Goal: Task Accomplishment & Management: Manage account settings

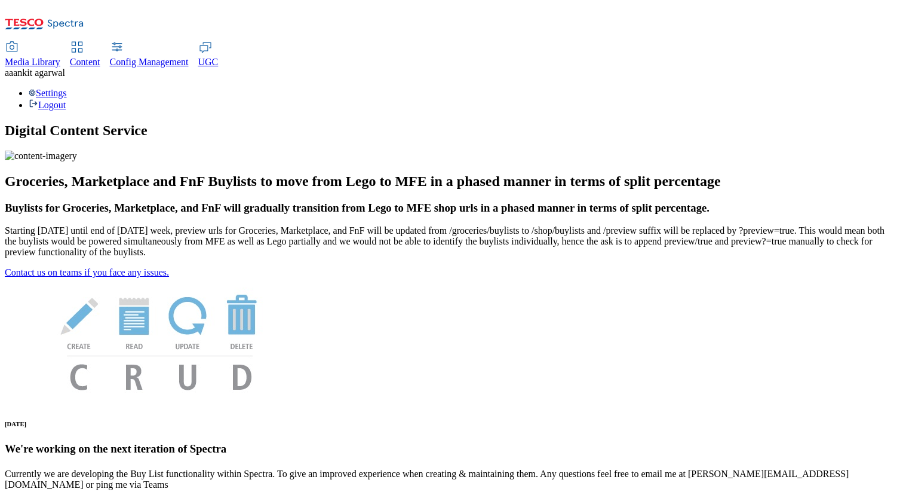
click at [872, 88] on div "Settings Logout" at bounding box center [452, 99] width 894 height 23
click at [67, 88] on link "Settings" at bounding box center [48, 93] width 38 height 10
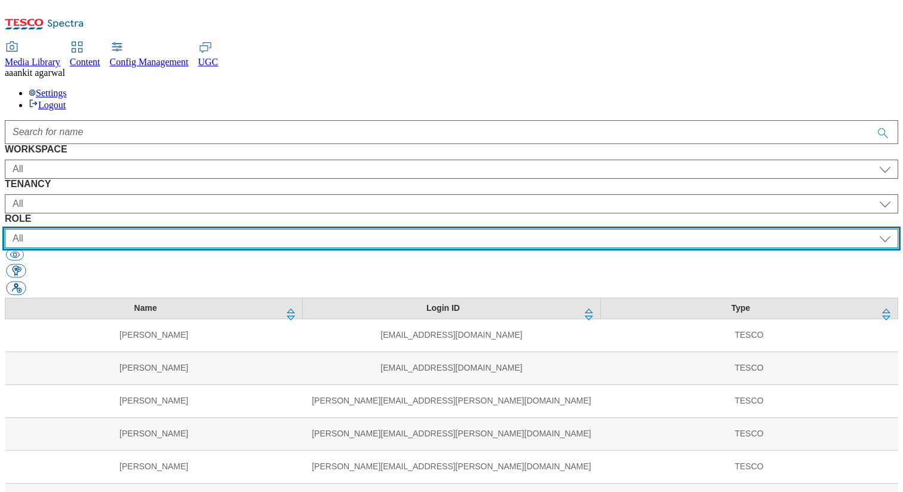
click at [576, 229] on select "All content_designer content_editor content_read developer guest media_admin mo…" at bounding box center [452, 238] width 894 height 19
select select "targeting_rules_senior_editor"
click at [522, 229] on select "All content_designer content_editor content_read developer guest media_admin mo…" at bounding box center [452, 238] width 894 height 19
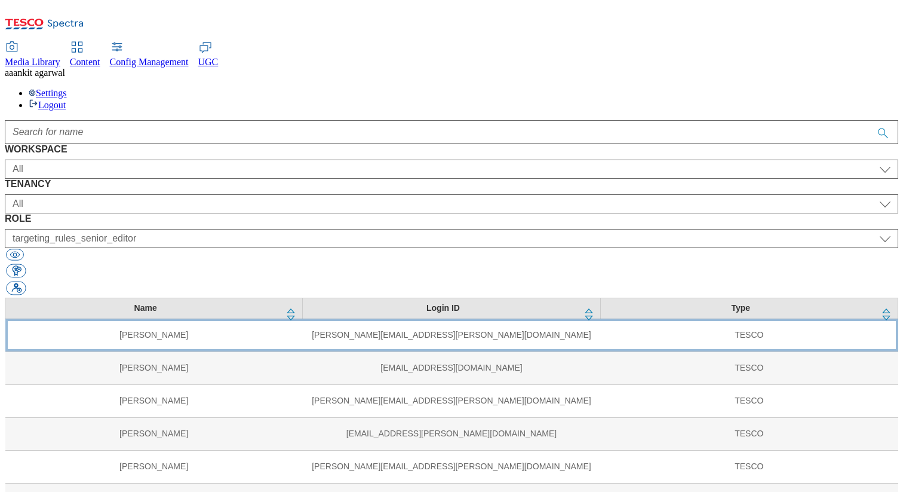
click at [182, 318] on td "[PERSON_NAME]" at bounding box center [153, 334] width 297 height 33
click at [167, 318] on td "[PERSON_NAME]" at bounding box center [153, 334] width 297 height 33
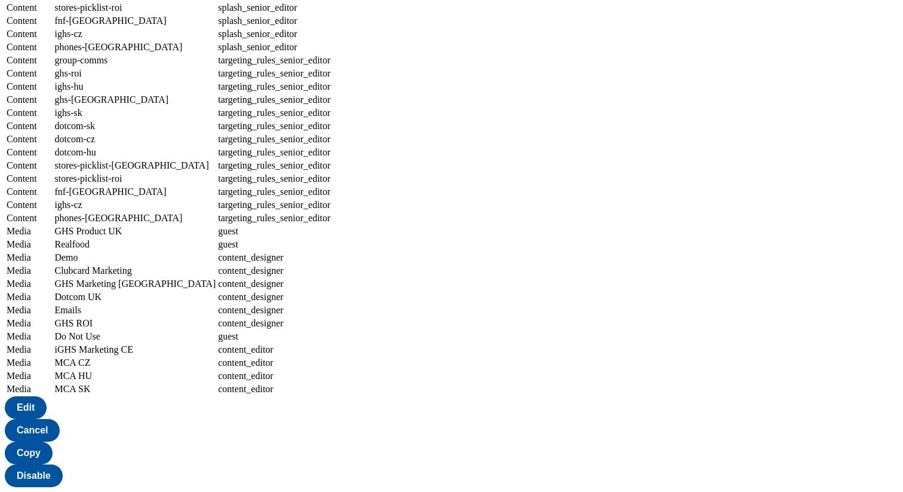
scroll to position [1299, 0]
click at [47, 419] on button "Edit" at bounding box center [26, 407] width 42 height 23
select select "group-comms"
select select "buylist_senior_editor"
select select "ghs-roi"
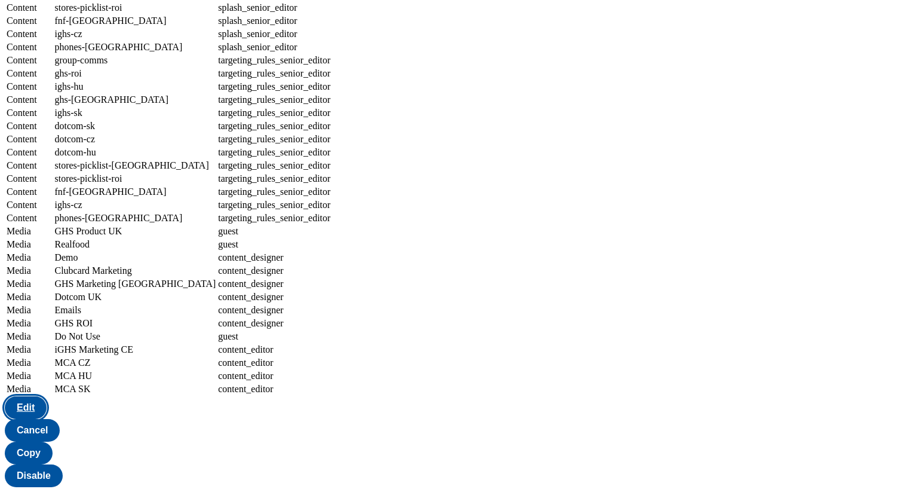
select select "buylist_senior_editor"
select select "ighs-hu"
select select "buylist_senior_editor"
select select "ghs-[GEOGRAPHIC_DATA]"
select select "buylist_senior_editor"
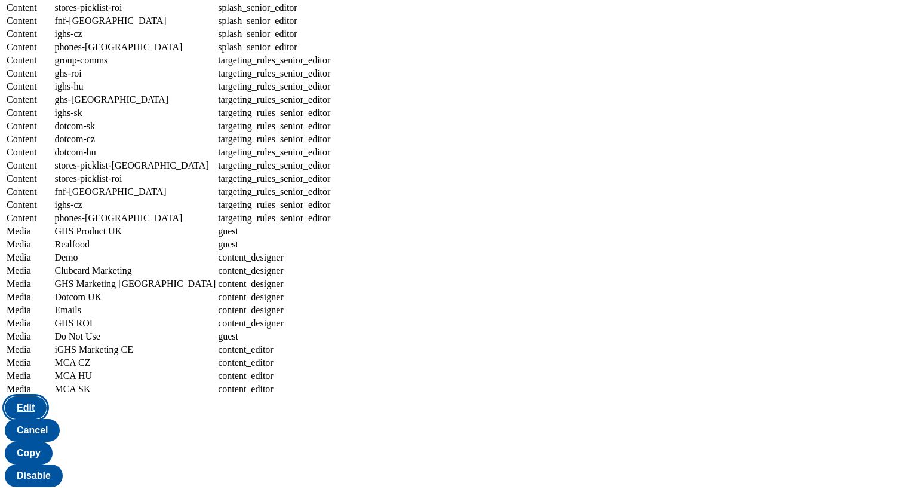
select select "ighs-sk"
select select "buylist_senior_editor"
select select "dotcom-sk"
select select "buylist_senior_editor"
select select "dotcom-cz"
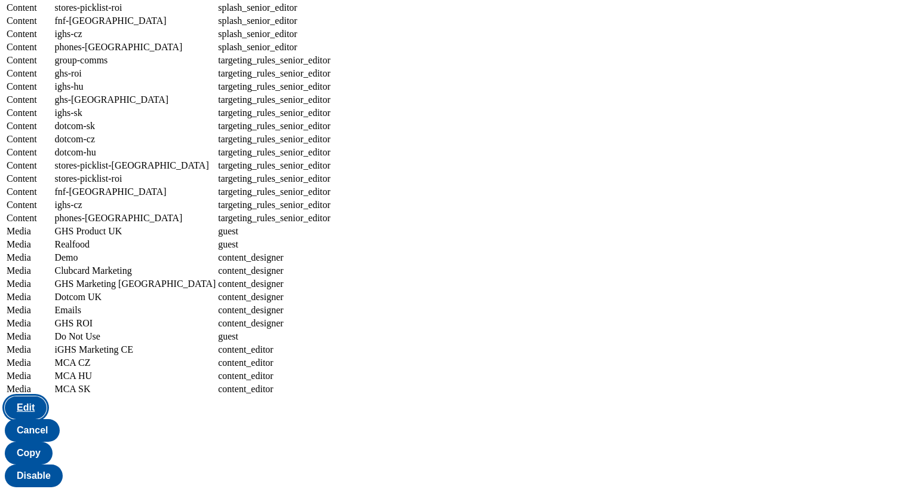
select select "buylist_senior_editor"
select select "dotcom-hu"
select select "buylist_senior_editor"
select select "stores-picklist-[GEOGRAPHIC_DATA]"
select select "buylist_senior_editor"
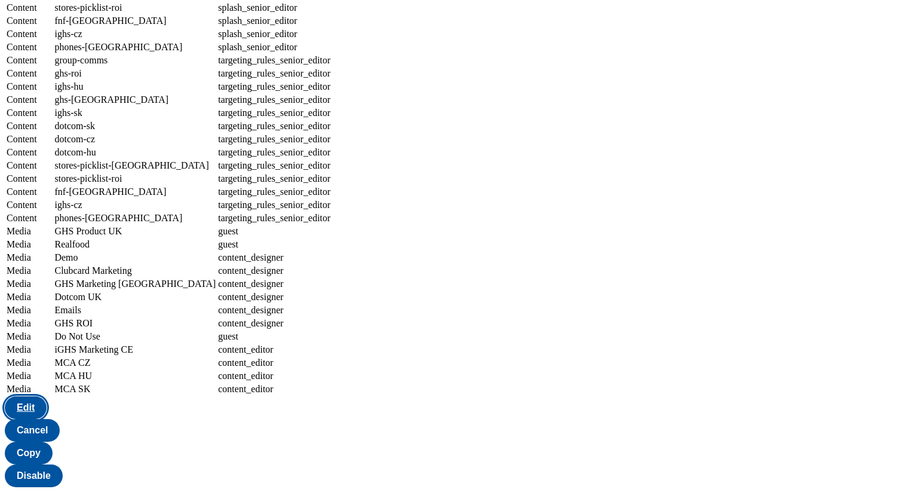
select select "stores-picklist-roi"
select select "buylist_senior_editor"
select select "fnf-[GEOGRAPHIC_DATA]"
select select "buylist_senior_editor"
select select "ighs-cz"
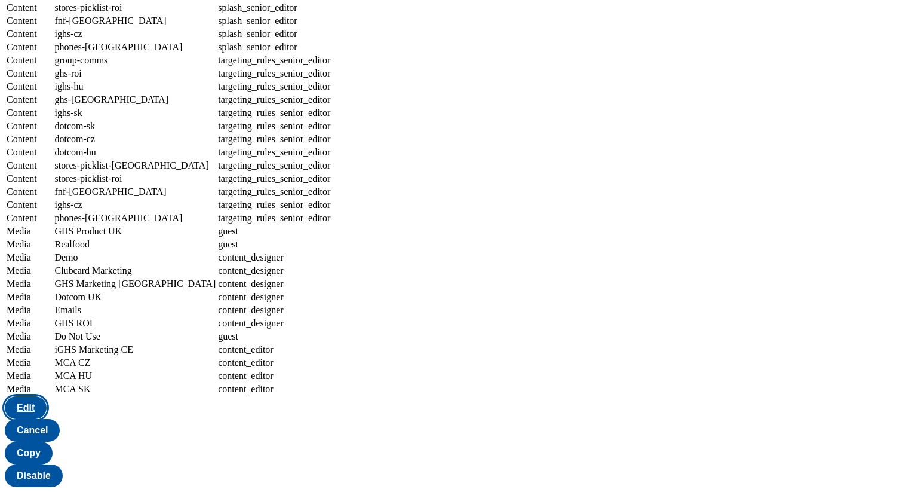
select select "buylist_senior_editor"
select select "phones-[GEOGRAPHIC_DATA]"
select select "buylist_senior_editor"
select select "group-comms"
select select "charity_senior_editor"
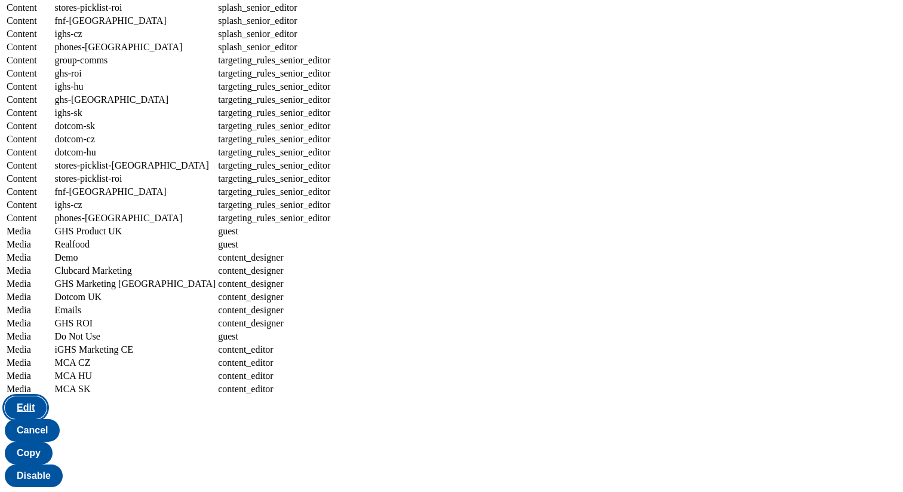
select select "ghs-roi"
select select "charity_senior_editor"
select select "ighs-hu"
select select "charity_senior_editor"
select select "ghs-[GEOGRAPHIC_DATA]"
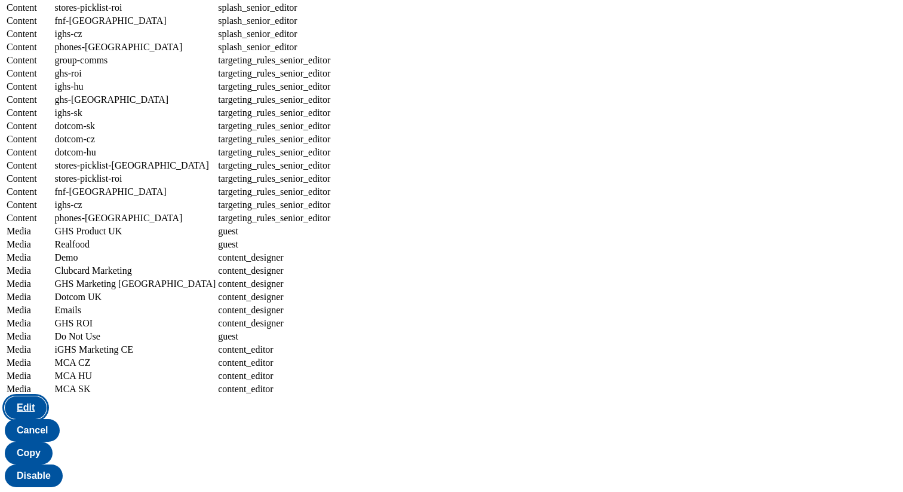
select select "charity_senior_editor"
select select "ighs-sk"
select select "charity_senior_editor"
select select "dotcom-sk"
select select "charity_senior_editor"
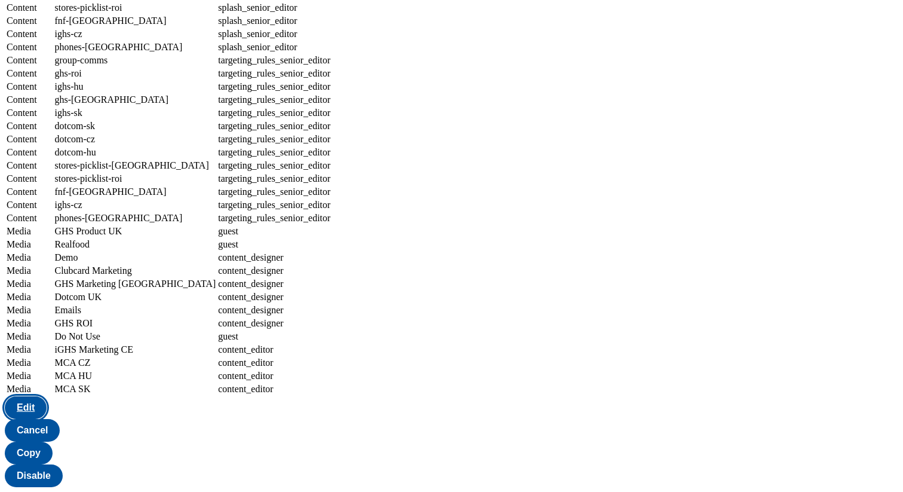
select select "dotcom-cz"
select select "charity_senior_editor"
select select "dotcom-hu"
select select "charity_senior_editor"
select select "stores-picklist-[GEOGRAPHIC_DATA]"
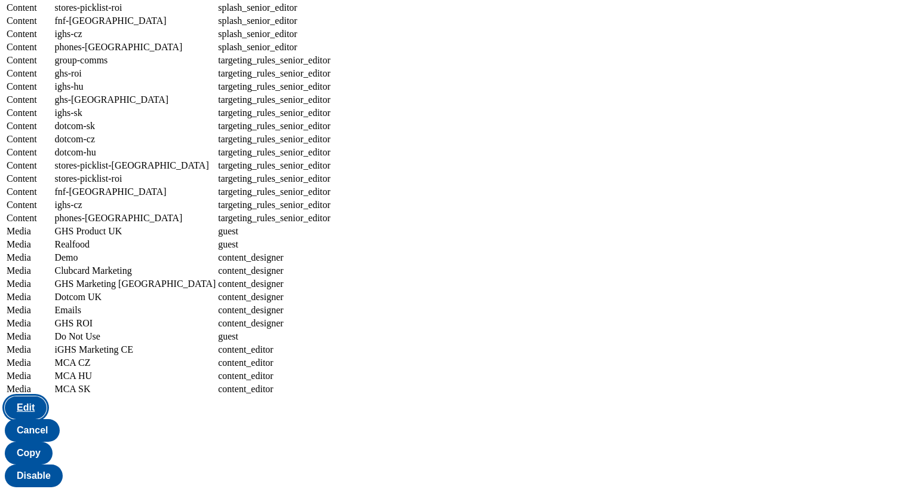
select select "charity_senior_editor"
select select "stores-picklist-roi"
select select "charity_senior_editor"
select select "fnf-[GEOGRAPHIC_DATA]"
select select "charity_senior_editor"
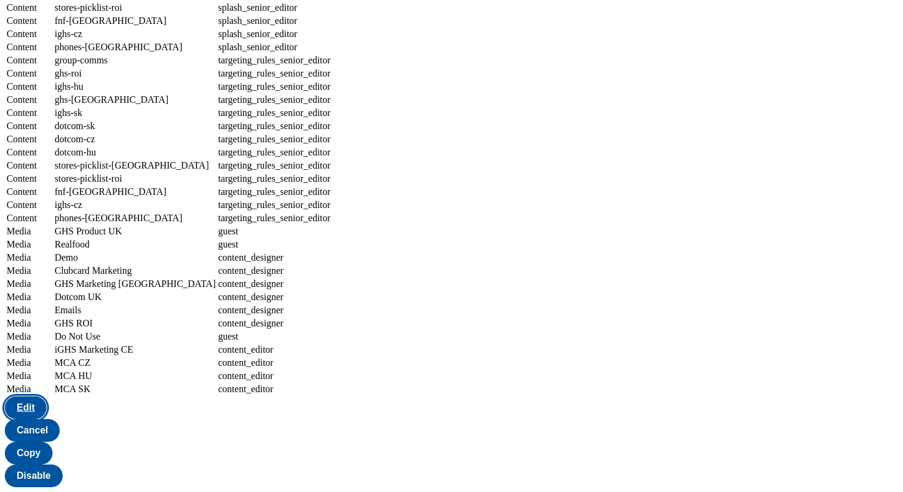
select select "ighs-cz"
select select "charity_senior_editor"
select select "phones-[GEOGRAPHIC_DATA]"
select select "charity_senior_editor"
select select "group-comms"
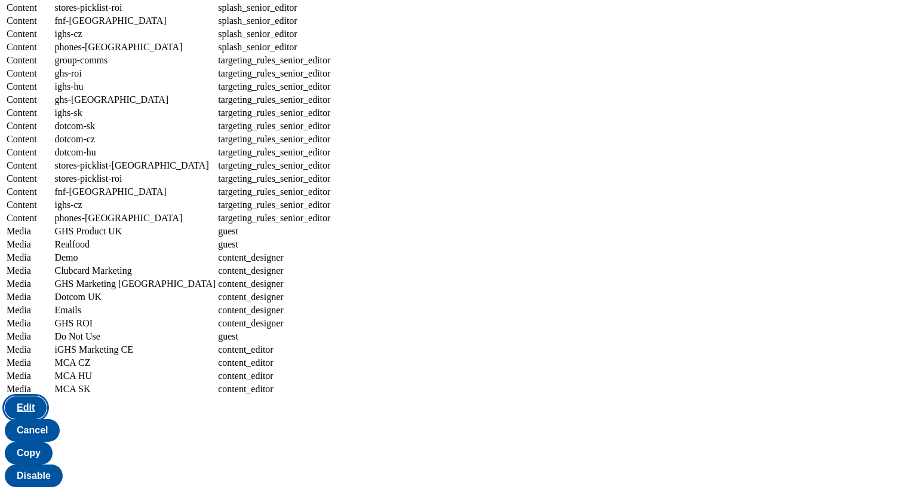
select select "article_senior_editor"
select select "ghs-roi"
select select "article_senior_editor"
select select "ighs-hu"
select select "article_senior_editor"
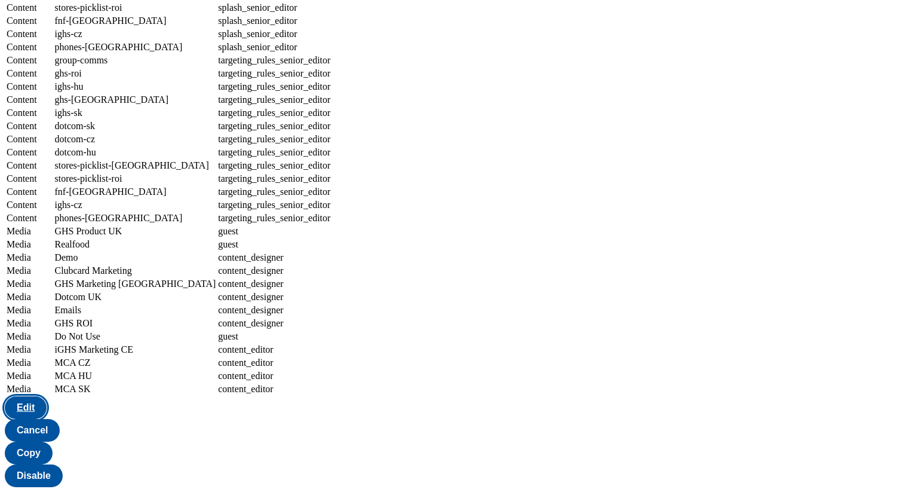
select select "ghs-[GEOGRAPHIC_DATA]"
select select "article_senior_editor"
select select "ighs-sk"
select select "article_senior_editor"
select select "dotcom-sk"
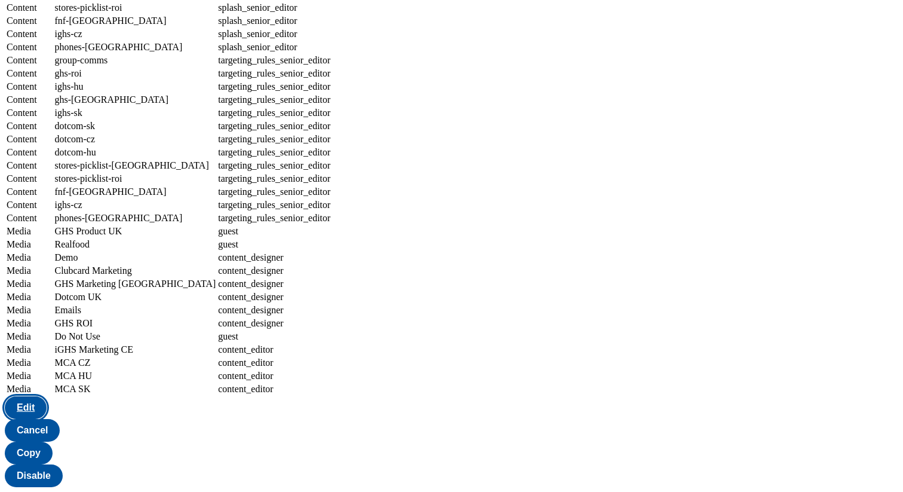
select select "article_senior_editor"
select select "dotcom-cz"
select select "article_senior_editor"
select select "dotcom-hu"
select select "article_senior_editor"
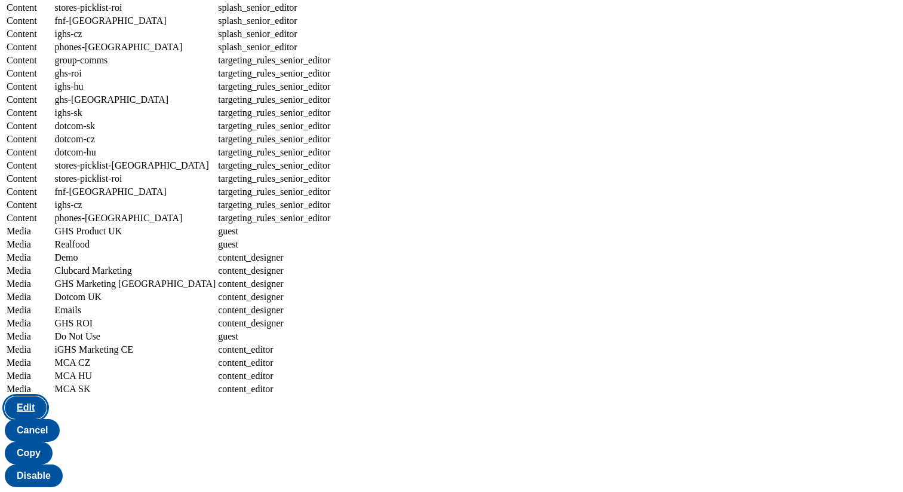
select select "stores-picklist-[GEOGRAPHIC_DATA]"
select select "article_senior_editor"
select select "stores-picklist-roi"
select select "article_senior_editor"
select select "fnf-[GEOGRAPHIC_DATA]"
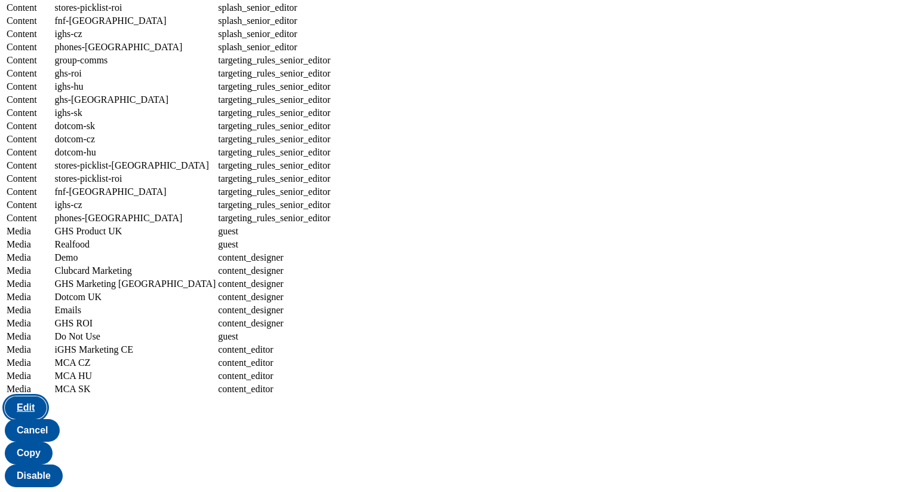
select select "article_senior_editor"
select select "ighs-cz"
select select "article_senior_editor"
select select "phones-[GEOGRAPHIC_DATA]"
select select "article_senior_editor"
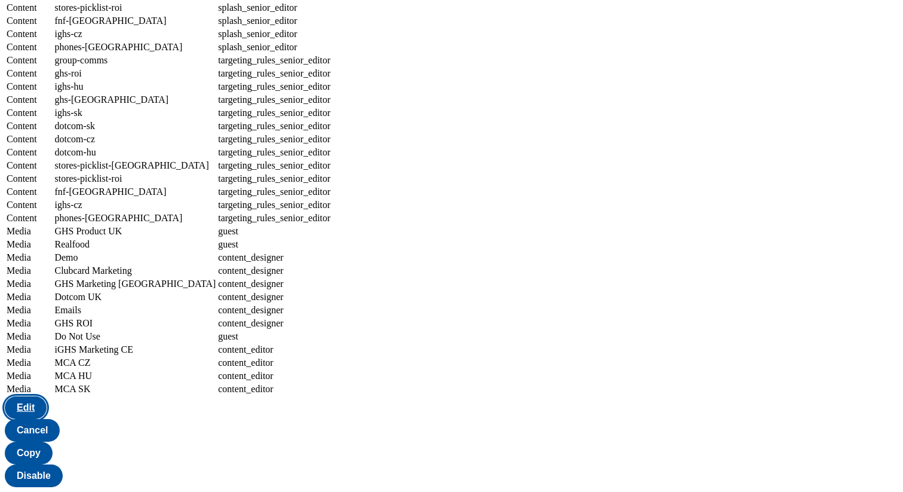
select select "group-comms"
select select "splash_senior_editor"
select select "ghs-roi"
select select "splash_senior_editor"
select select "ighs-hu"
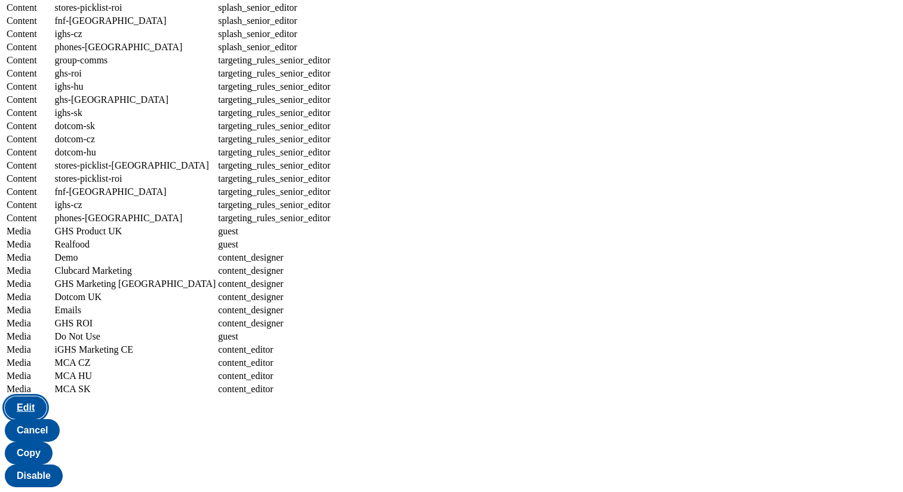
select select "splash_senior_editor"
select select "ghs-[GEOGRAPHIC_DATA]"
select select "splash_senior_editor"
select select "ighs-sk"
select select "splash_senior_editor"
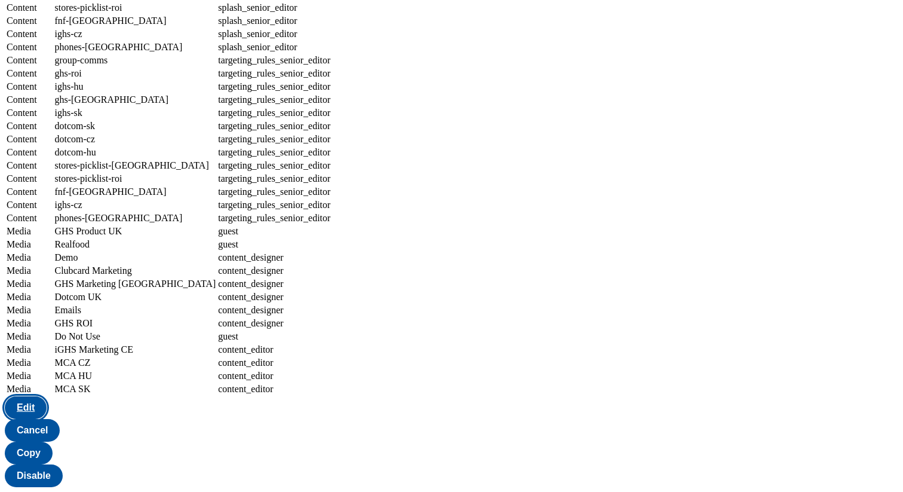
select select "dotcom-sk"
select select "splash_senior_editor"
select select "dotcom-cz"
select select "splash_senior_editor"
select select "dotcom-hu"
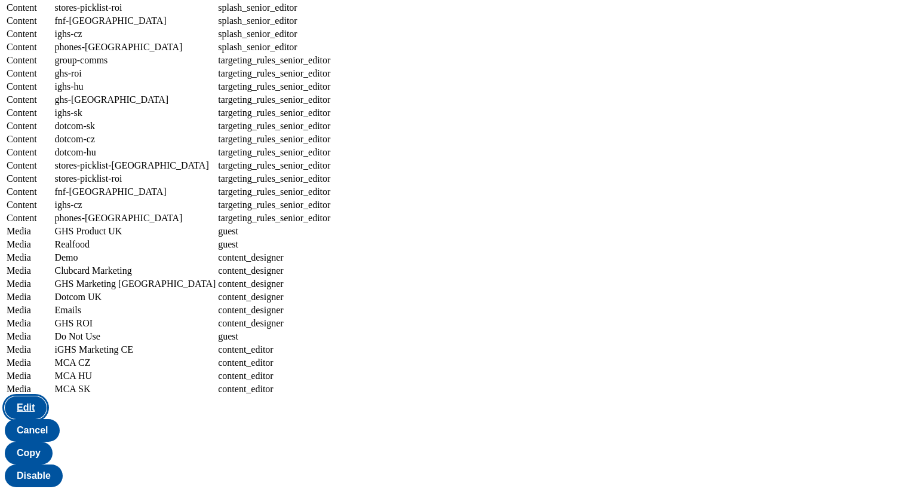
select select "splash_senior_editor"
select select "stores-picklist-[GEOGRAPHIC_DATA]"
select select "splash_senior_editor"
select select "stores-picklist-roi"
select select "splash_senior_editor"
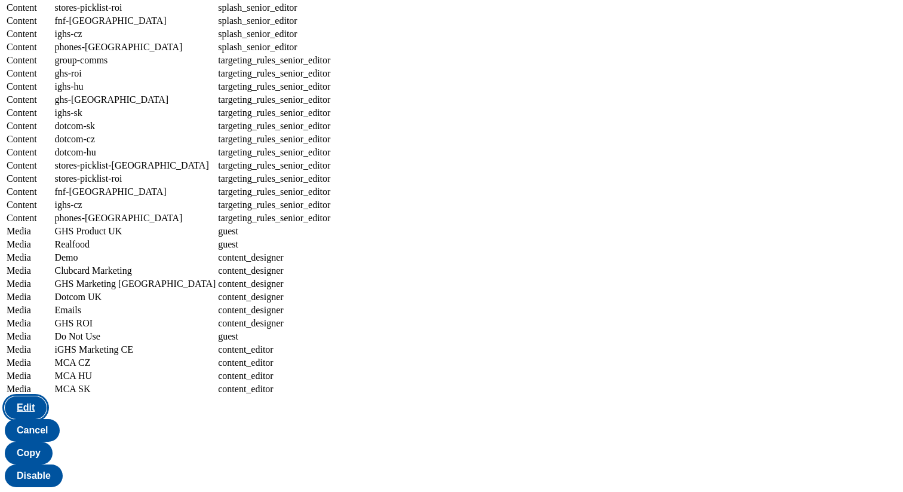
select select "fnf-[GEOGRAPHIC_DATA]"
select select "splash_senior_editor"
select select "ighs-cz"
select select "splash_senior_editor"
select select "phones-[GEOGRAPHIC_DATA]"
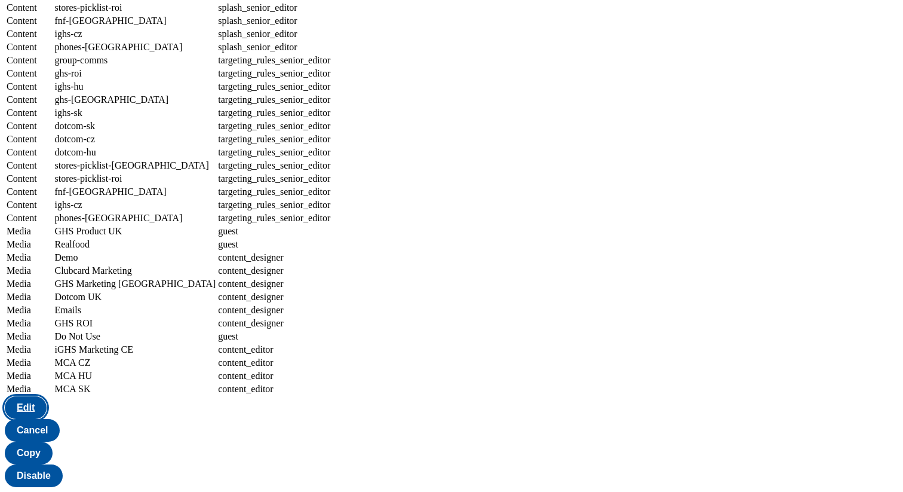
select select "splash_senior_editor"
select select "group-comms"
select select "targeting_rules_senior_editor"
select select "ghs-roi"
select select "targeting_rules_senior_editor"
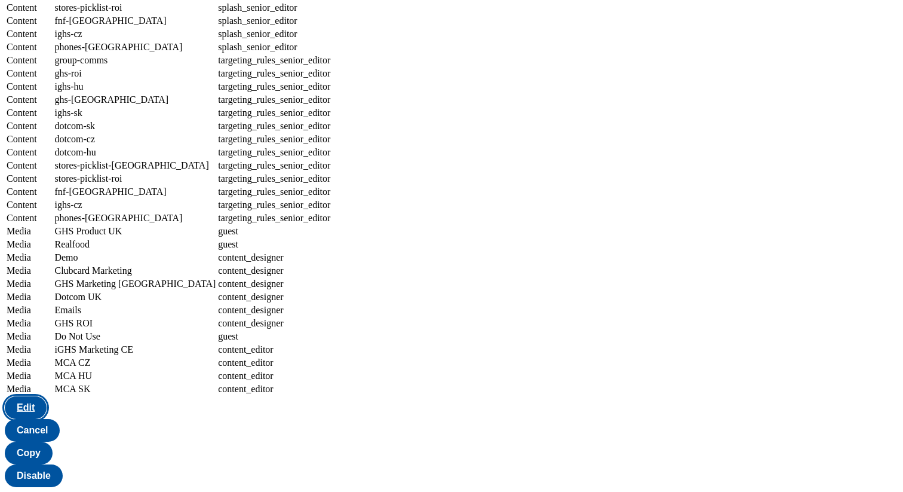
select select "ighs-hu"
select select "targeting_rules_senior_editor"
select select "ghs-[GEOGRAPHIC_DATA]"
select select "targeting_rules_senior_editor"
select select "ighs-sk"
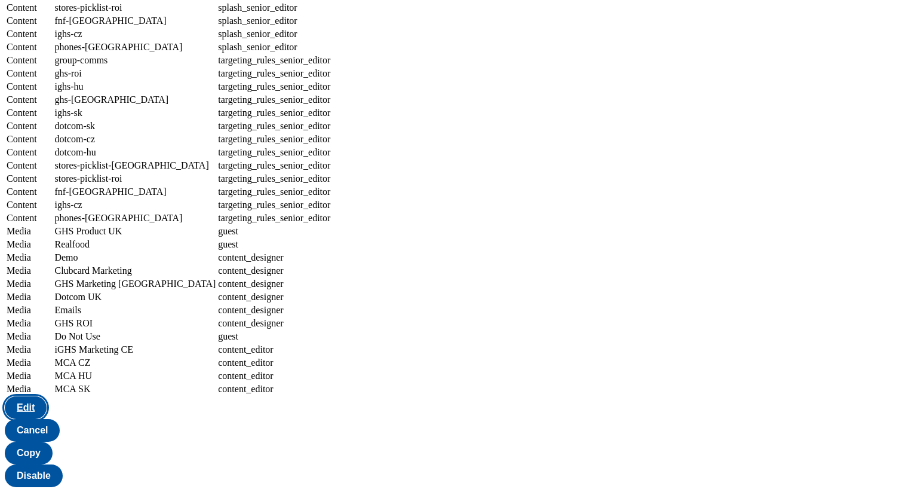
select select "targeting_rules_senior_editor"
select select "dotcom-sk"
select select "targeting_rules_senior_editor"
select select "dotcom-cz"
select select "targeting_rules_senior_editor"
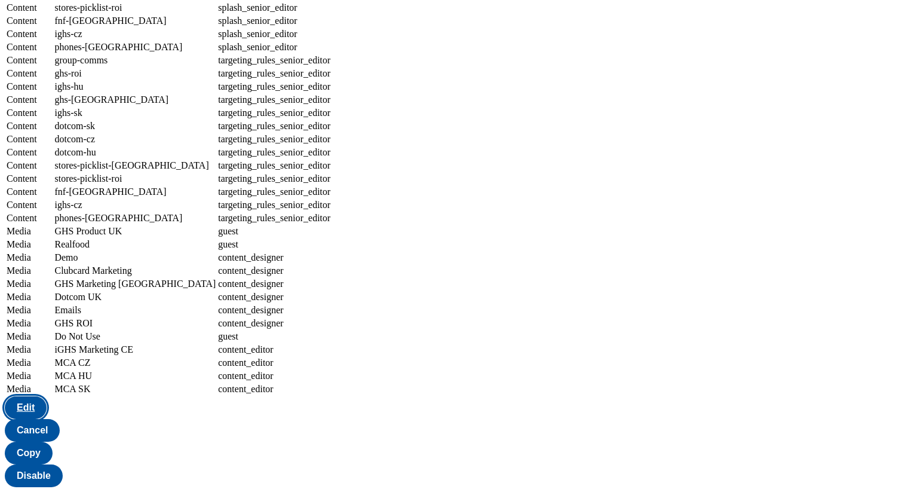
select select "dotcom-hu"
select select "targeting_rules_senior_editor"
select select "stores-picklist-[GEOGRAPHIC_DATA]"
select select "targeting_rules_senior_editor"
select select "stores-picklist-roi"
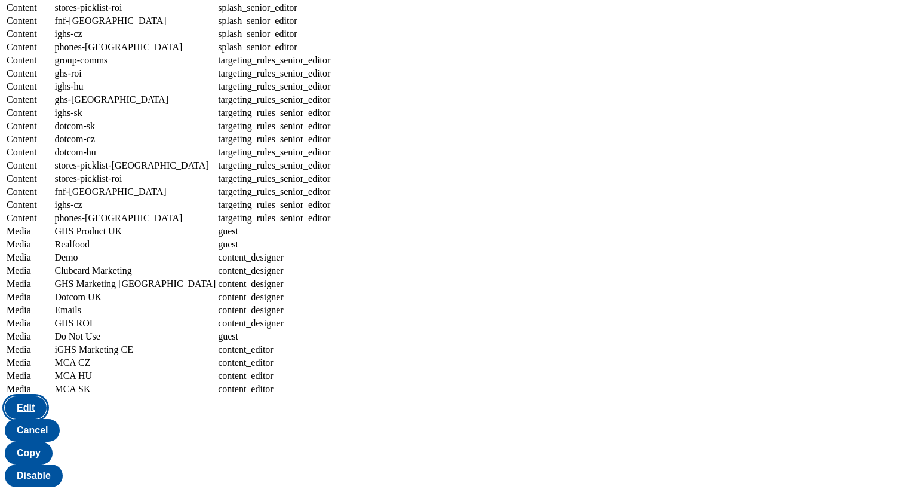
select select "targeting_rules_senior_editor"
select select "fnf-[GEOGRAPHIC_DATA]"
select select "targeting_rules_senior_editor"
select select "ighs-cz"
select select "targeting_rules_senior_editor"
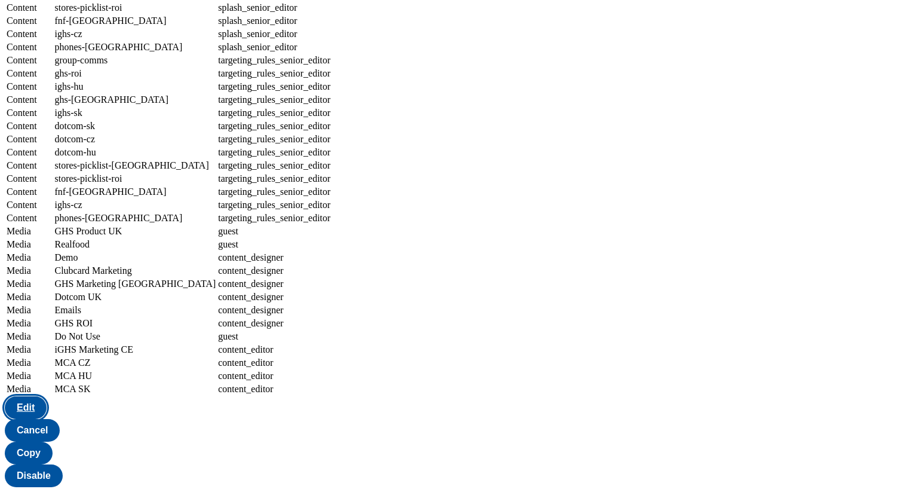
select select "phones-[GEOGRAPHIC_DATA]"
select select "targeting_rules_senior_editor"
select select "Media"
select select "flare-ghs"
select select "guest"
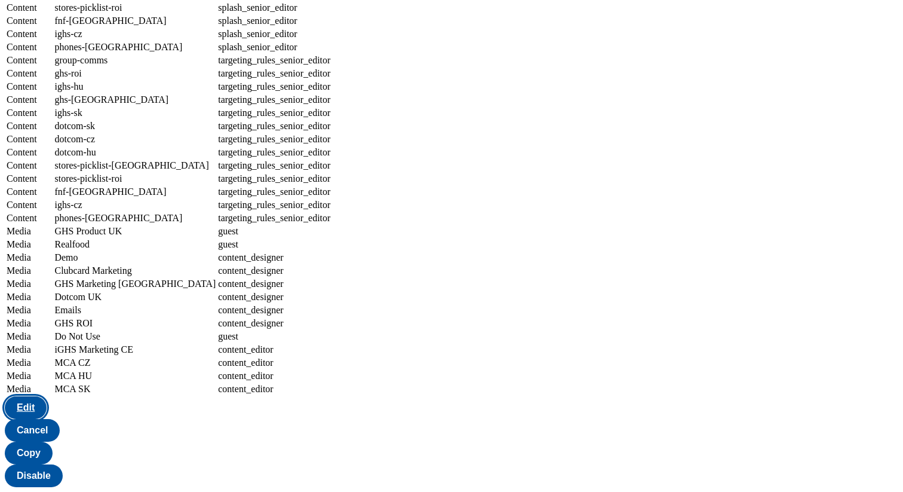
select select "Media"
select select "flare-realfood"
select select "guest"
select select "Media"
select select "flare-test-spectra"
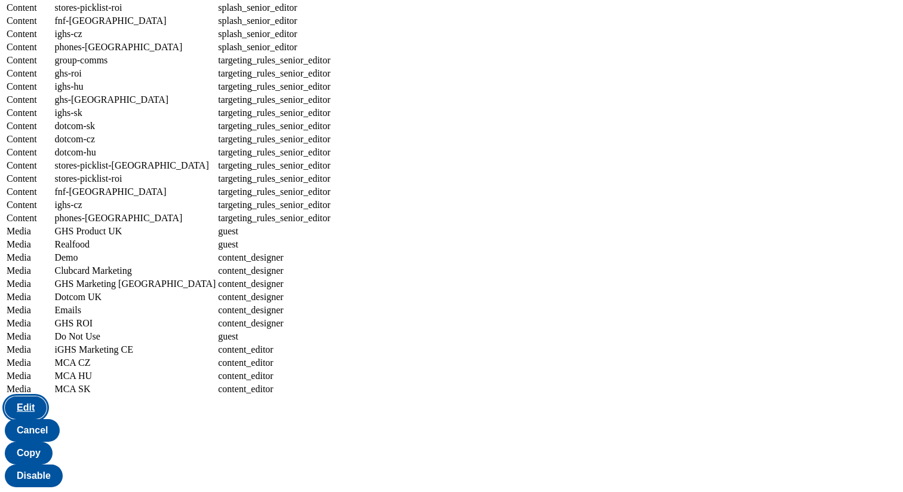
select select "Media"
select select "flare-clubcard-mktg"
select select "Media"
select select "flare-ghs-mktg"
select select "Media"
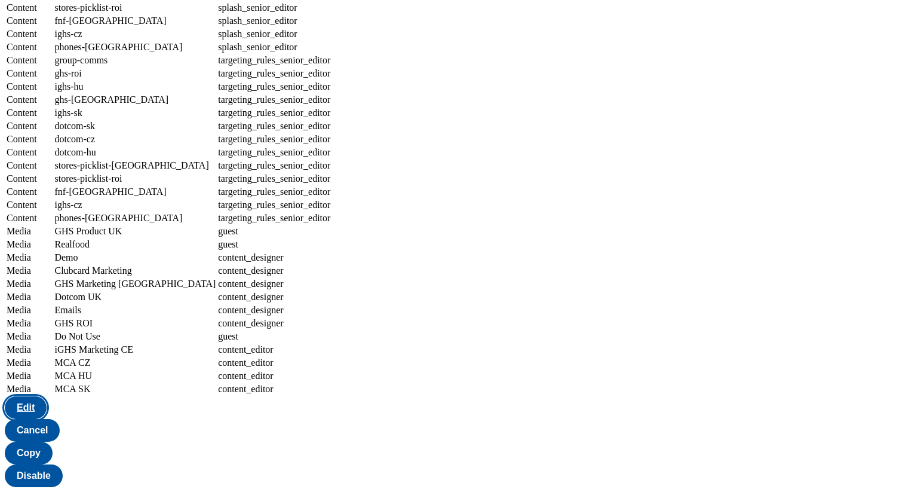
select select "flare-homepage"
select select "Media"
select select "flare-emails"
select select "Media"
select select "flare-ghs-roi"
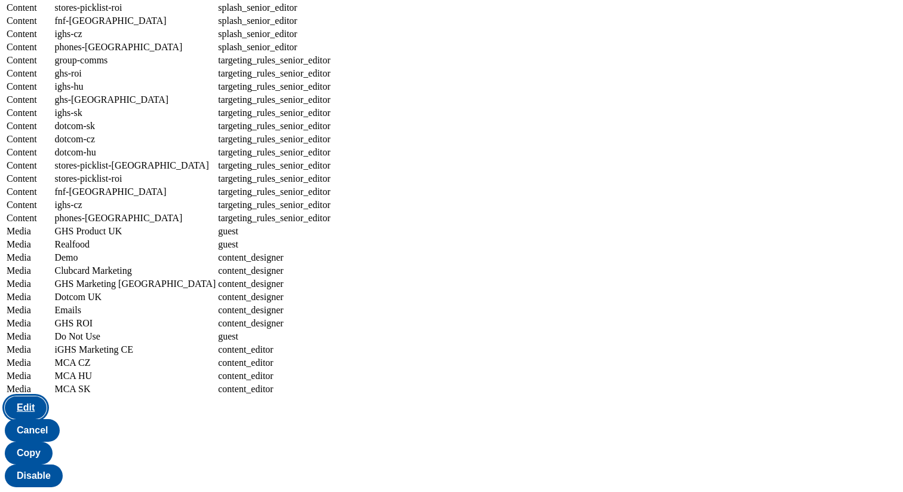
select select "Media"
select select "do-not-use"
select select "guest"
select select "Media"
select select "flare-ighs-ce-mktg"
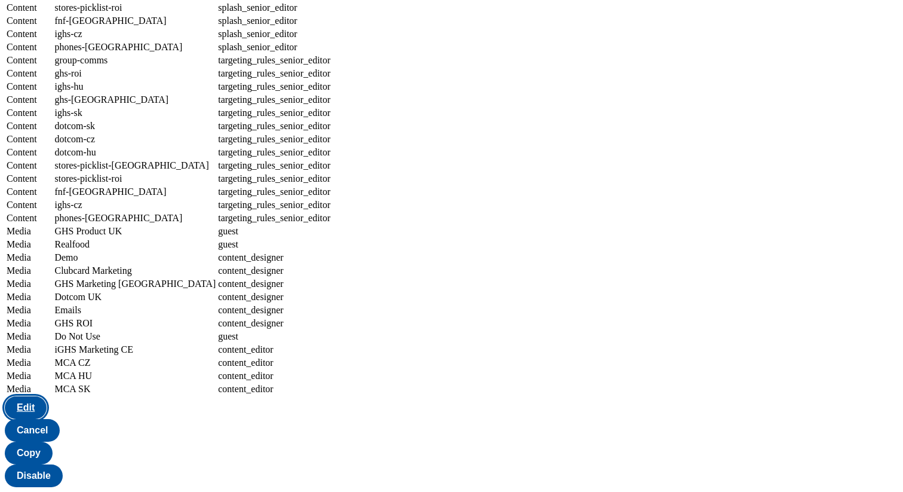
select select "content_editor"
select select "Media"
select select "flare-mca-cz"
select select "content_editor"
select select "Media"
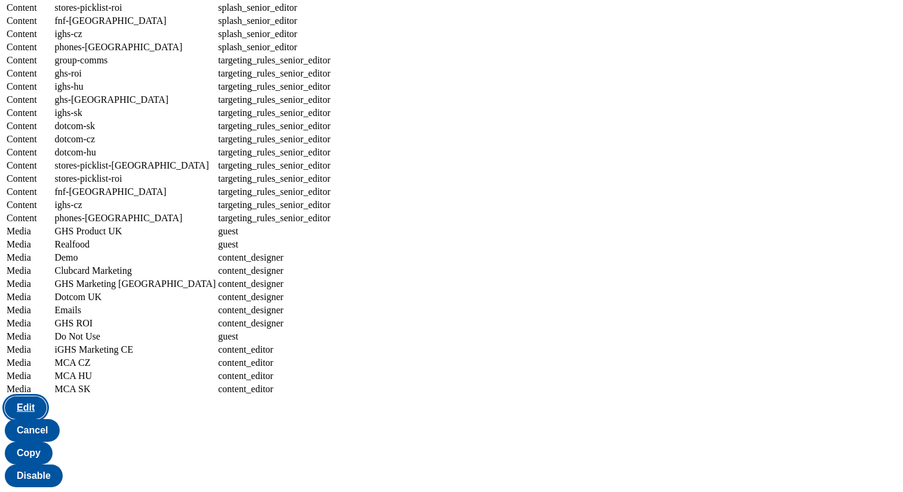
select select "flare-mca-hu"
select select "content_editor"
select select "Media"
select select "flare-mca-sk"
select select "content_editor"
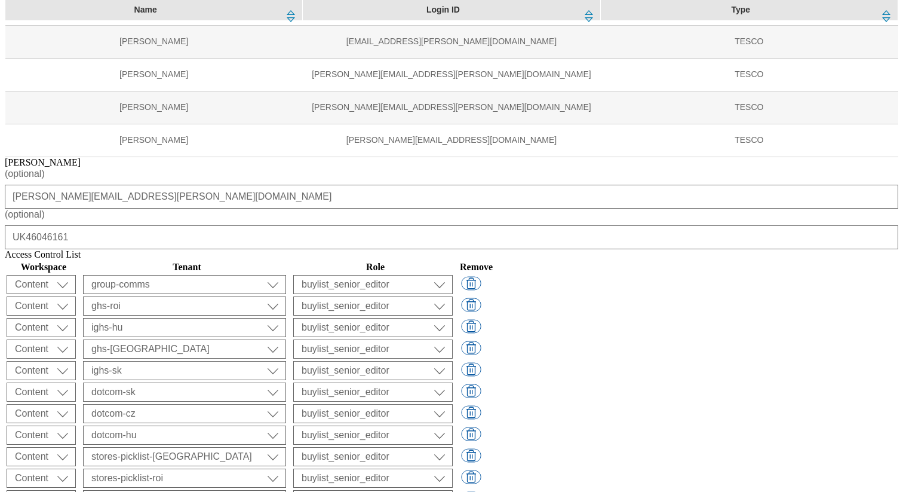
scroll to position [0, 0]
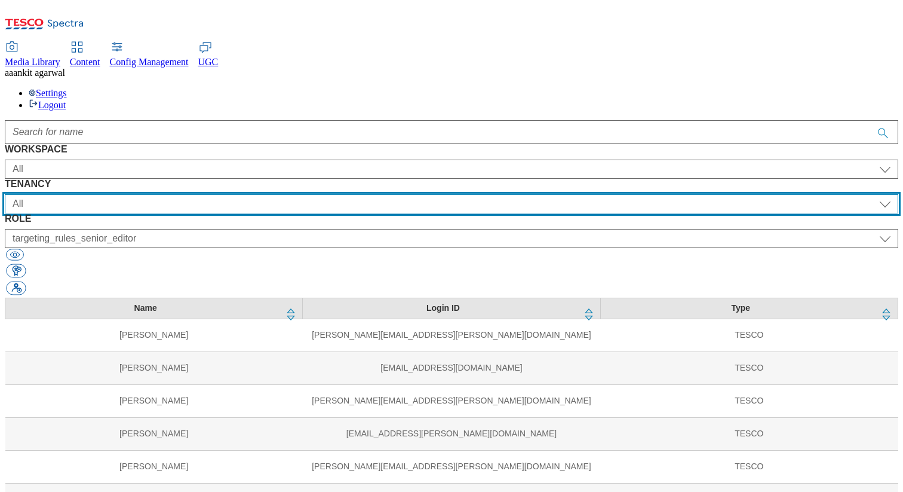
click at [303, 194] on select "All ALL All all Clubcard Boost UK Clubcard Marketing Clubcard ROI clubcard-boos…" at bounding box center [452, 203] width 894 height 19
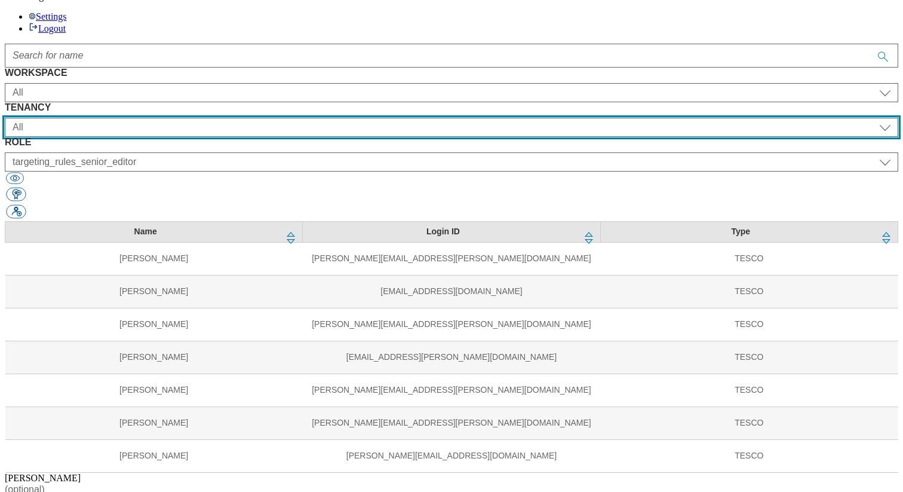
scroll to position [149, 0]
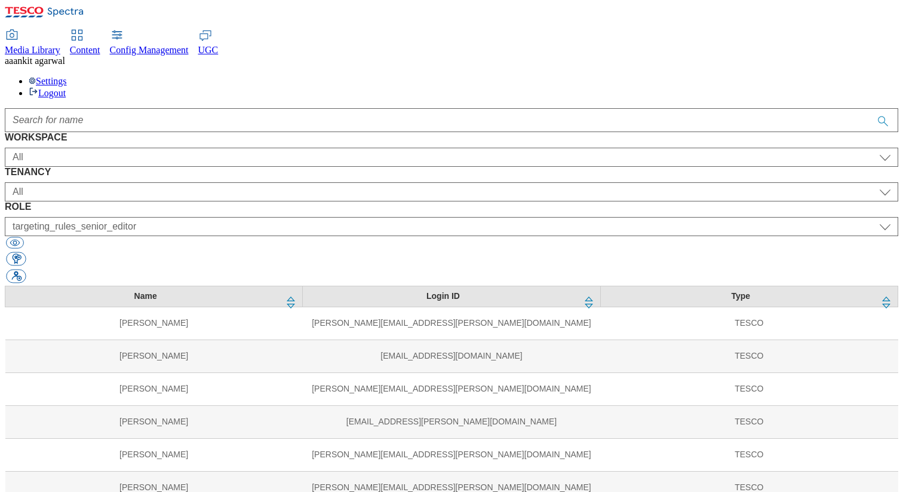
scroll to position [0, 0]
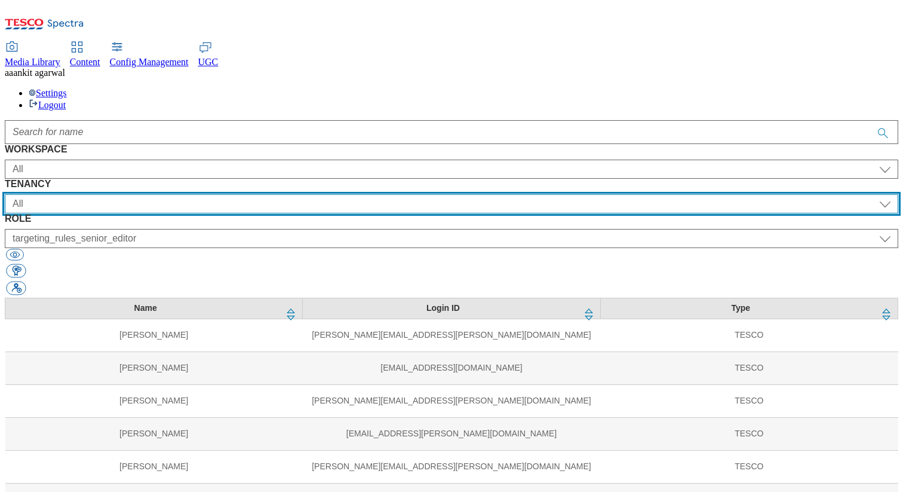
click at [350, 194] on select "All ALL All all Clubcard Boost UK Clubcard Marketing Clubcard ROI clubcard-boos…" at bounding box center [452, 203] width 894 height 19
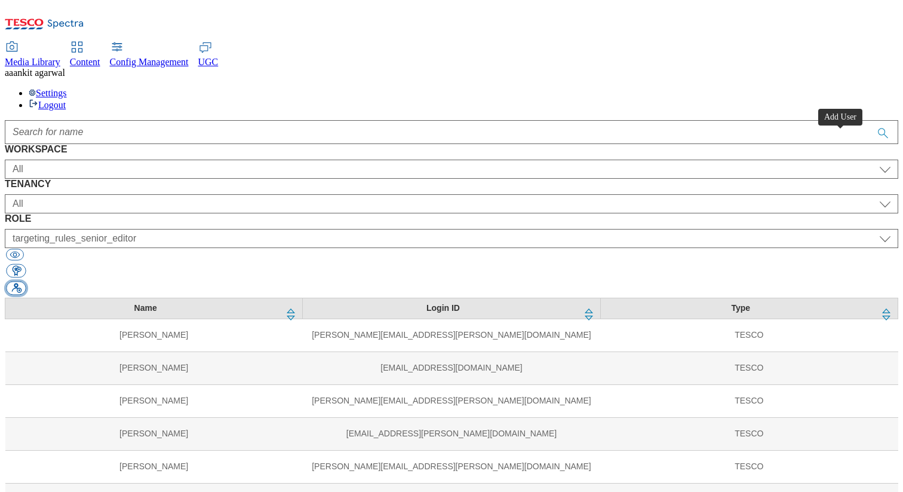
click at [26, 281] on button "button" at bounding box center [16, 288] width 20 height 14
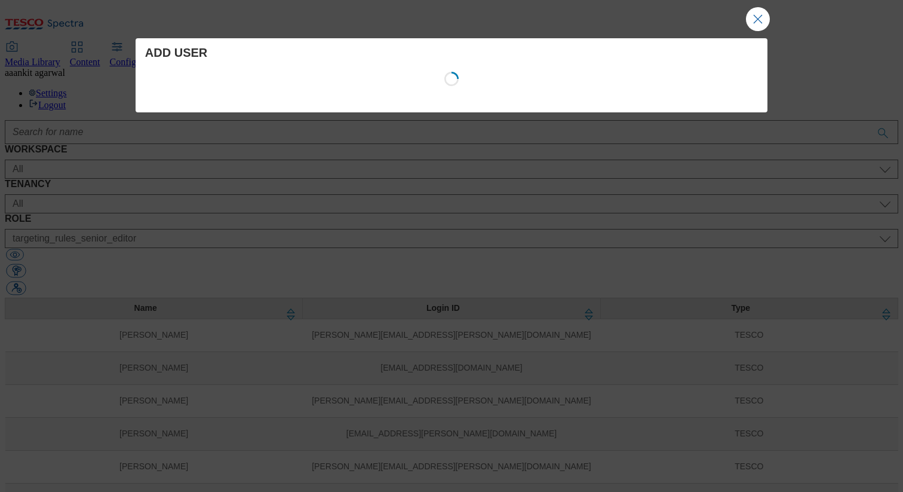
select select "Content"
select select "CZ"
select select "content_designer"
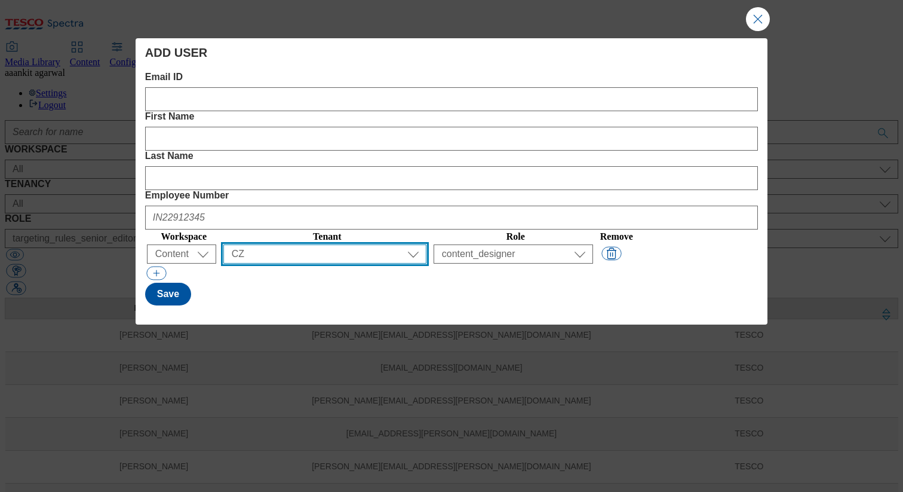
click at [335, 244] on select "All ALL All all Clubcard Boost UK Clubcard Marketing Clubcard ROI clubcard-boos…" at bounding box center [324, 253] width 203 height 19
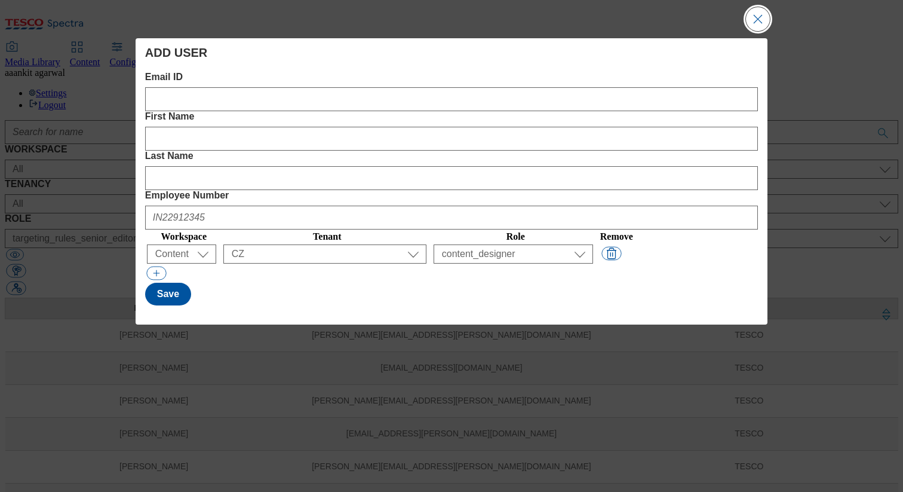
click at [765, 19] on button "Close Modal" at bounding box center [758, 19] width 24 height 24
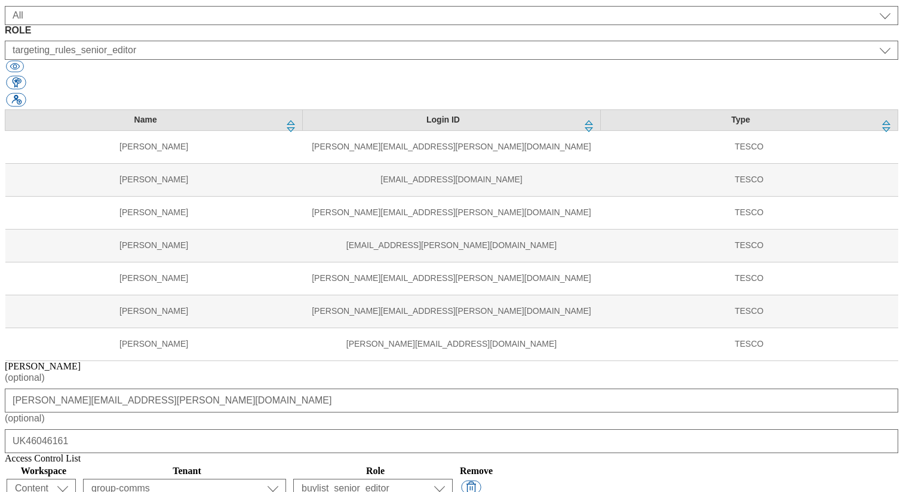
scroll to position [295, 0]
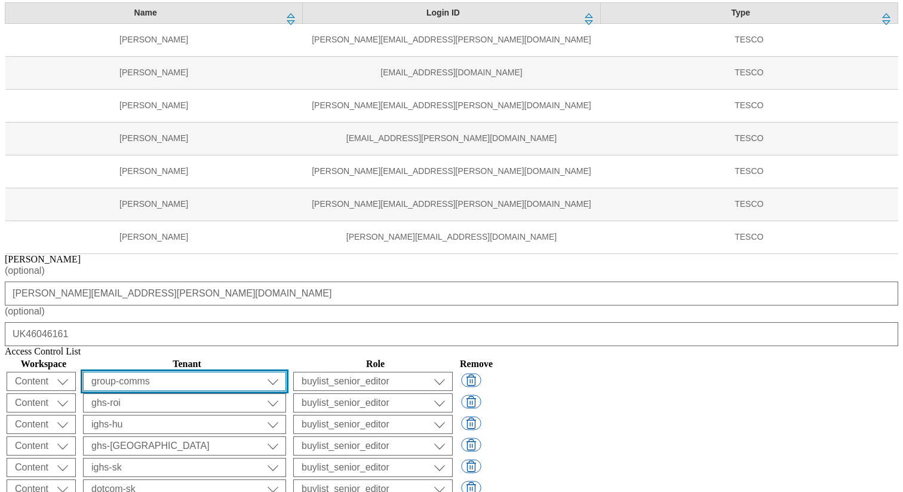
click at [286, 372] on select "ALL All all Clubcard Boost UK Clubcard Marketing Clubcard ROI clubcard-boost-uk…" at bounding box center [184, 381] width 203 height 19
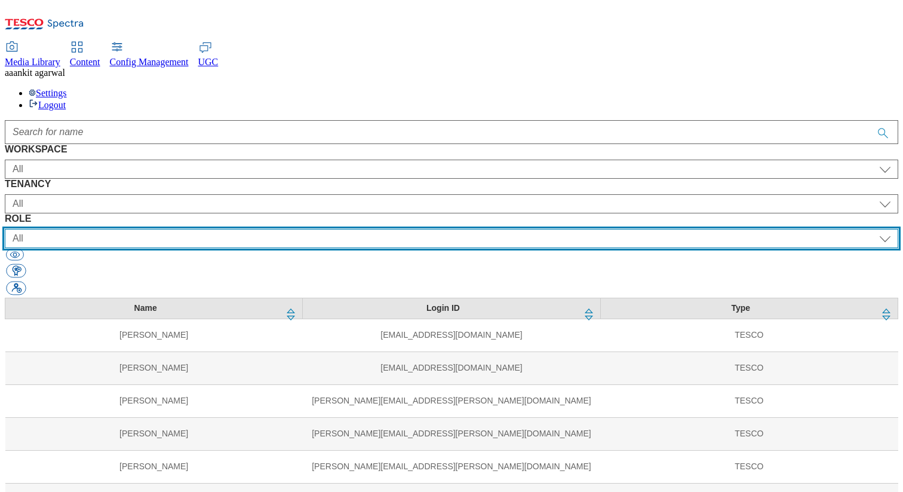
click at [569, 229] on select "All content_designer content_editor content_read developer guest media_admin mo…" at bounding box center [452, 238] width 894 height 19
select select "targeting_rules_senior_editor"
click at [522, 229] on select "All content_designer content_editor content_read developer guest media_admin mo…" at bounding box center [452, 238] width 894 height 19
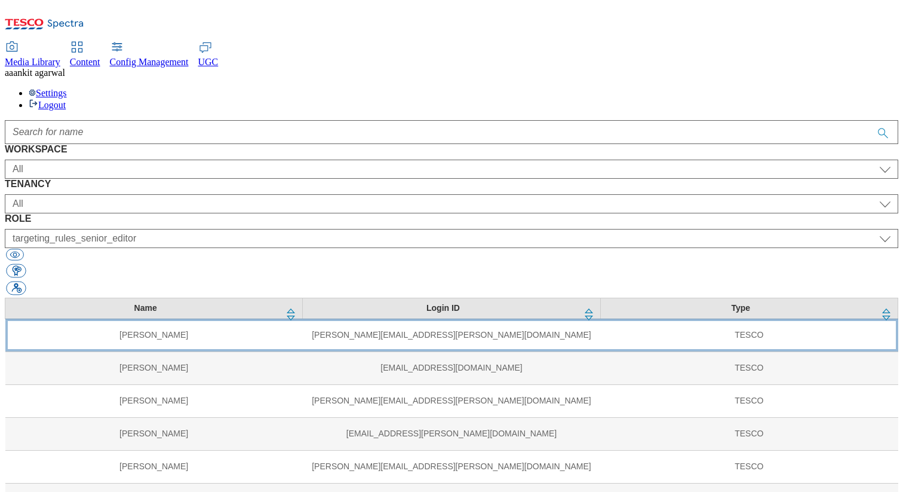
click at [347, 318] on td "[PERSON_NAME][EMAIL_ADDRESS][PERSON_NAME][DOMAIN_NAME]" at bounding box center [451, 334] width 297 height 33
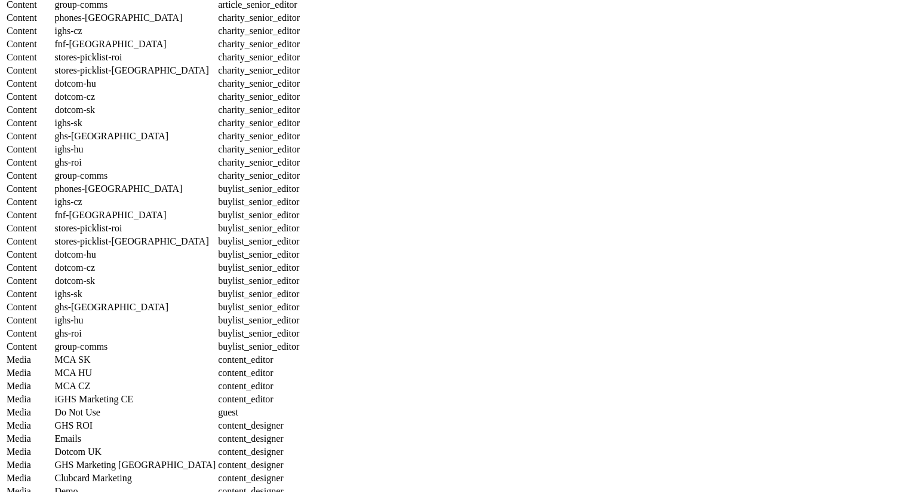
scroll to position [1299, 0]
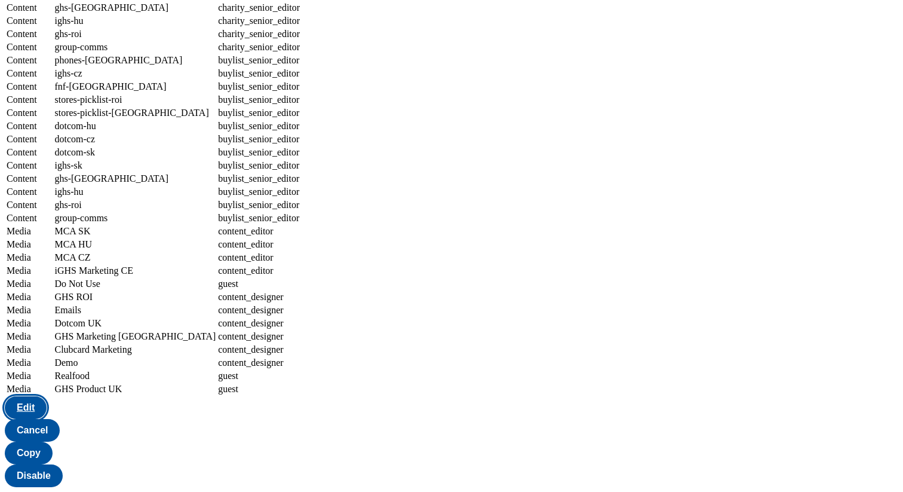
click at [47, 419] on button "Edit" at bounding box center [26, 407] width 42 height 23
select select "phones-[GEOGRAPHIC_DATA]"
select select "targeting_rules_senior_editor"
select select "ighs-cz"
select select "targeting_rules_senior_editor"
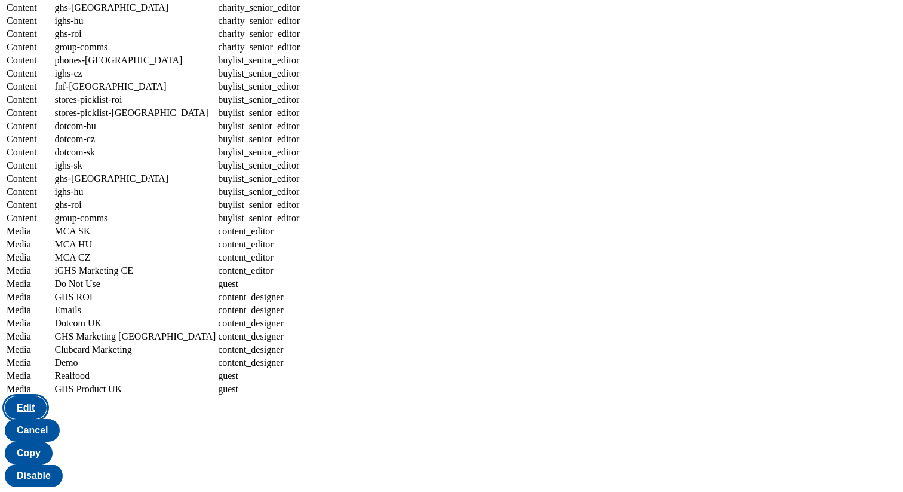
select select "fnf-[GEOGRAPHIC_DATA]"
select select "targeting_rules_senior_editor"
select select "stores-picklist-roi"
select select "targeting_rules_senior_editor"
select select "stores-picklist-[GEOGRAPHIC_DATA]"
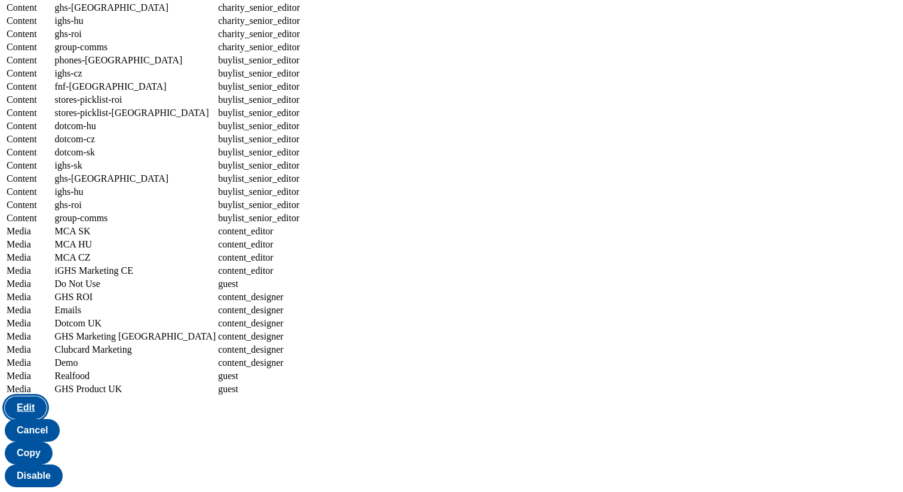
select select "targeting_rules_senior_editor"
select select "dotcom-hu"
select select "targeting_rules_senior_editor"
select select "dotcom-cz"
select select "targeting_rules_senior_editor"
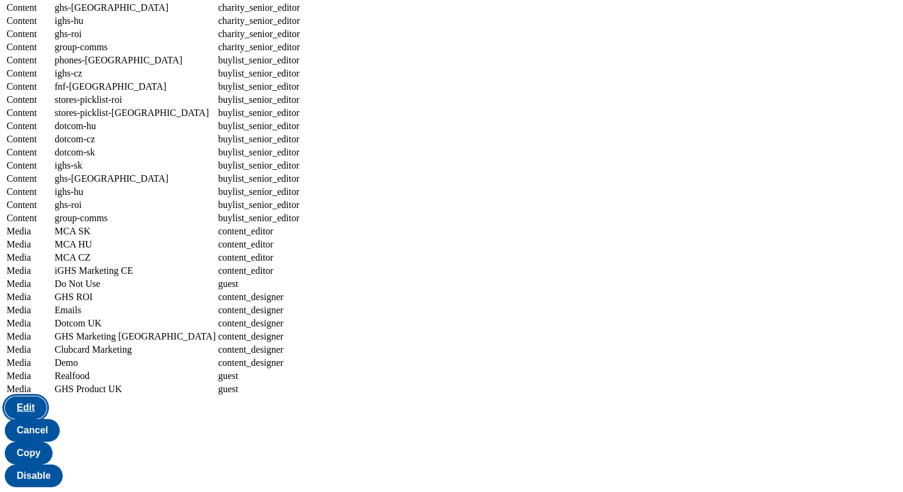
select select "dotcom-sk"
select select "targeting_rules_senior_editor"
select select "ighs-sk"
select select "targeting_rules_senior_editor"
select select "ghs-[GEOGRAPHIC_DATA]"
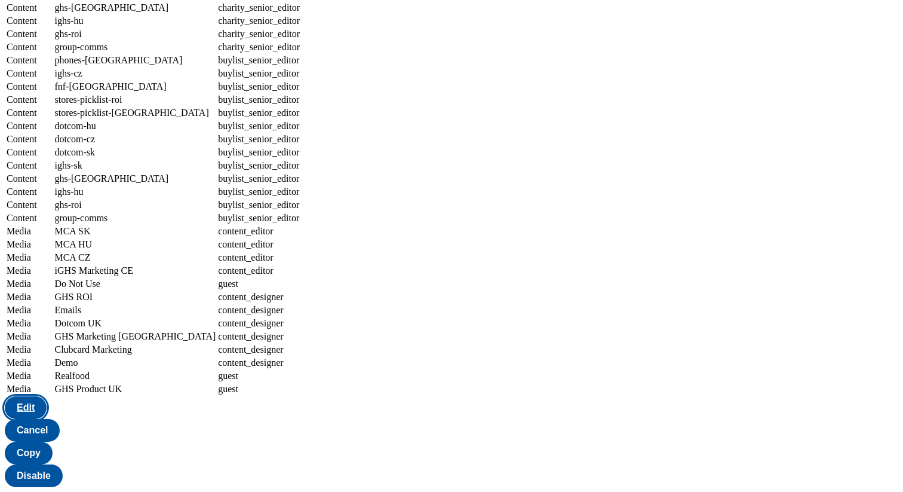
select select "targeting_rules_senior_editor"
select select "ighs-hu"
select select "targeting_rules_senior_editor"
select select "ghs-roi"
select select "targeting_rules_senior_editor"
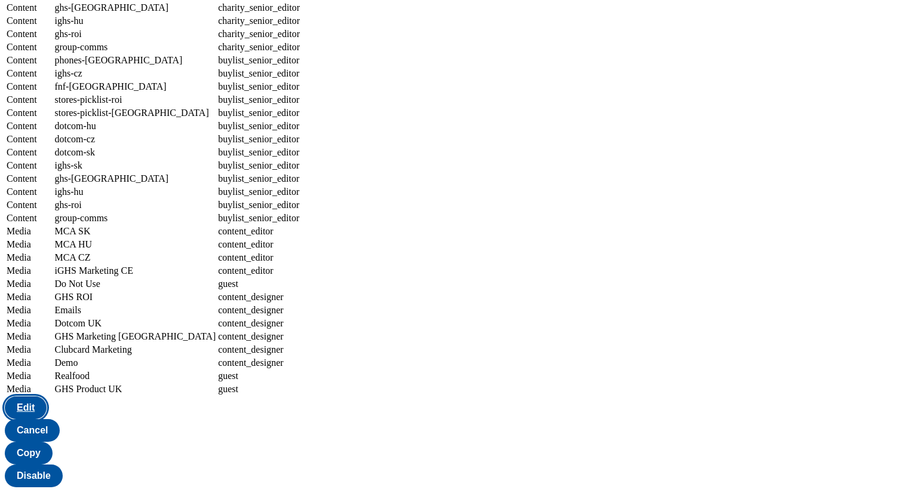
select select "group-comms"
select select "targeting_rules_senior_editor"
select select "phones-[GEOGRAPHIC_DATA]"
select select "splash_senior_editor"
select select "ighs-cz"
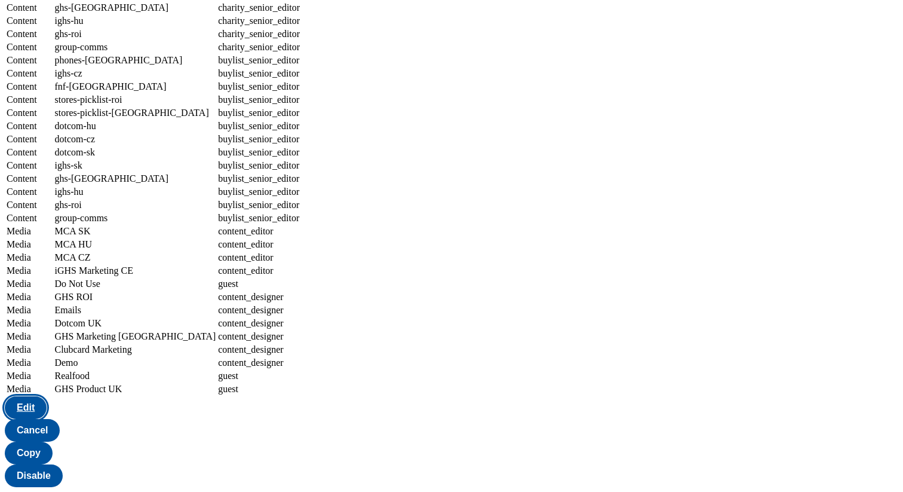
select select "splash_senior_editor"
select select "fnf-[GEOGRAPHIC_DATA]"
select select "splash_senior_editor"
select select "stores-picklist-roi"
select select "splash_senior_editor"
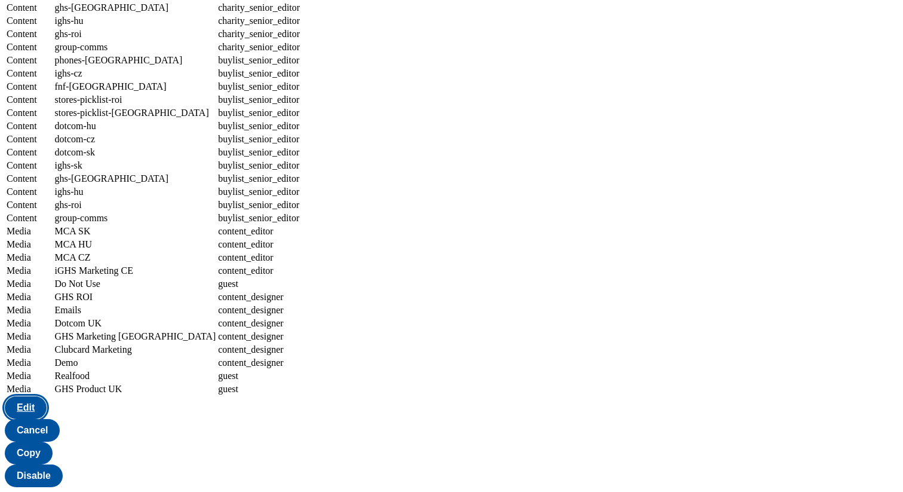
select select "stores-picklist-[GEOGRAPHIC_DATA]"
select select "splash_senior_editor"
select select "dotcom-hu"
select select "splash_senior_editor"
select select "dotcom-cz"
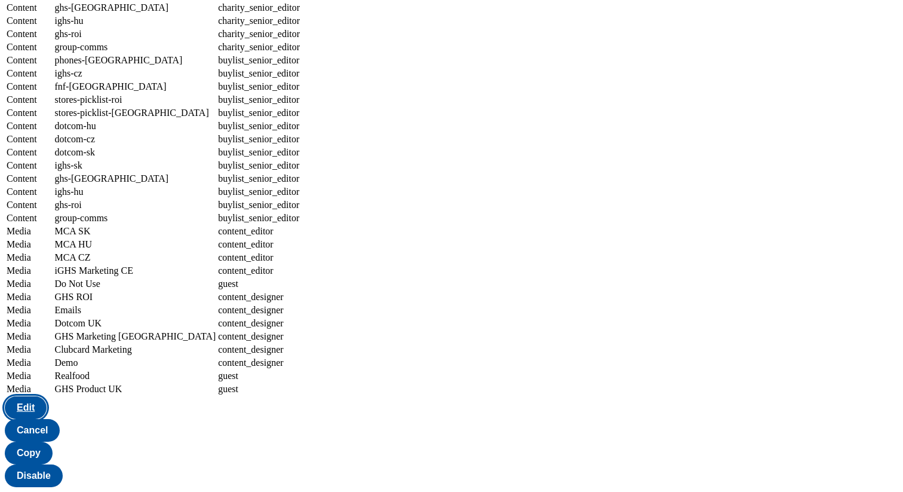
select select "splash_senior_editor"
select select "dotcom-sk"
select select "splash_senior_editor"
select select "ighs-sk"
select select "splash_senior_editor"
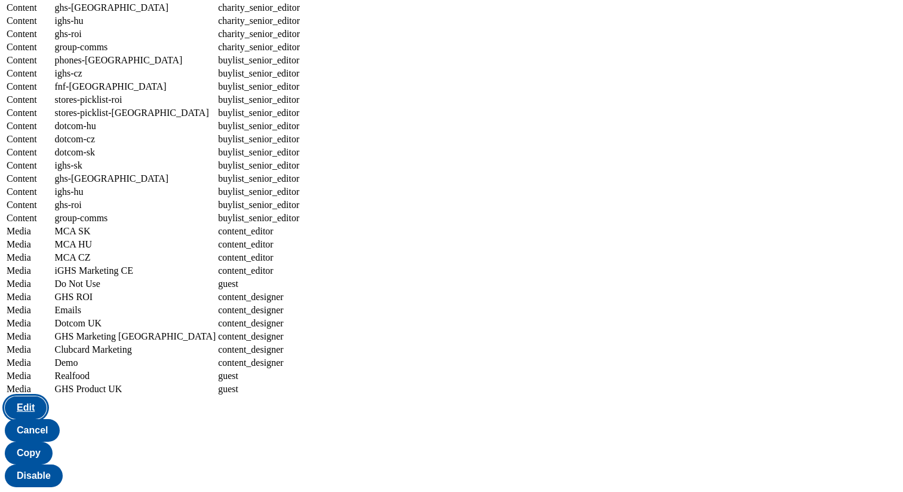
select select "ghs-[GEOGRAPHIC_DATA]"
select select "splash_senior_editor"
select select "ighs-hu"
select select "splash_senior_editor"
select select "ghs-roi"
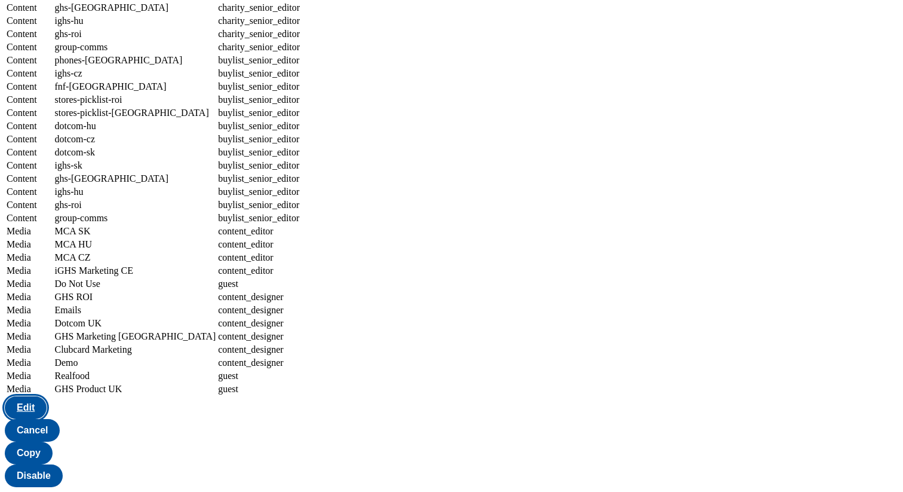
select select "splash_senior_editor"
select select "group-comms"
select select "splash_senior_editor"
select select "phones-[GEOGRAPHIC_DATA]"
select select "article_senior_editor"
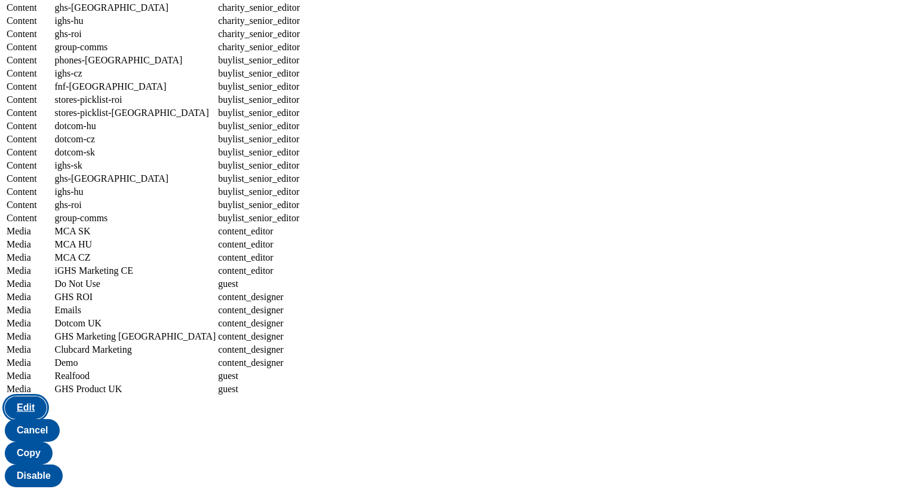
select select "ighs-cz"
select select "article_senior_editor"
select select "fnf-[GEOGRAPHIC_DATA]"
select select "article_senior_editor"
select select "stores-picklist-roi"
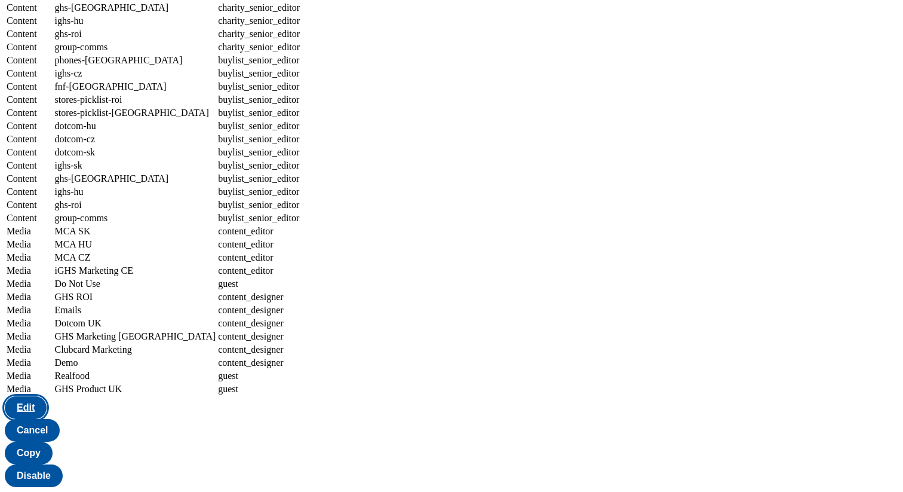
select select "article_senior_editor"
select select "stores-picklist-[GEOGRAPHIC_DATA]"
select select "article_senior_editor"
select select "dotcom-hu"
select select "article_senior_editor"
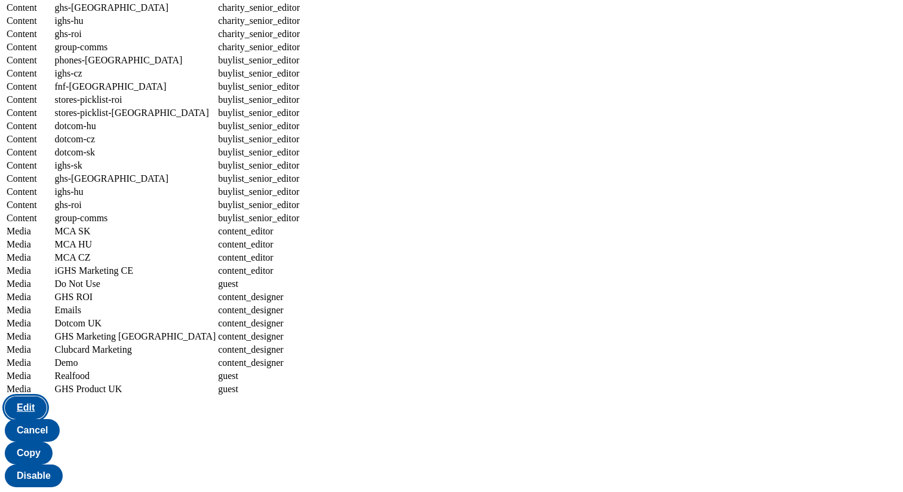
select select "dotcom-cz"
select select "article_senior_editor"
select select "dotcom-sk"
select select "article_senior_editor"
select select "ighs-sk"
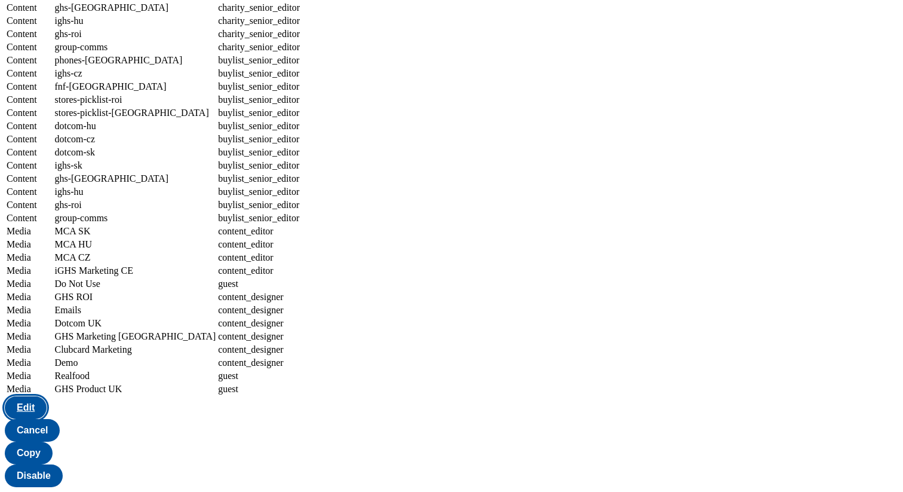
select select "article_senior_editor"
select select "ghs-[GEOGRAPHIC_DATA]"
select select "article_senior_editor"
select select "ighs-hu"
select select "article_senior_editor"
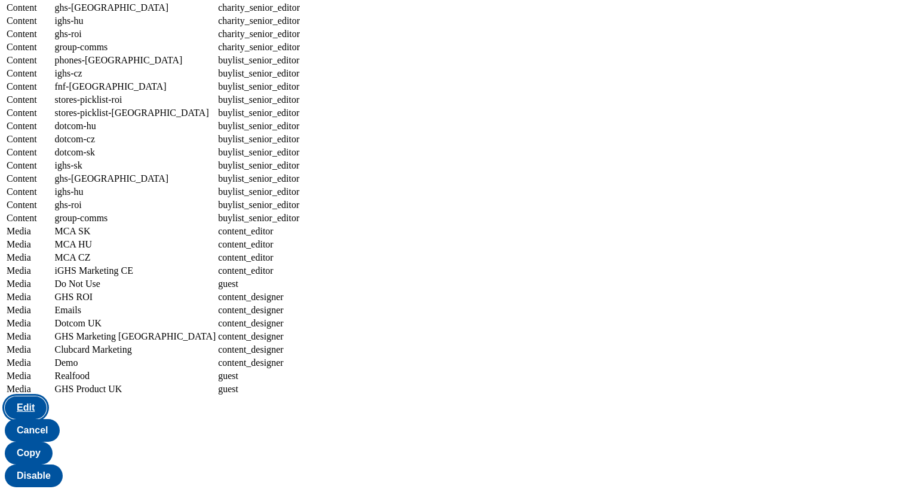
select select "ghs-roi"
select select "article_senior_editor"
select select "group-comms"
select select "article_senior_editor"
select select "phones-[GEOGRAPHIC_DATA]"
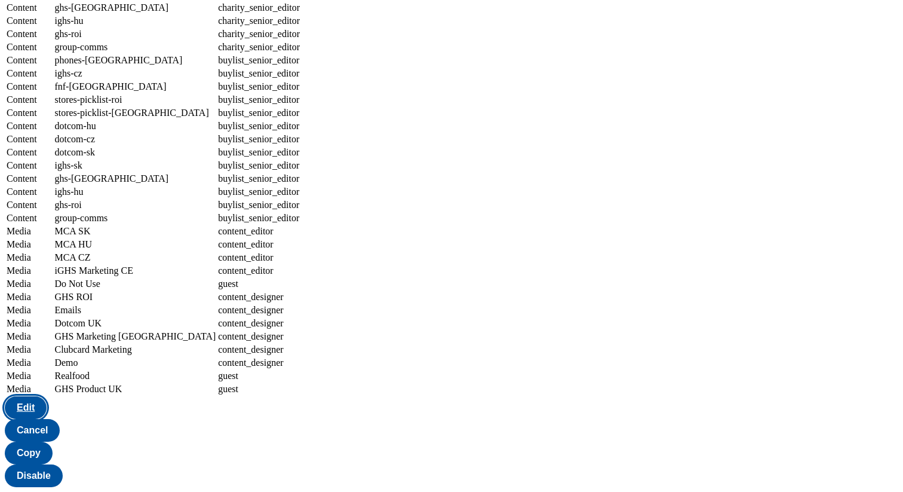
select select "charity_senior_editor"
select select "ighs-cz"
select select "charity_senior_editor"
select select "fnf-[GEOGRAPHIC_DATA]"
select select "charity_senior_editor"
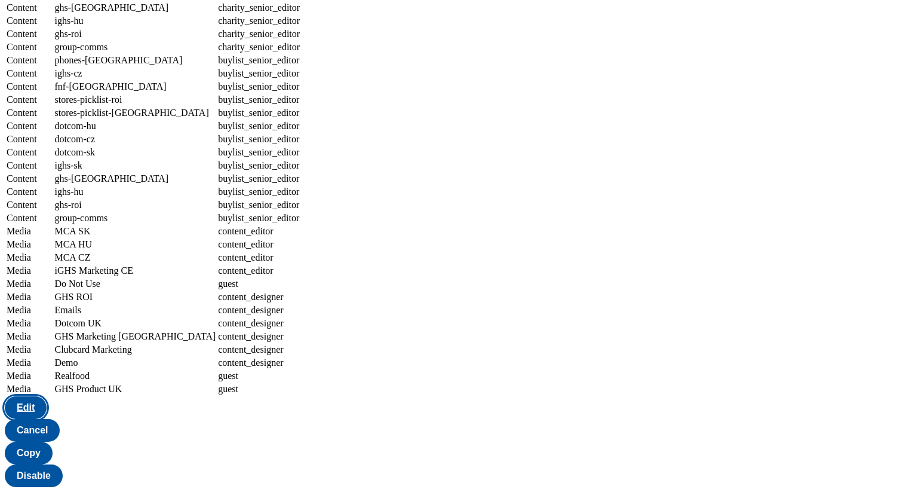
select select "stores-picklist-roi"
select select "charity_senior_editor"
select select "stores-picklist-[GEOGRAPHIC_DATA]"
select select "charity_senior_editor"
select select "dotcom-hu"
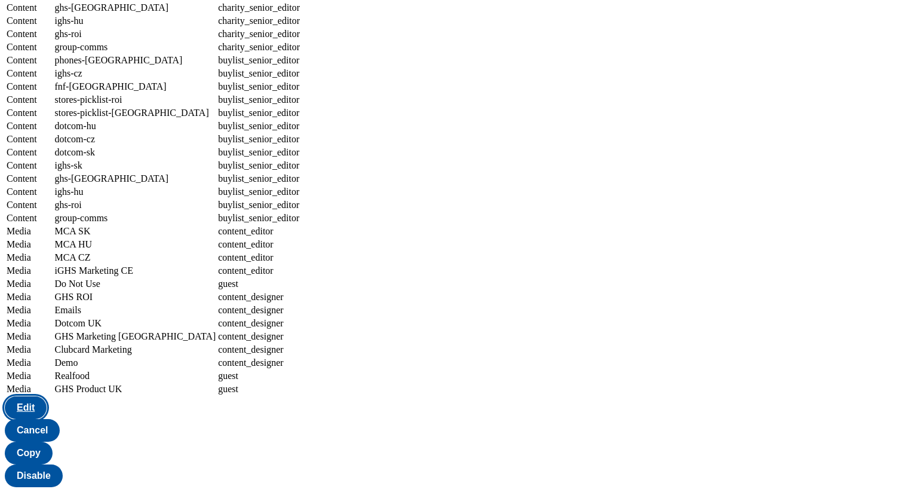
select select "charity_senior_editor"
select select "dotcom-cz"
select select "charity_senior_editor"
select select "dotcom-sk"
select select "charity_senior_editor"
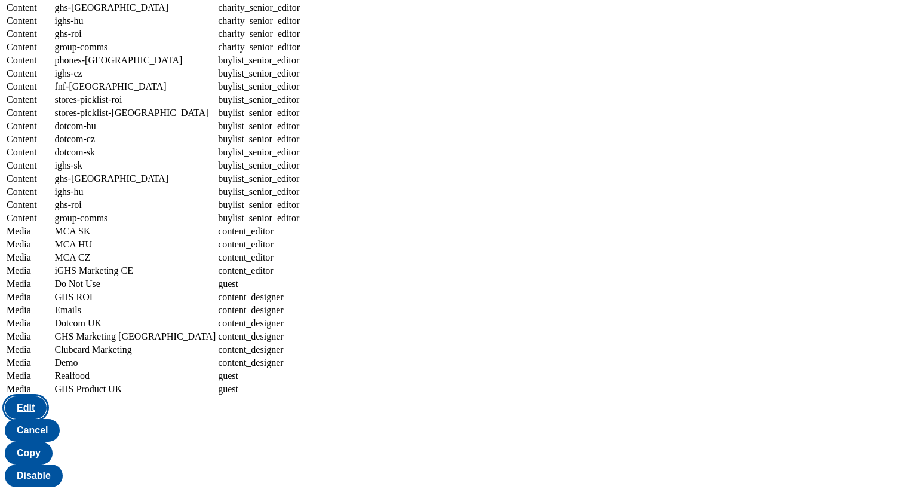
select select "ighs-sk"
select select "charity_senior_editor"
select select "ghs-[GEOGRAPHIC_DATA]"
select select "charity_senior_editor"
select select "ighs-hu"
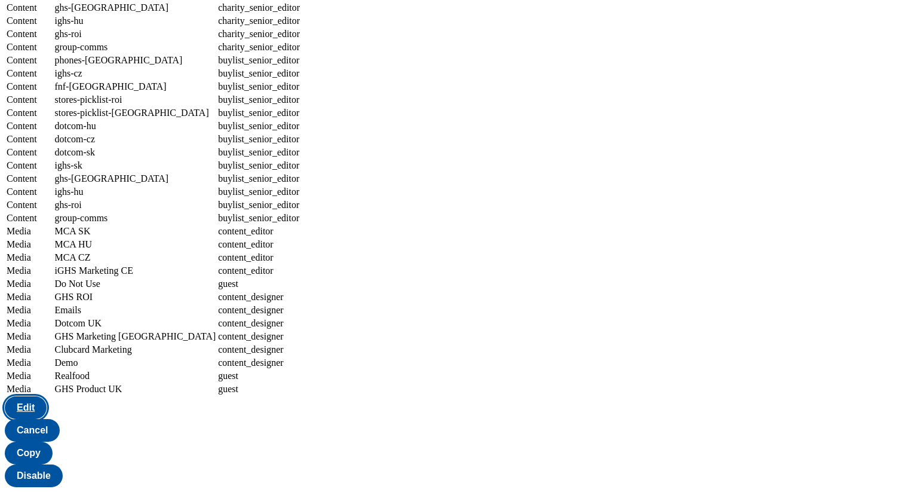
select select "charity_senior_editor"
select select "ghs-roi"
select select "charity_senior_editor"
select select "group-comms"
select select "charity_senior_editor"
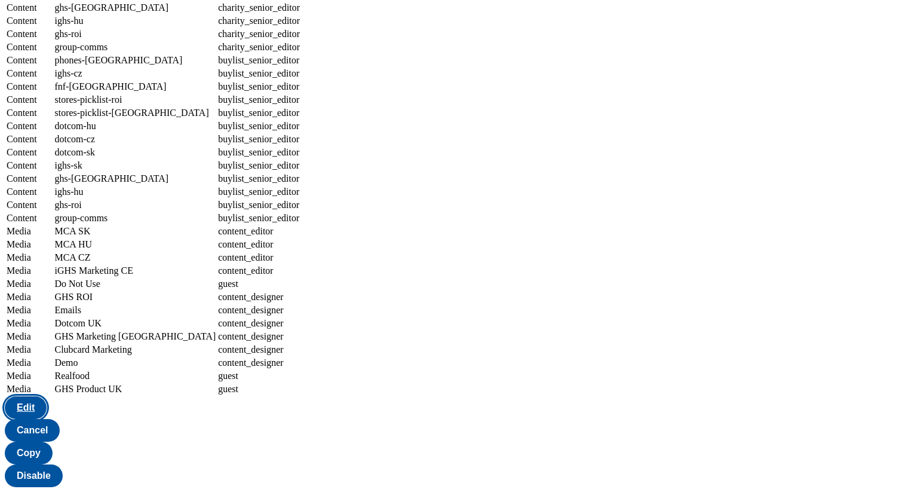
select select "phones-[GEOGRAPHIC_DATA]"
select select "buylist_senior_editor"
select select "ighs-cz"
select select "buylist_senior_editor"
select select "fnf-[GEOGRAPHIC_DATA]"
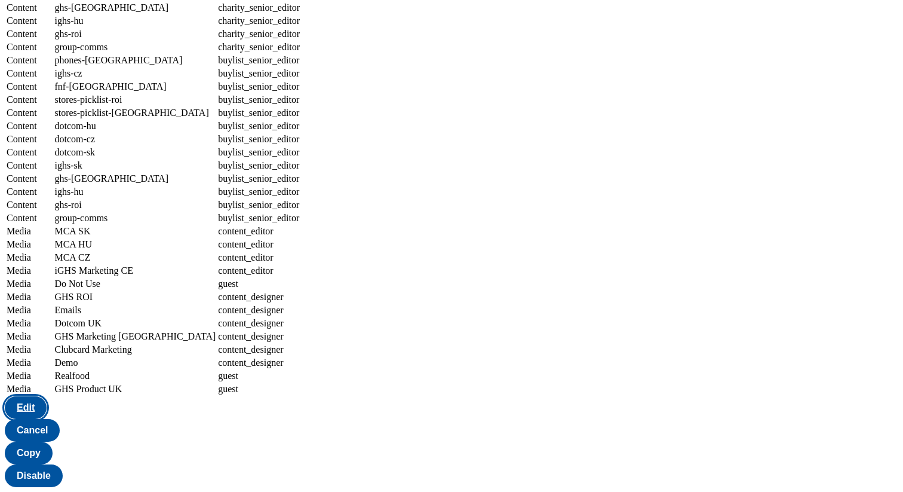
select select "buylist_senior_editor"
select select "stores-picklist-roi"
select select "buylist_senior_editor"
select select "stores-picklist-[GEOGRAPHIC_DATA]"
select select "buylist_senior_editor"
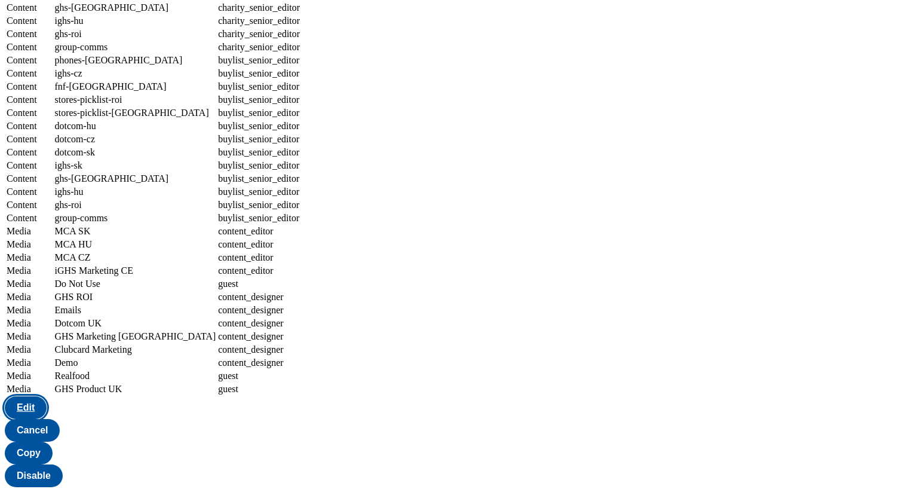
select select "dotcom-hu"
select select "buylist_senior_editor"
select select "dotcom-cz"
select select "buylist_senior_editor"
select select "dotcom-sk"
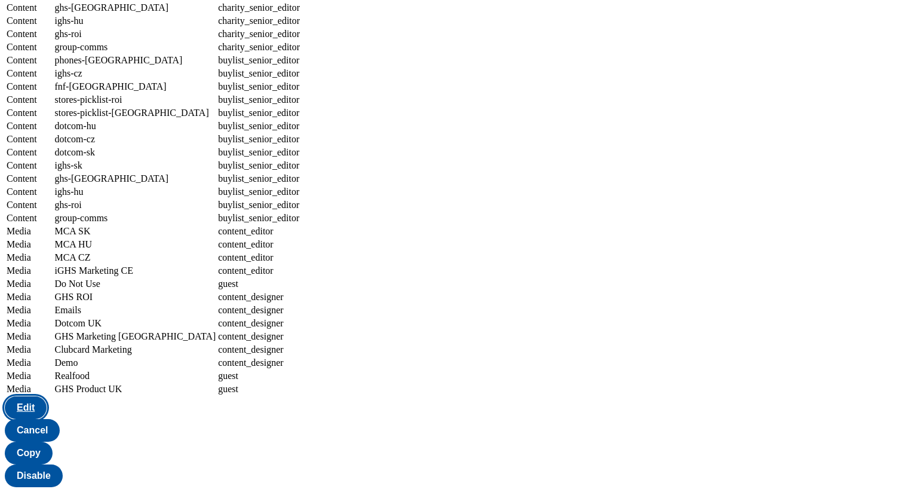
select select "buylist_senior_editor"
select select "ighs-sk"
select select "buylist_senior_editor"
select select "ghs-[GEOGRAPHIC_DATA]"
select select "buylist_senior_editor"
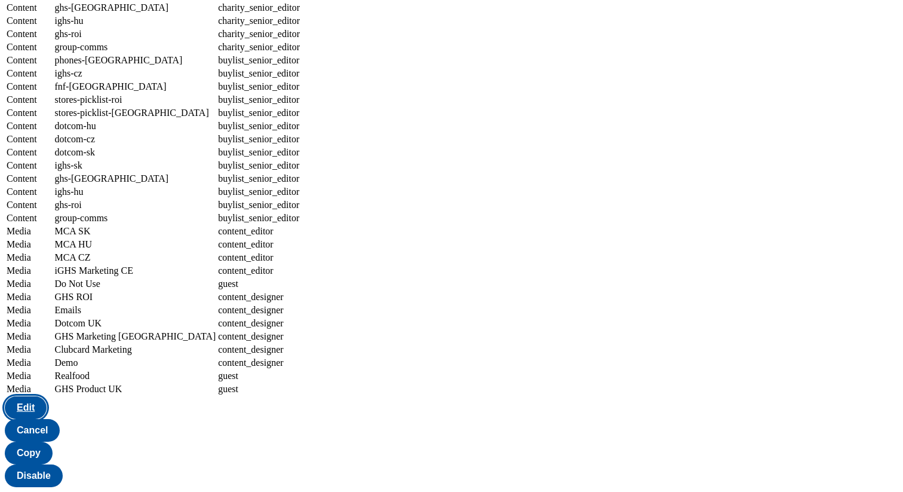
select select "ighs-hu"
select select "buylist_senior_editor"
select select "ghs-roi"
select select "buylist_senior_editor"
select select "group-comms"
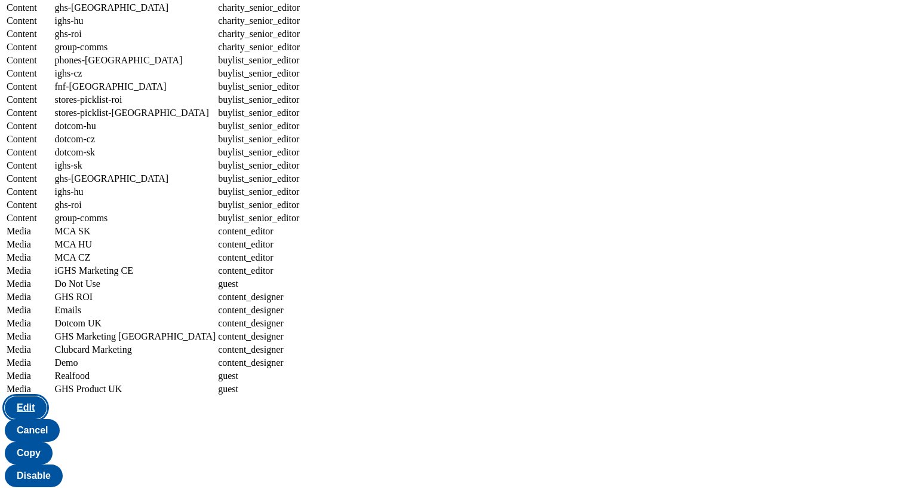
select select "buylist_senior_editor"
select select "Media"
select select "flare-mca-sk"
select select "content_editor"
select select "Media"
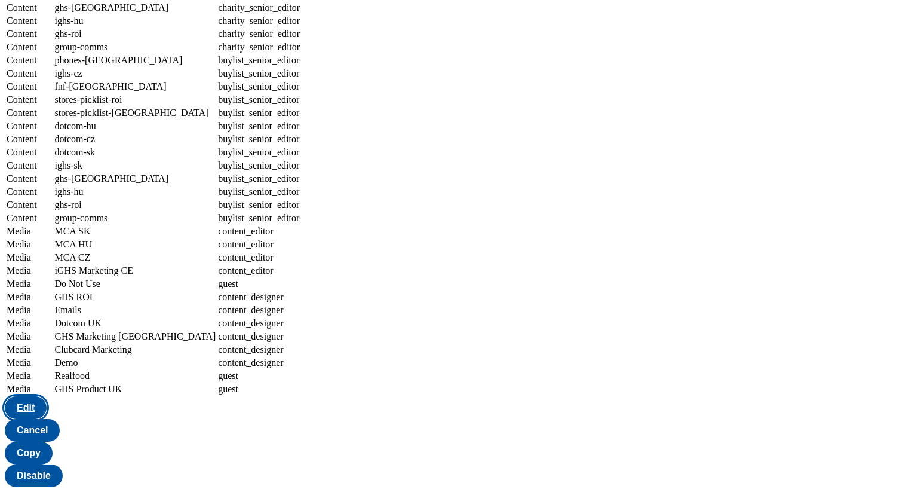
select select "flare-mca-hu"
select select "content_editor"
select select "Media"
select select "flare-mca-cz"
select select "content_editor"
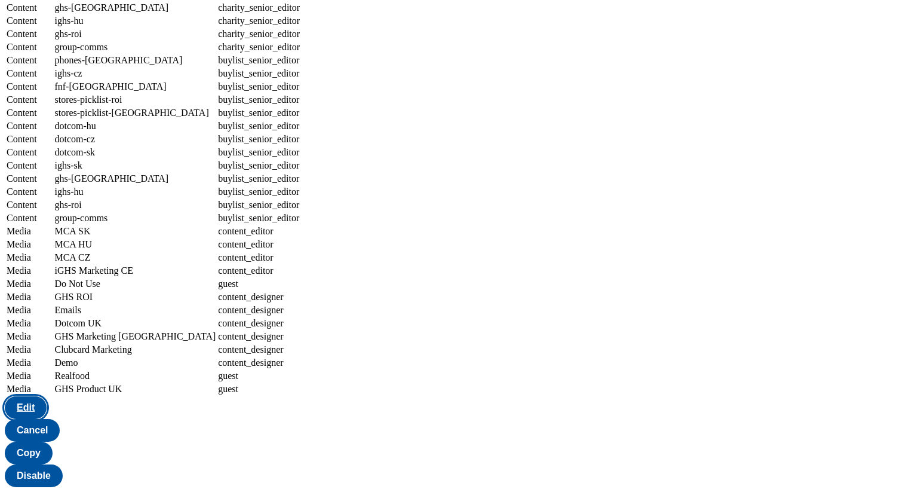
select select "Media"
select select "flare-ighs-ce-mktg"
select select "content_editor"
select select "Media"
select select "do-not-use"
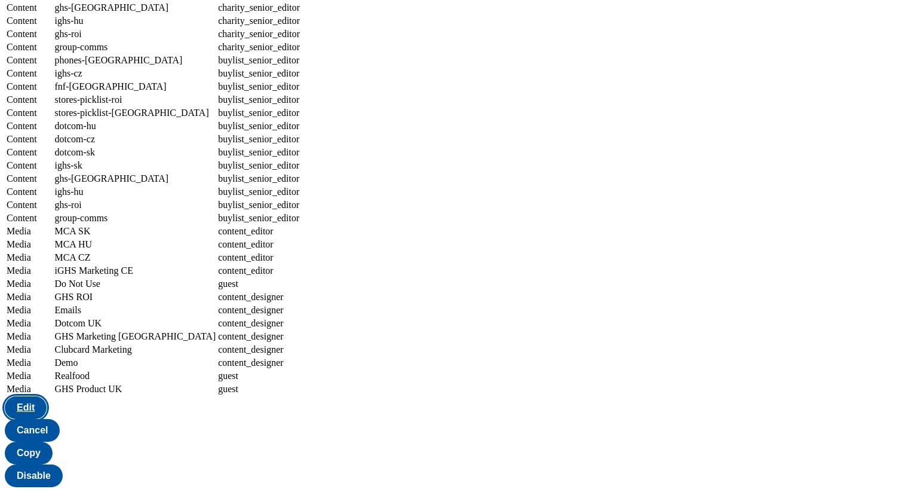
select select "guest"
select select "Media"
select select "flare-ghs-roi"
select select "Media"
select select "flare-emails"
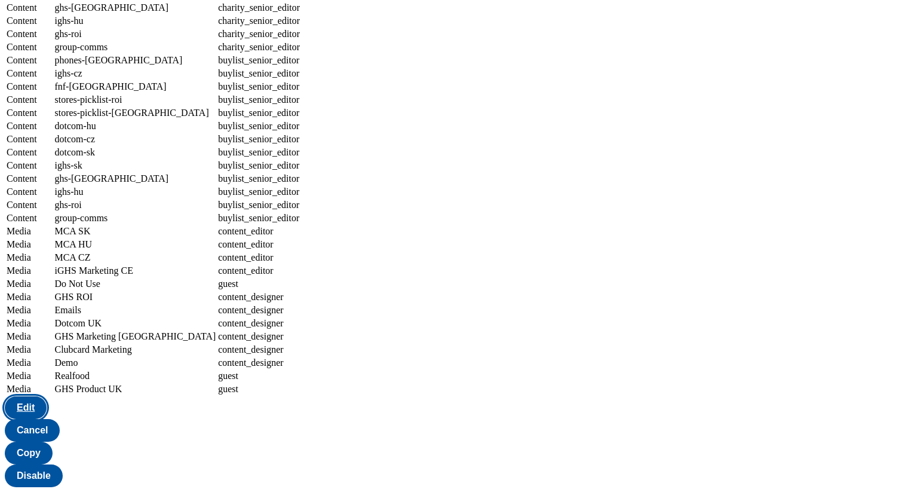
select select "Media"
select select "flare-homepage"
select select "Media"
select select "flare-ghs-mktg"
select select "Media"
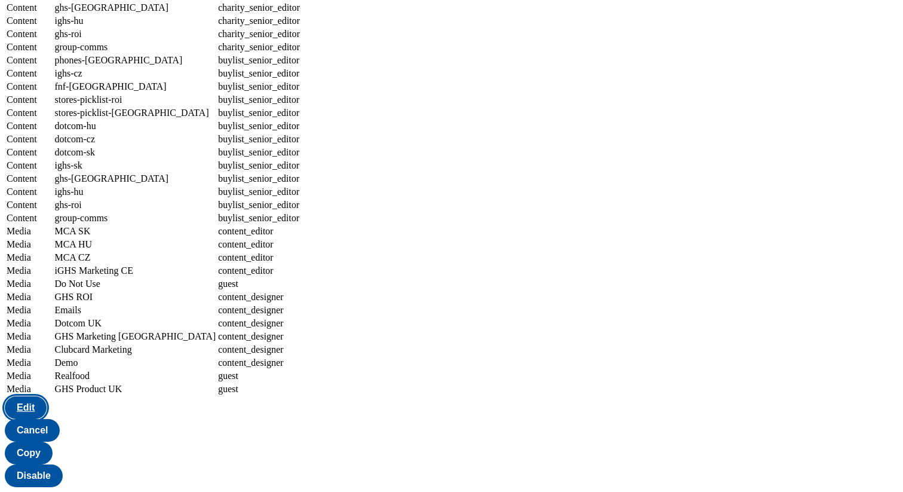
select select "flare-clubcard-mktg"
select select "Media"
select select "flare-test-spectra"
select select "Media"
select select "flare-realfood"
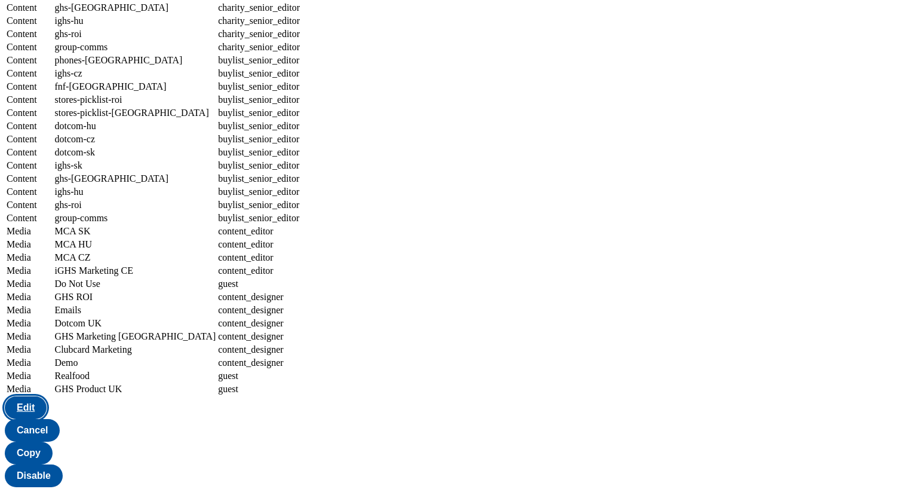
select select "guest"
select select "Media"
select select "flare-ghs"
select select "guest"
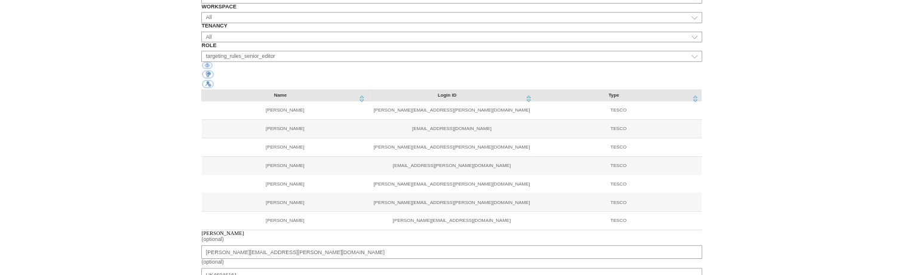
scroll to position [229, 0]
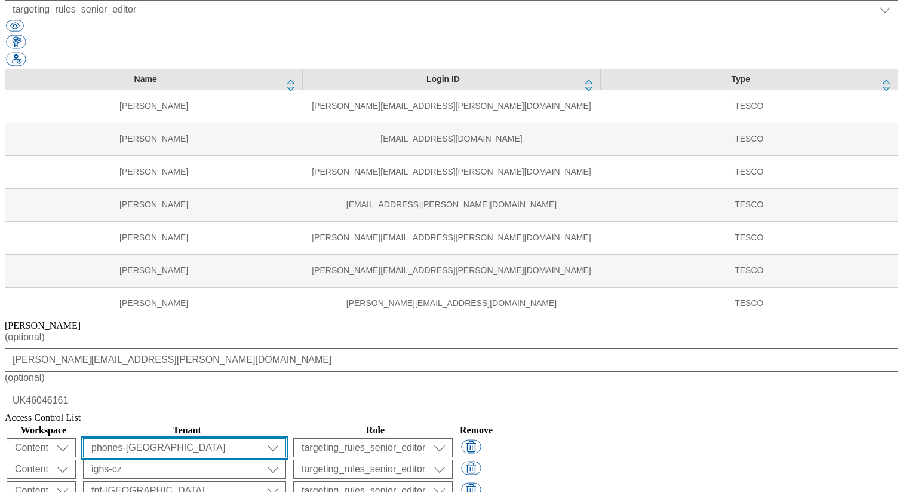
click at [286, 438] on select "ALL All all Clubcard Boost UK Clubcard Marketing Clubcard ROI clubcard-boost-uk…" at bounding box center [184, 447] width 203 height 19
select select "UK"
click at [286, 438] on select "ALL All all Clubcard Boost UK Clubcard Marketing Clubcard ROI clubcard-boost-uk…" at bounding box center [184, 447] width 203 height 19
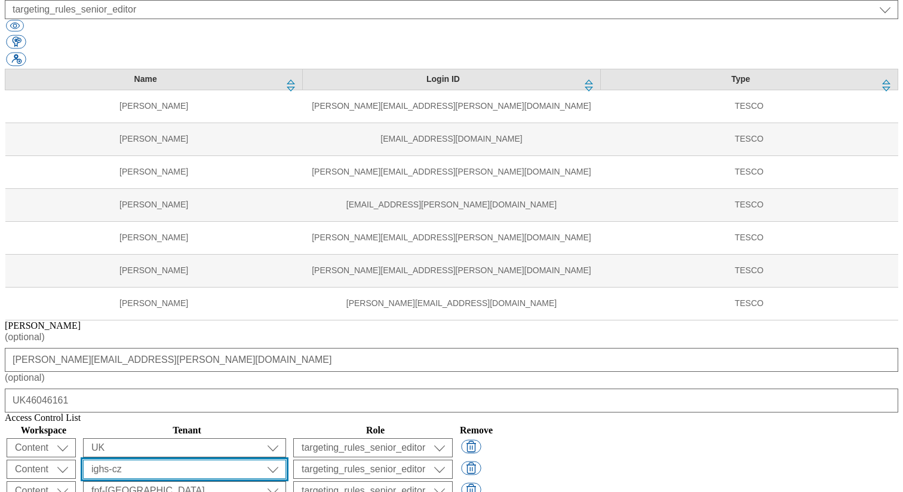
click at [286, 438] on select "ALL All all Clubcard Boost UK Clubcard Marketing Clubcard ROI clubcard-boost-uk…" at bounding box center [184, 447] width 203 height 19
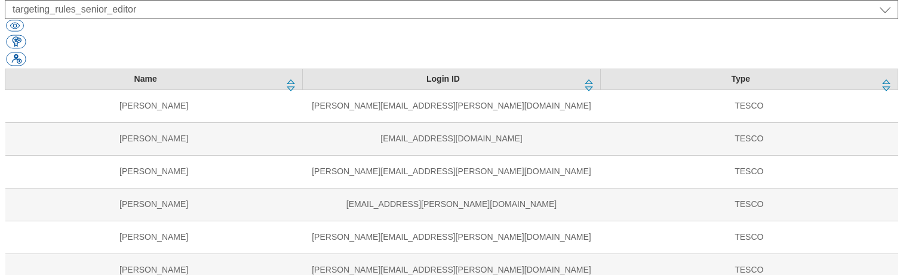
select select "stores-picklist-roi"
select select "stores-picklist-[GEOGRAPHIC_DATA]"
select select "dotcom-hu"
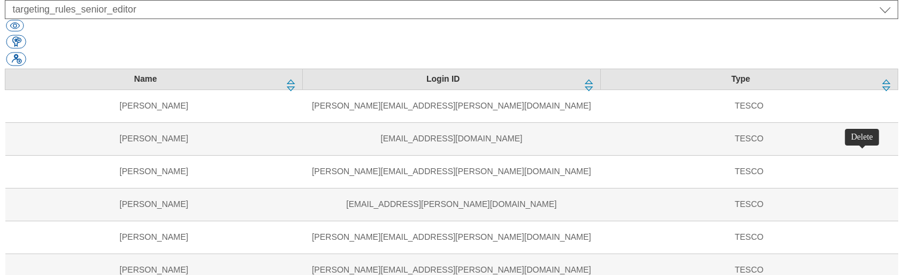
select select "dotcom-cz"
select select "dotcom-sk"
select select "ighs-sk"
select select "ghs-[GEOGRAPHIC_DATA]"
select select "ighs-hu"
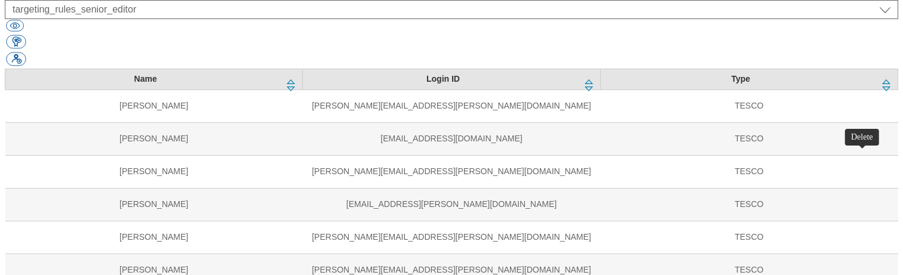
select select "ghs-roi"
select select "group-comms"
select select "phones-[GEOGRAPHIC_DATA]"
select select "splash_senior_editor"
select select "ighs-cz"
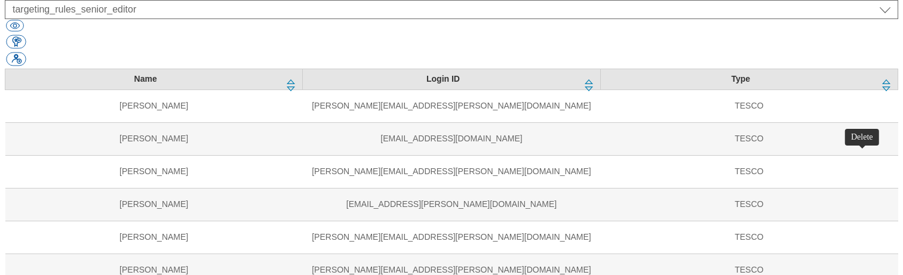
select select "fnf-[GEOGRAPHIC_DATA]"
select select "stores-picklist-roi"
select select "stores-picklist-[GEOGRAPHIC_DATA]"
select select "dotcom-hu"
select select "dotcom-cz"
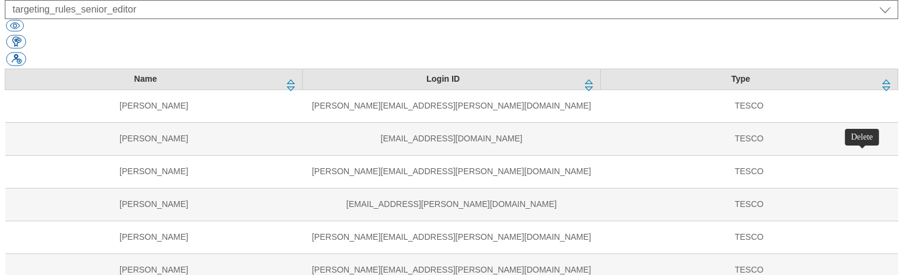
select select "dotcom-sk"
select select "ighs-sk"
select select "ghs-[GEOGRAPHIC_DATA]"
select select "ighs-hu"
select select "ghs-roi"
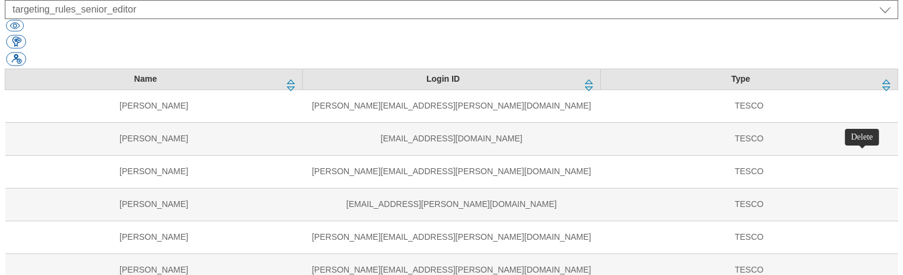
select select "group-comms"
select select "phones-[GEOGRAPHIC_DATA]"
select select "article_senior_editor"
select select "ighs-cz"
select select "fnf-[GEOGRAPHIC_DATA]"
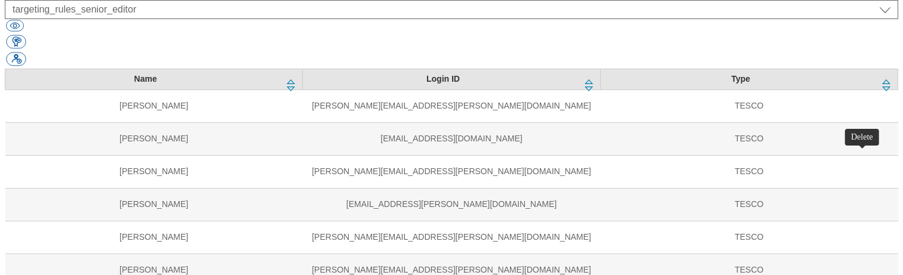
select select "stores-picklist-roi"
select select "stores-picklist-[GEOGRAPHIC_DATA]"
select select "dotcom-hu"
select select "dotcom-cz"
select select "dotcom-sk"
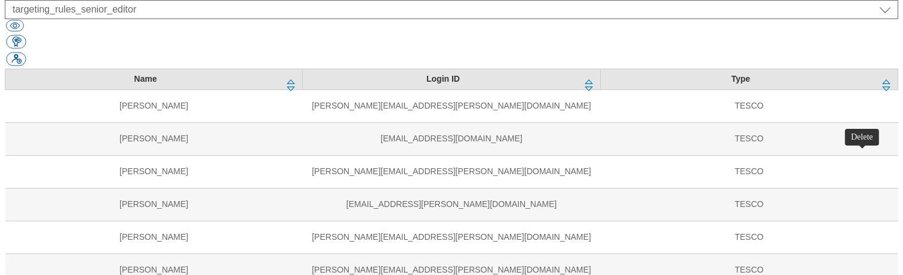
select select "ighs-sk"
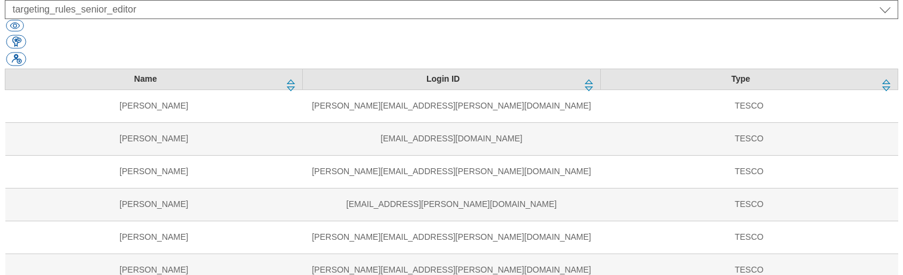
scroll to position [251, 0]
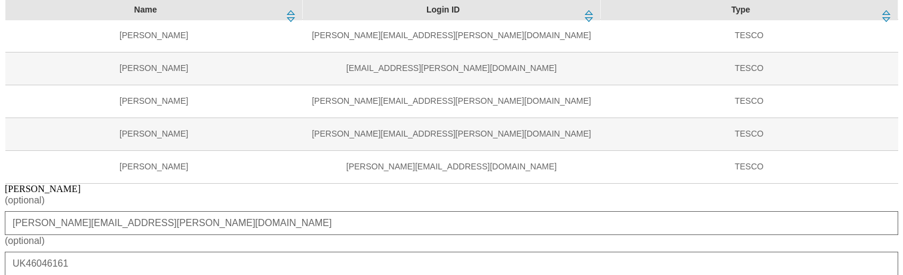
scroll to position [370, 0]
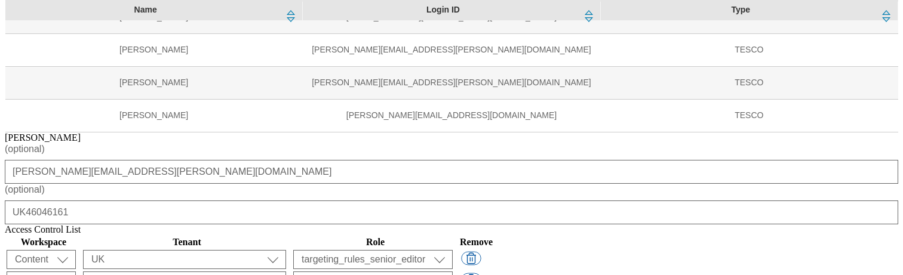
scroll to position [417, 0]
click at [286, 250] on select "ALL All all Clubcard Boost UK Clubcard Marketing Clubcard ROI clubcard-boost-uk…" at bounding box center [184, 259] width 203 height 19
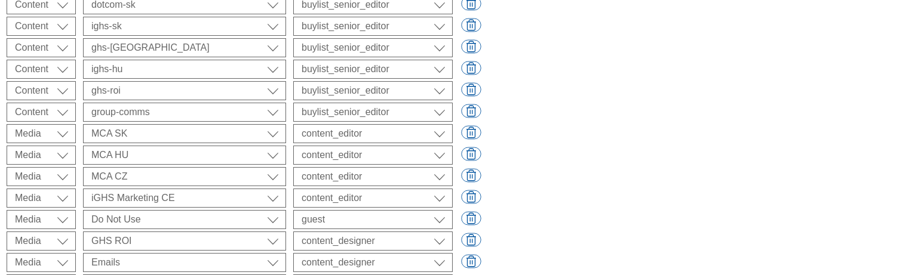
scroll to position [2125, 0]
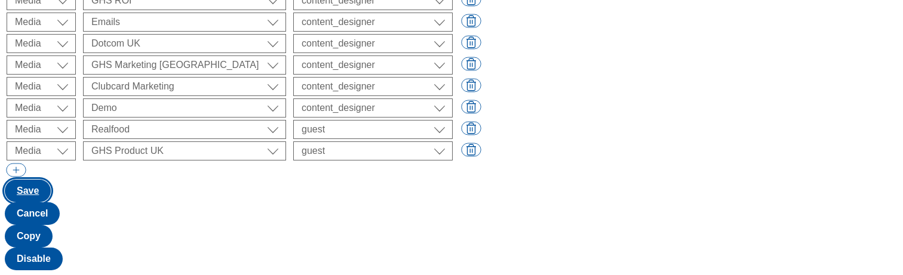
click at [51, 203] on button "Save" at bounding box center [28, 191] width 46 height 23
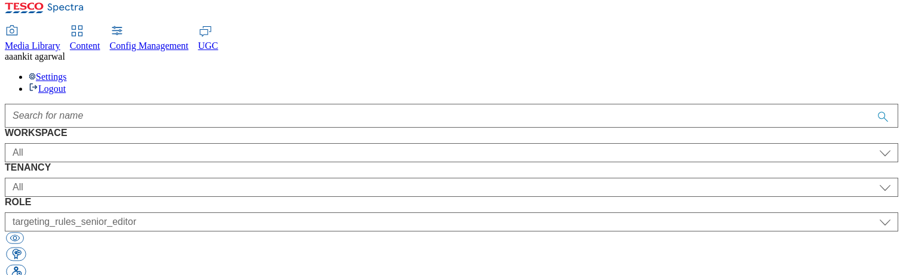
scroll to position [40, 0]
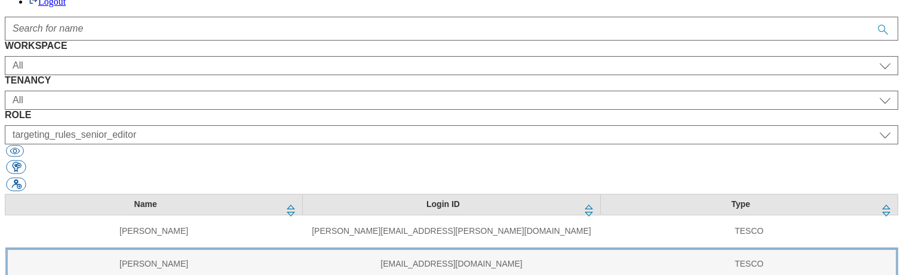
scroll to position [146, 0]
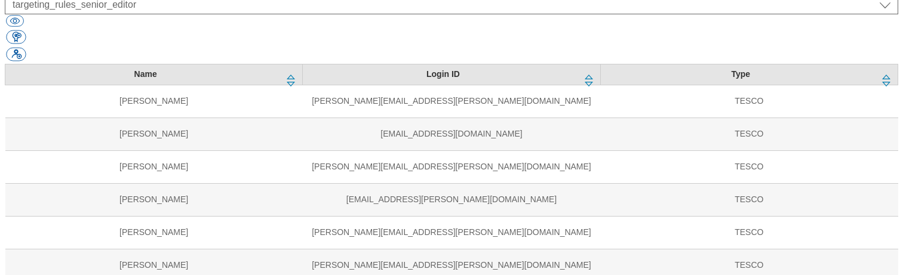
scroll to position [229, 0]
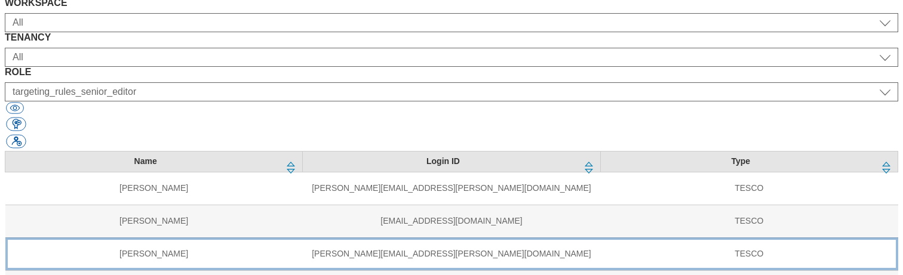
click at [303, 238] on td "[PERSON_NAME][EMAIL_ADDRESS][PERSON_NAME][DOMAIN_NAME]" at bounding box center [451, 254] width 297 height 33
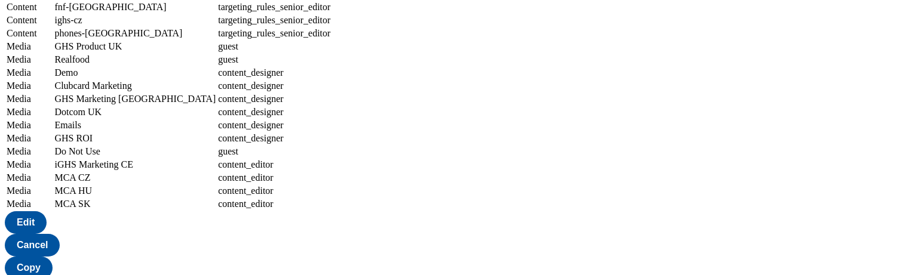
scroll to position [1516, 0]
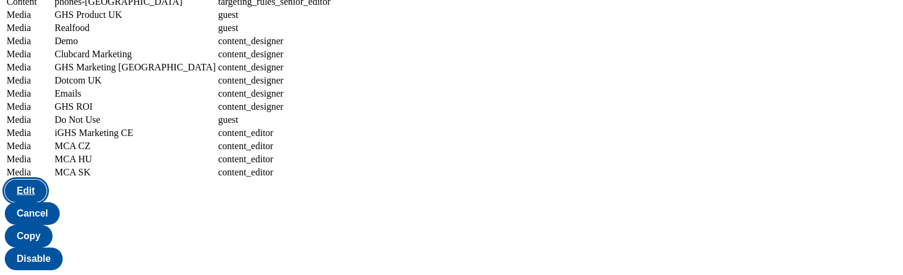
click at [47, 203] on button "Edit" at bounding box center [26, 191] width 42 height 23
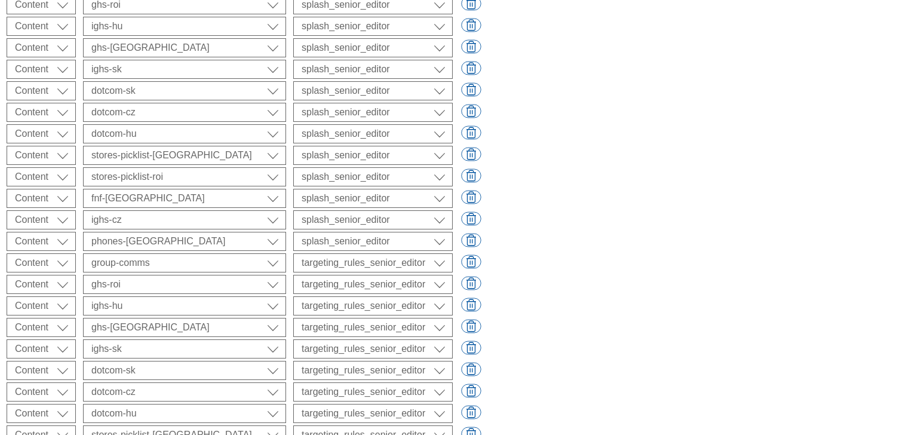
scroll to position [1536, 0]
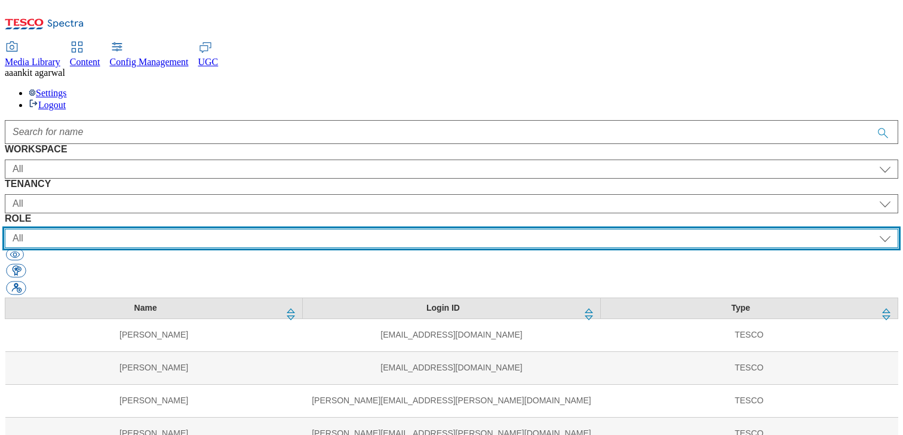
click at [638, 229] on select "All content_designer content_editor content_read developer guest media_admin mo…" at bounding box center [452, 238] width 894 height 19
select select "targeting_rules_senior_editor"
click at [522, 229] on select "All content_designer content_editor content_read developer guest media_admin mo…" at bounding box center [452, 238] width 894 height 19
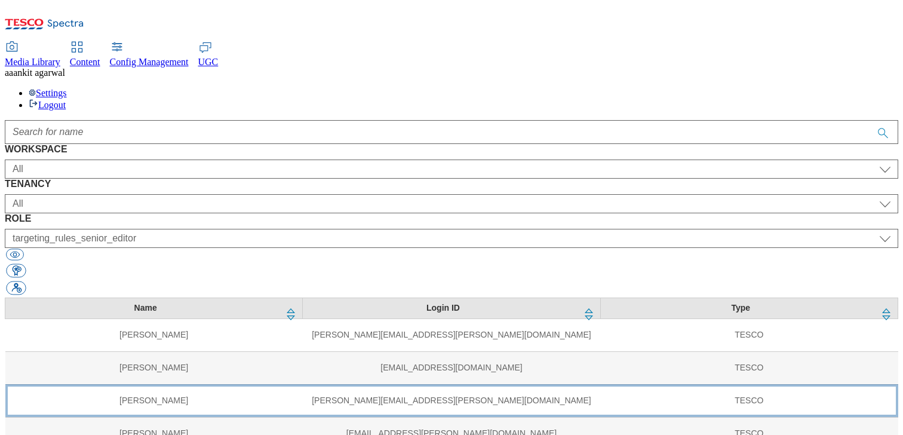
click at [360, 384] on td "[PERSON_NAME][EMAIL_ADDRESS][PERSON_NAME][DOMAIN_NAME]" at bounding box center [451, 400] width 297 height 33
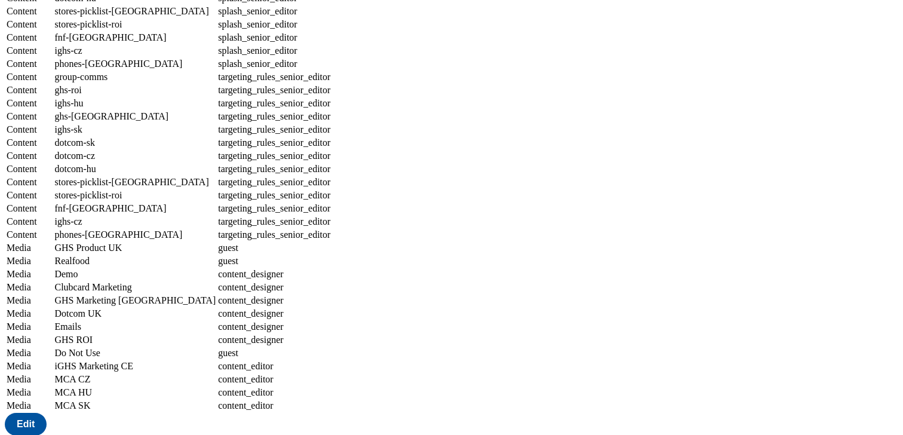
scroll to position [1356, 0]
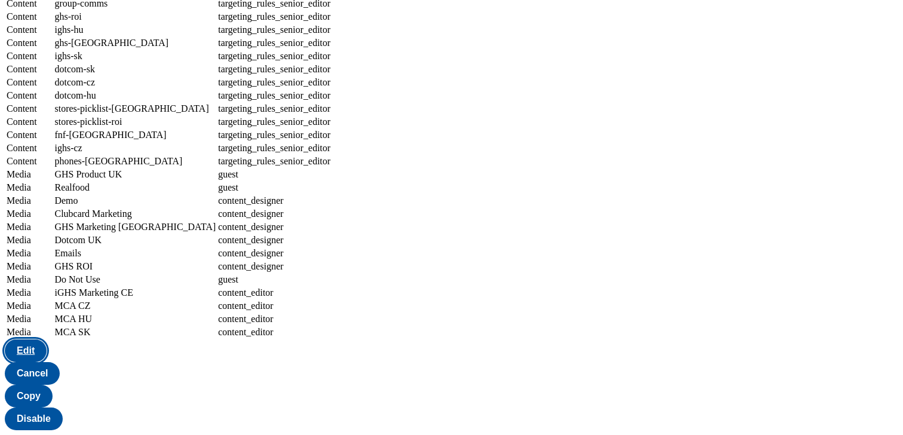
click at [47, 362] on button "Edit" at bounding box center [26, 350] width 42 height 23
select select "group-comms"
select select "buylist_senior_editor"
select select "ghs-roi"
select select "buylist_senior_editor"
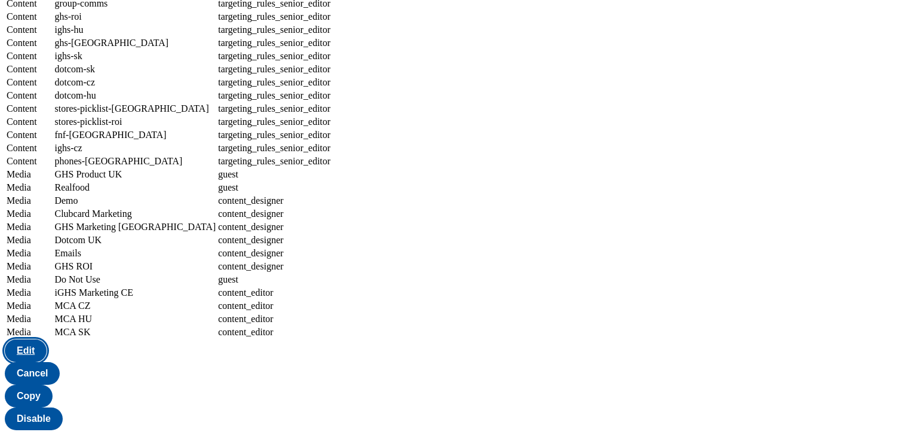
select select "ighs-hu"
select select "buylist_senior_editor"
select select "ghs-[GEOGRAPHIC_DATA]"
select select "buylist_senior_editor"
select select "ighs-sk"
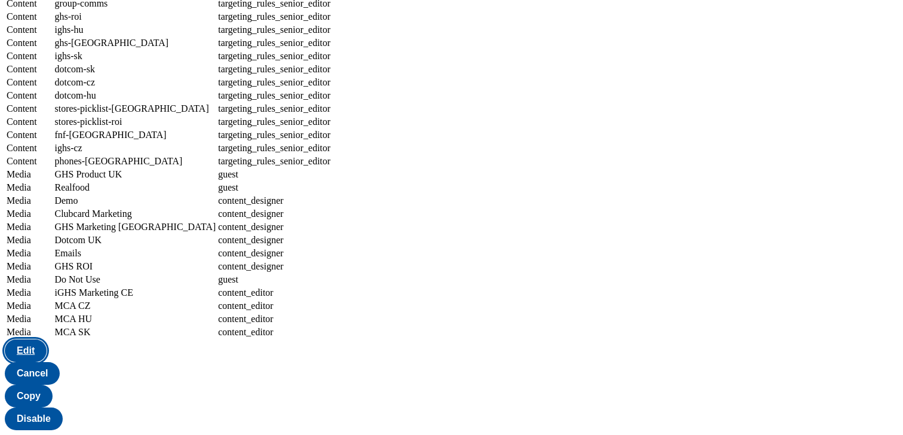
select select "buylist_senior_editor"
select select "dotcom-sk"
select select "buylist_senior_editor"
select select "dotcom-cz"
select select "buylist_senior_editor"
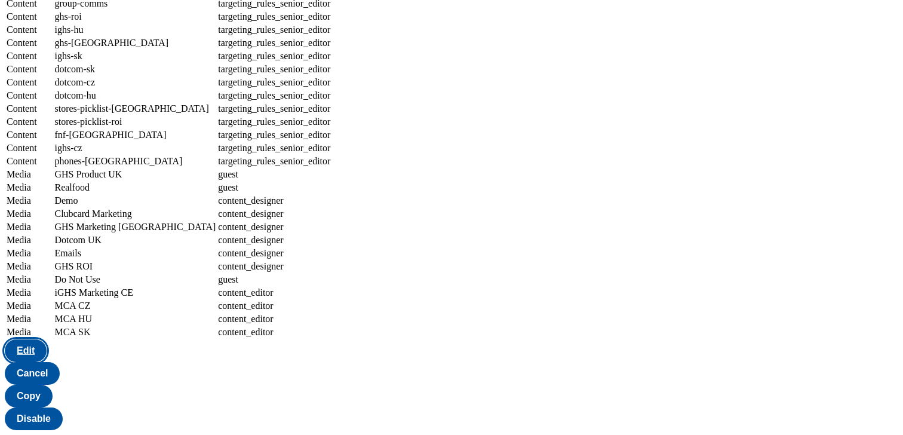
select select "dotcom-hu"
select select "buylist_senior_editor"
select select "stores-picklist-[GEOGRAPHIC_DATA]"
select select "buylist_senior_editor"
select select "stores-picklist-roi"
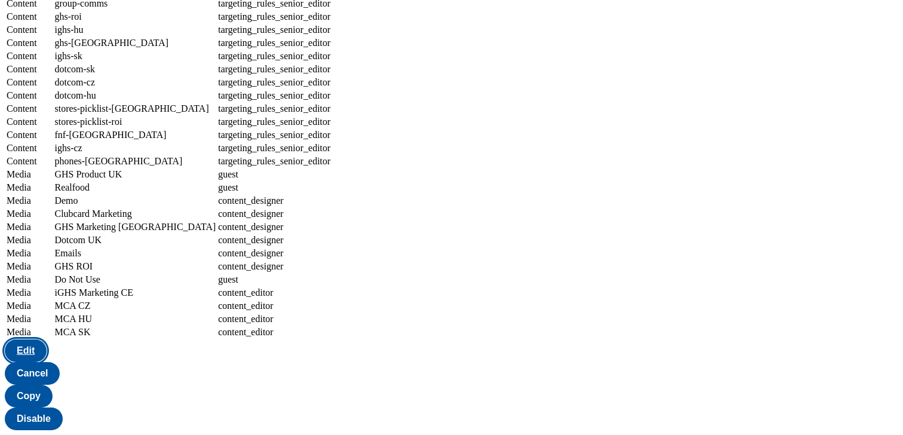
select select "buylist_senior_editor"
select select "fnf-[GEOGRAPHIC_DATA]"
select select "buylist_senior_editor"
select select "ighs-cz"
select select "buylist_senior_editor"
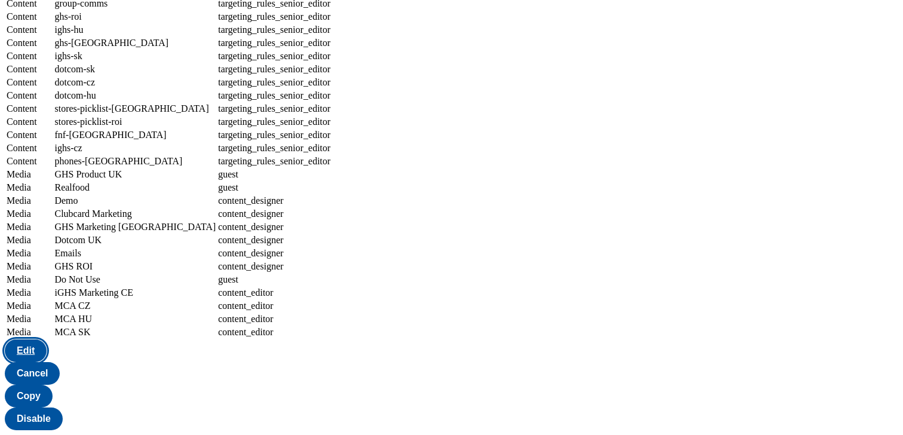
select select "phones-[GEOGRAPHIC_DATA]"
select select "buylist_senior_editor"
select select "group-comms"
select select "charity_senior_editor"
select select "ghs-roi"
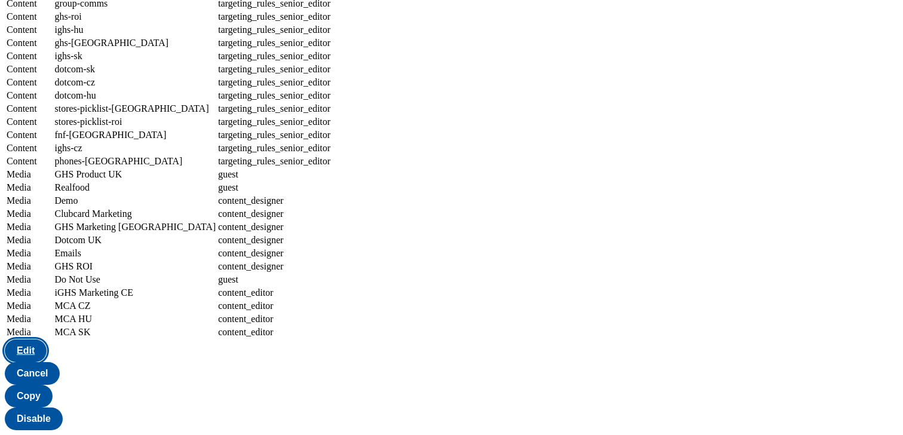
select select "charity_senior_editor"
select select "ighs-hu"
select select "charity_senior_editor"
select select "ghs-[GEOGRAPHIC_DATA]"
select select "charity_senior_editor"
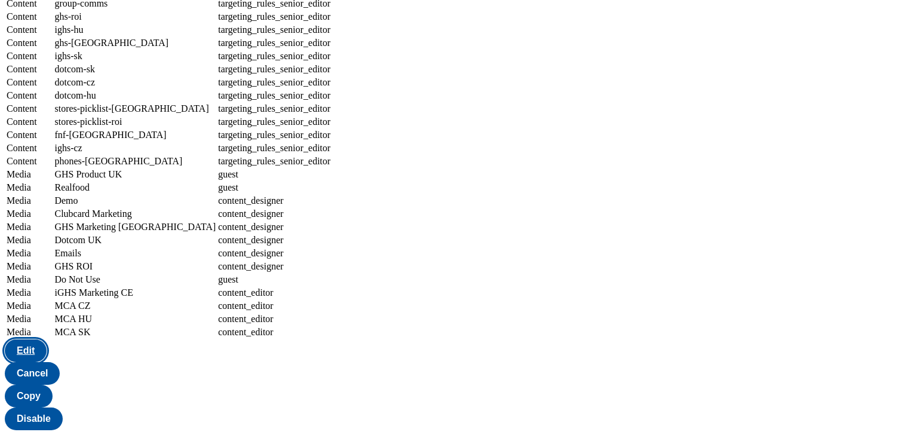
select select "ighs-sk"
select select "charity_senior_editor"
select select "dotcom-sk"
select select "charity_senior_editor"
select select "dotcom-cz"
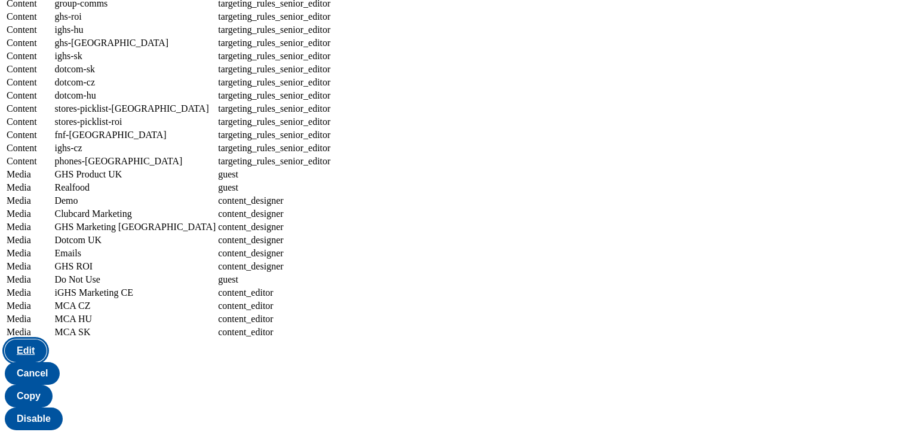
select select "charity_senior_editor"
select select "dotcom-hu"
select select "charity_senior_editor"
select select "stores-picklist-[GEOGRAPHIC_DATA]"
select select "charity_senior_editor"
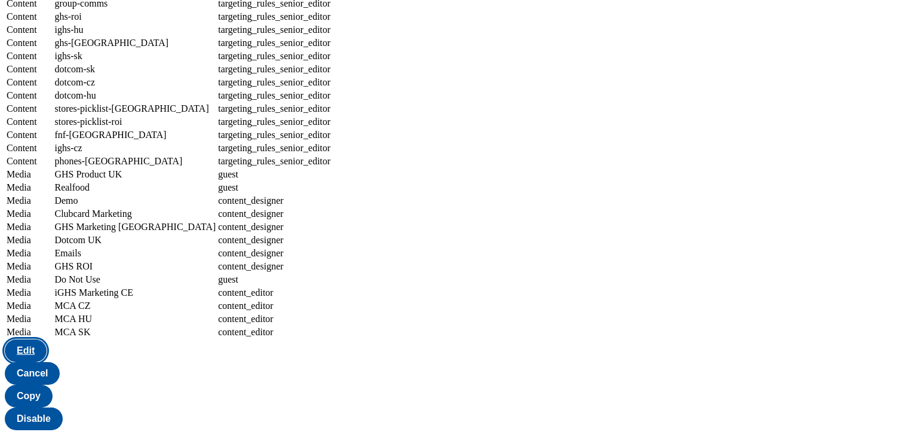
select select "stores-picklist-roi"
select select "charity_senior_editor"
select select "fnf-[GEOGRAPHIC_DATA]"
select select "charity_senior_editor"
select select "ighs-cz"
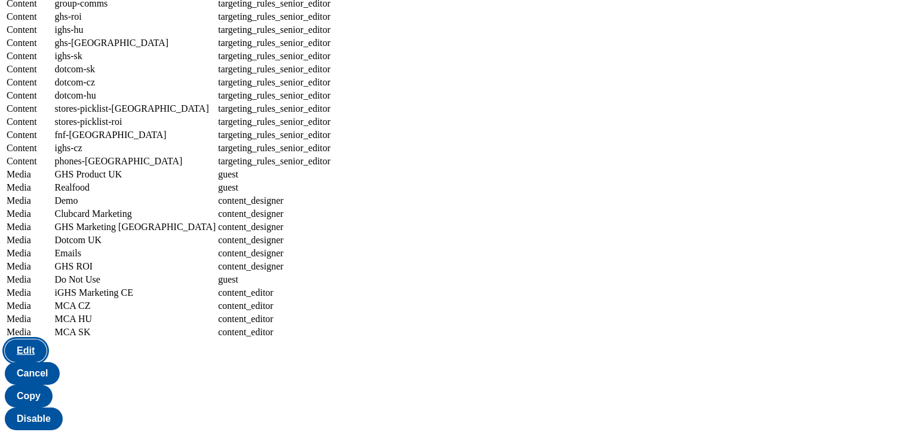
select select "charity_senior_editor"
select select "phones-[GEOGRAPHIC_DATA]"
select select "charity_senior_editor"
select select "group-comms"
select select "article_senior_editor"
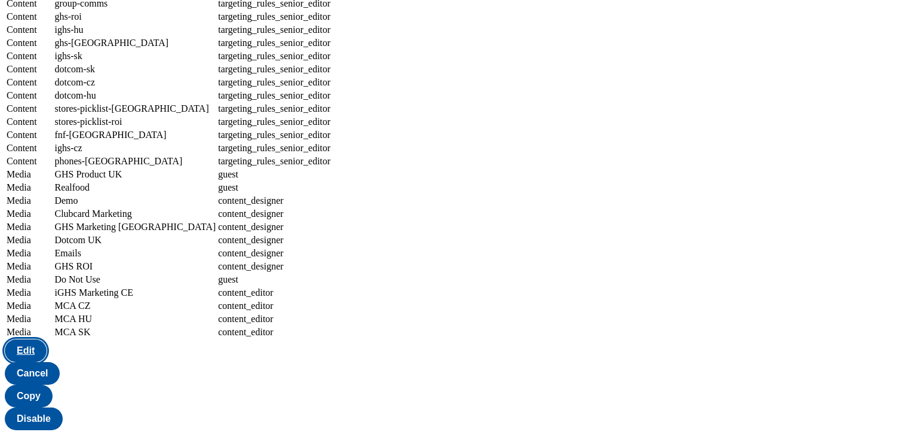
select select "ghs-roi"
select select "article_senior_editor"
select select "ighs-hu"
select select "article_senior_editor"
select select "ghs-[GEOGRAPHIC_DATA]"
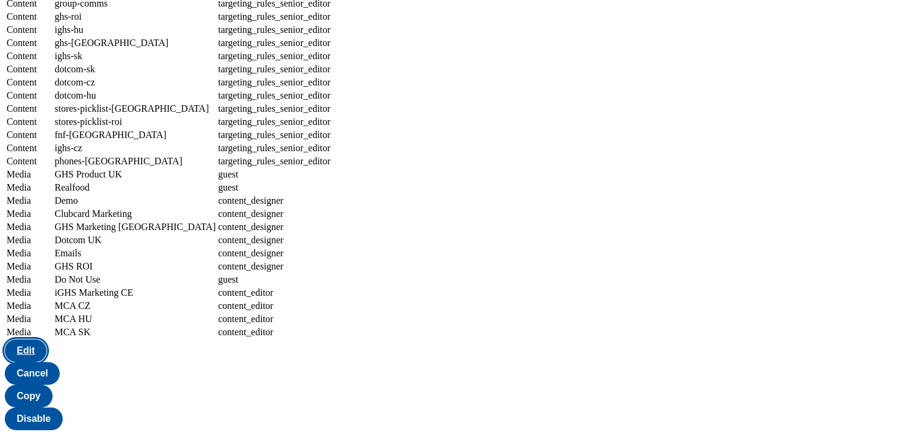
select select "article_senior_editor"
select select "ighs-sk"
select select "article_senior_editor"
select select "dotcom-sk"
select select "article_senior_editor"
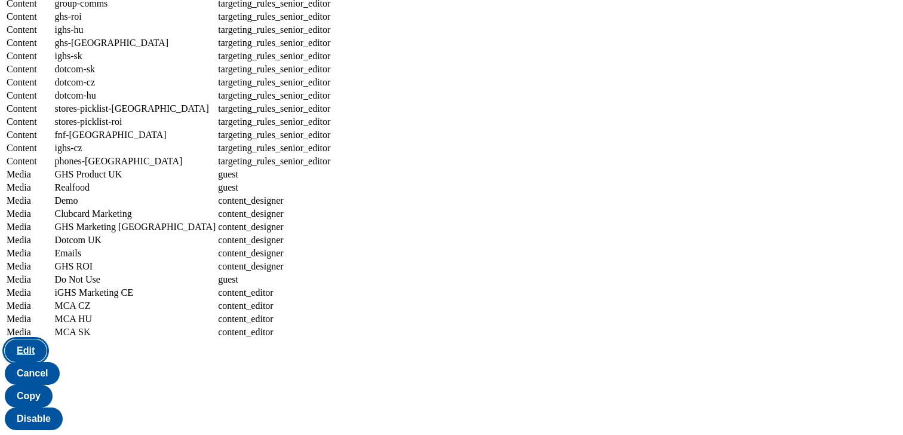
select select "dotcom-cz"
select select "article_senior_editor"
select select "dotcom-hu"
select select "article_senior_editor"
select select "stores-picklist-[GEOGRAPHIC_DATA]"
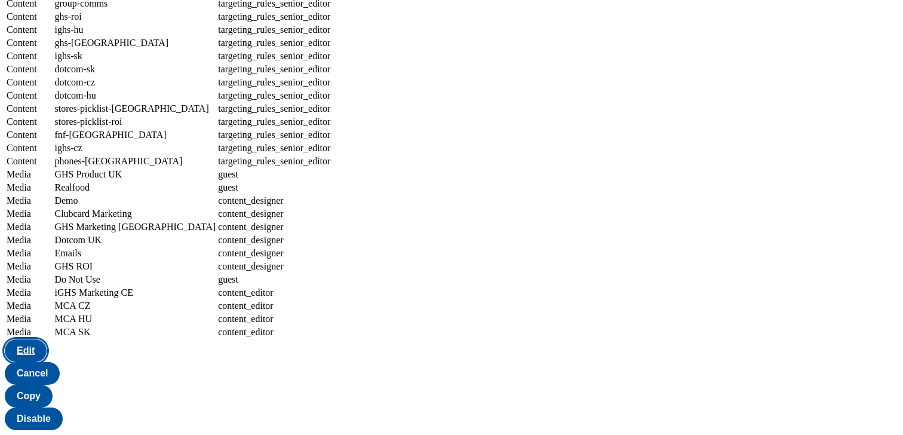
select select "article_senior_editor"
select select "stores-picklist-roi"
select select "article_senior_editor"
select select "fnf-[GEOGRAPHIC_DATA]"
select select "article_senior_editor"
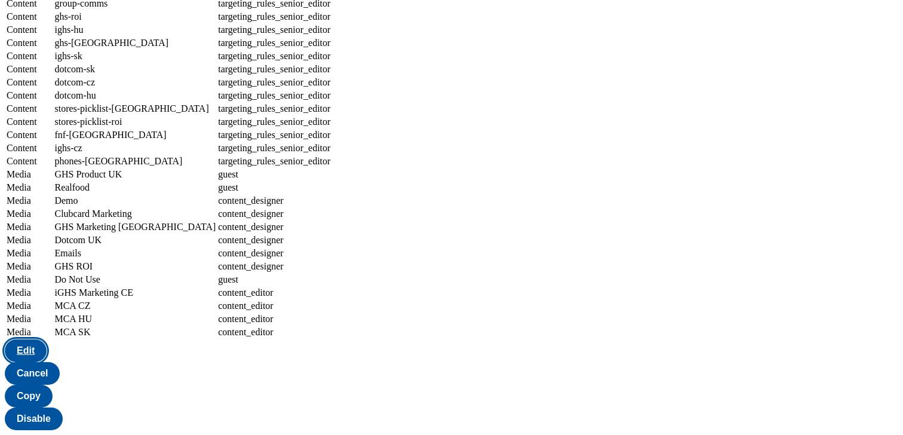
select select "ighs-cz"
select select "article_senior_editor"
select select "phones-[GEOGRAPHIC_DATA]"
select select "article_senior_editor"
select select "group-comms"
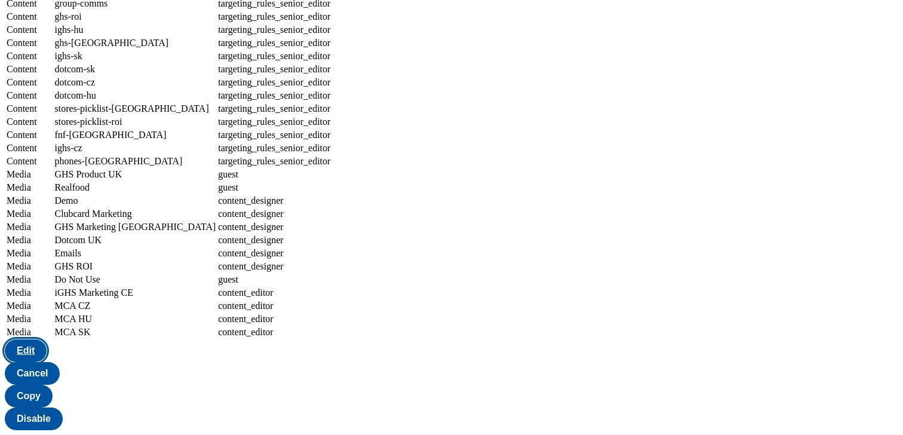
select select "splash_senior_editor"
select select "ghs-roi"
select select "splash_senior_editor"
select select "ighs-hu"
select select "splash_senior_editor"
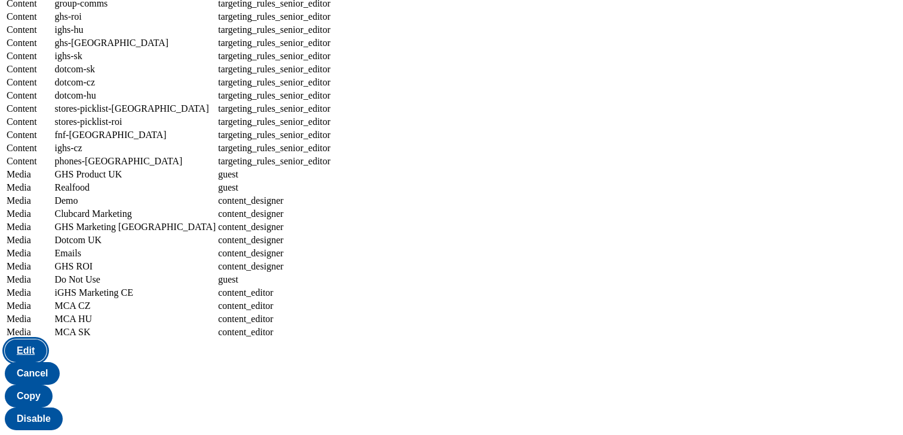
select select "ghs-[GEOGRAPHIC_DATA]"
select select "splash_senior_editor"
select select "ighs-sk"
select select "splash_senior_editor"
select select "dotcom-sk"
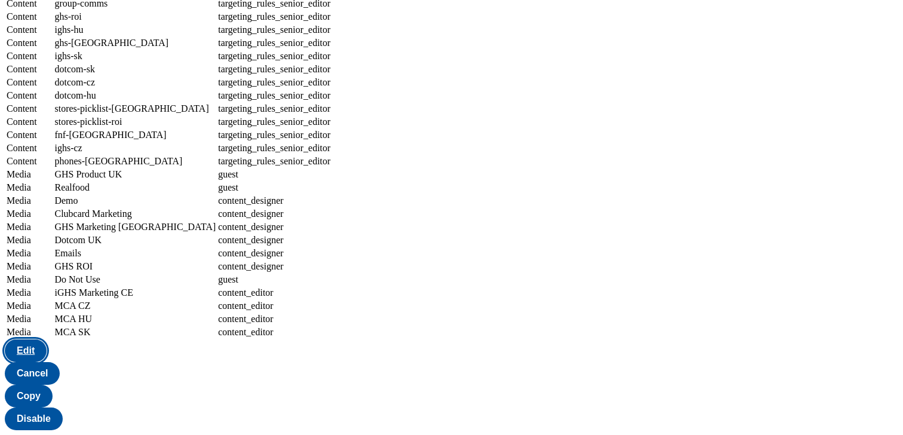
select select "splash_senior_editor"
select select "dotcom-cz"
select select "splash_senior_editor"
select select "dotcom-hu"
select select "splash_senior_editor"
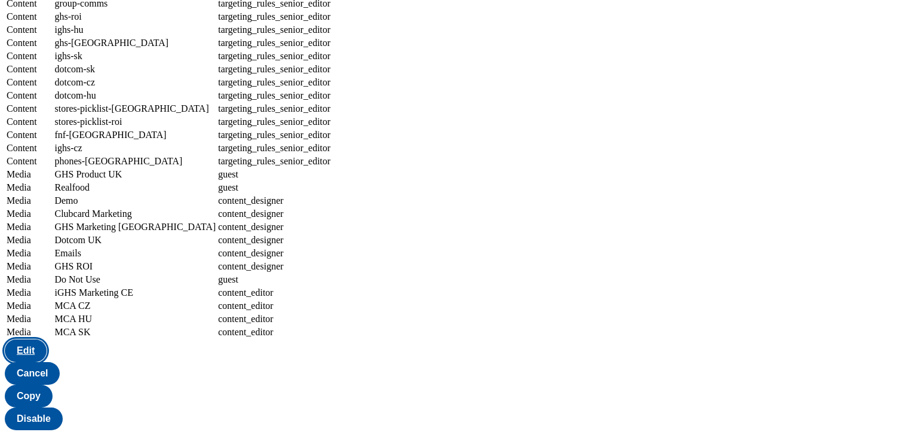
select select "stores-picklist-[GEOGRAPHIC_DATA]"
select select "splash_senior_editor"
select select "stores-picklist-roi"
select select "splash_senior_editor"
select select "fnf-[GEOGRAPHIC_DATA]"
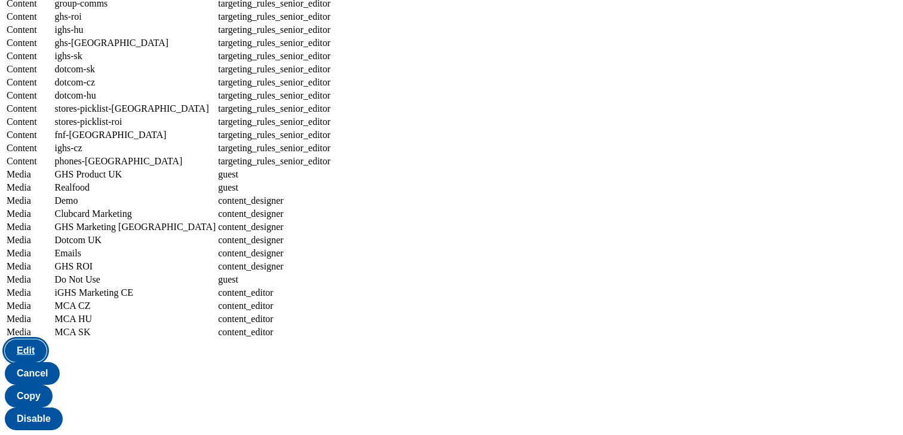
select select "splash_senior_editor"
select select "ighs-cz"
select select "splash_senior_editor"
select select "phones-[GEOGRAPHIC_DATA]"
select select "splash_senior_editor"
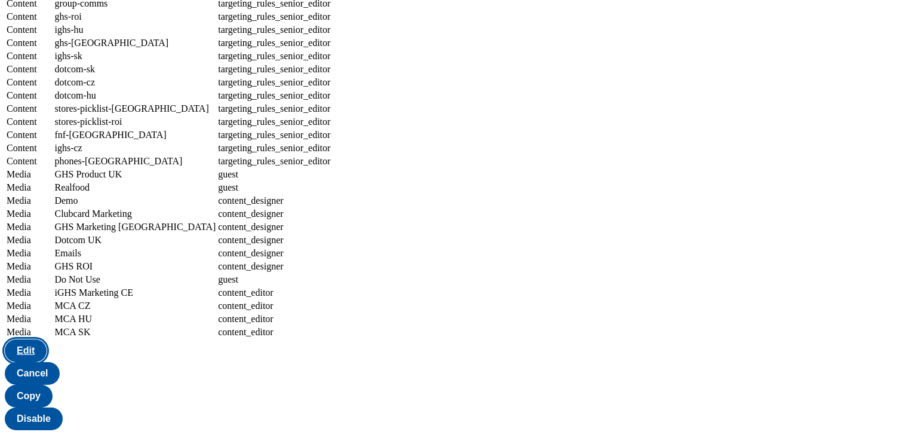
select select "group-comms"
select select "targeting_rules_senior_editor"
select select "ghs-roi"
select select "targeting_rules_senior_editor"
select select "ighs-hu"
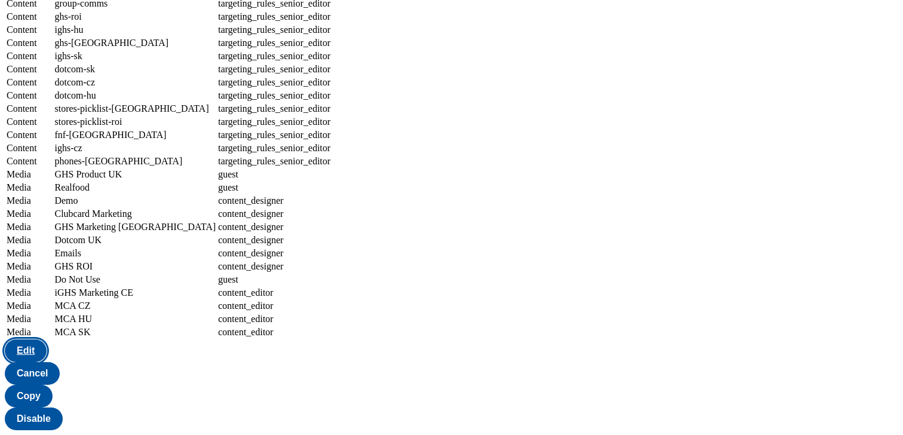
select select "targeting_rules_senior_editor"
select select "ghs-[GEOGRAPHIC_DATA]"
select select "targeting_rules_senior_editor"
select select "ighs-sk"
select select "targeting_rules_senior_editor"
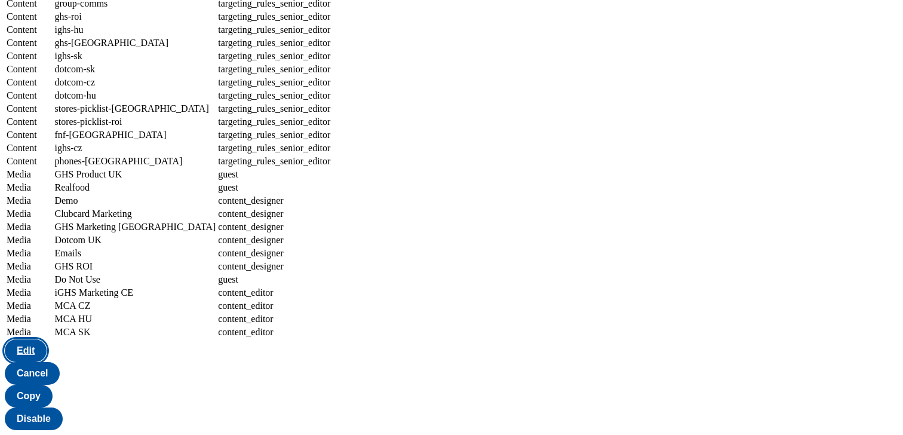
select select "dotcom-sk"
select select "targeting_rules_senior_editor"
select select "dotcom-cz"
select select "targeting_rules_senior_editor"
select select "dotcom-hu"
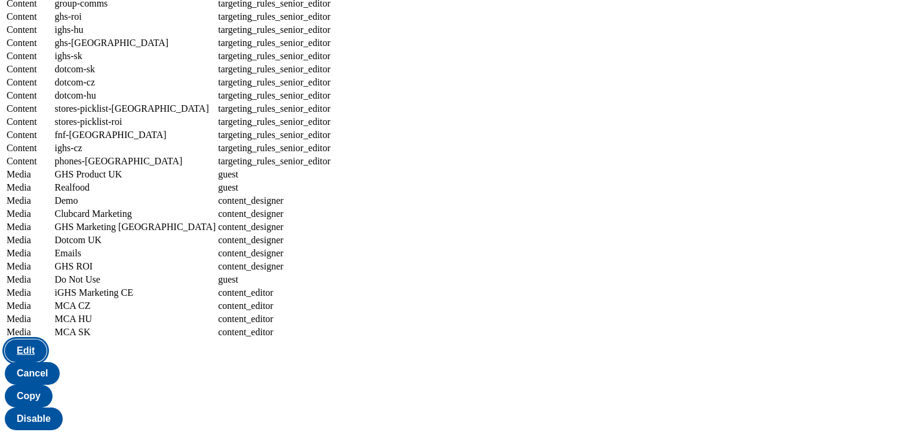
select select "targeting_rules_senior_editor"
select select "stores-picklist-[GEOGRAPHIC_DATA]"
select select "targeting_rules_senior_editor"
select select "stores-picklist-roi"
select select "targeting_rules_senior_editor"
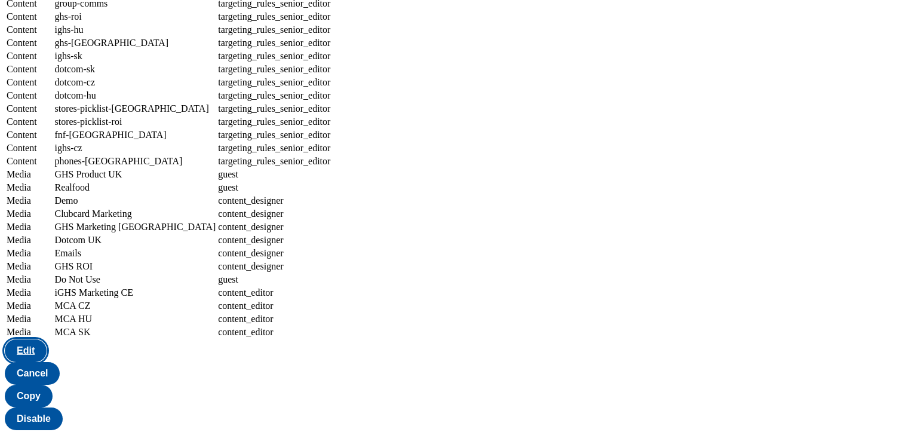
select select "fnf-[GEOGRAPHIC_DATA]"
select select "targeting_rules_senior_editor"
select select "ighs-cz"
select select "targeting_rules_senior_editor"
select select "phones-[GEOGRAPHIC_DATA]"
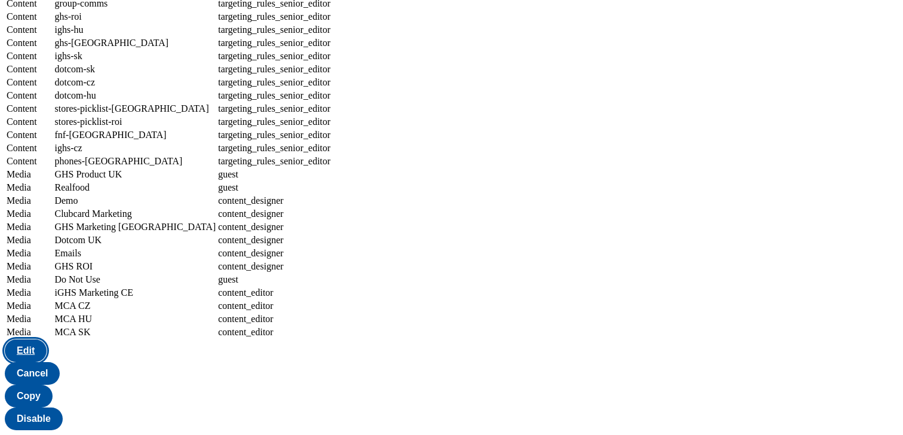
select select "targeting_rules_senior_editor"
select select "Media"
select select "flare-ghs"
select select "guest"
select select "Media"
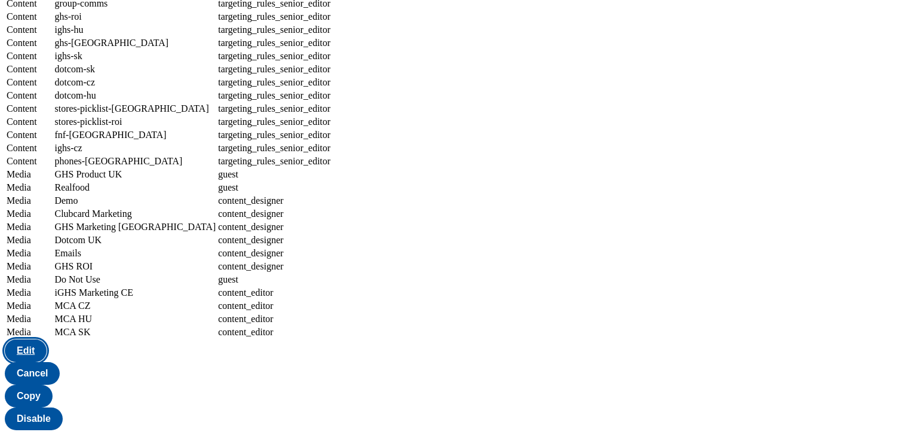
select select "flare-realfood"
select select "guest"
select select "Media"
select select "flare-test-spectra"
select select "Media"
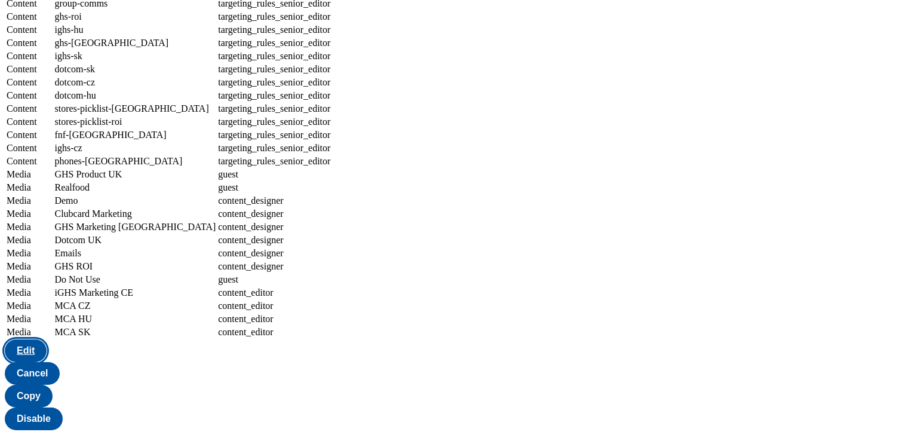
select select "flare-clubcard-mktg"
select select "Media"
select select "flare-ghs-mktg"
select select "Media"
select select "flare-homepage"
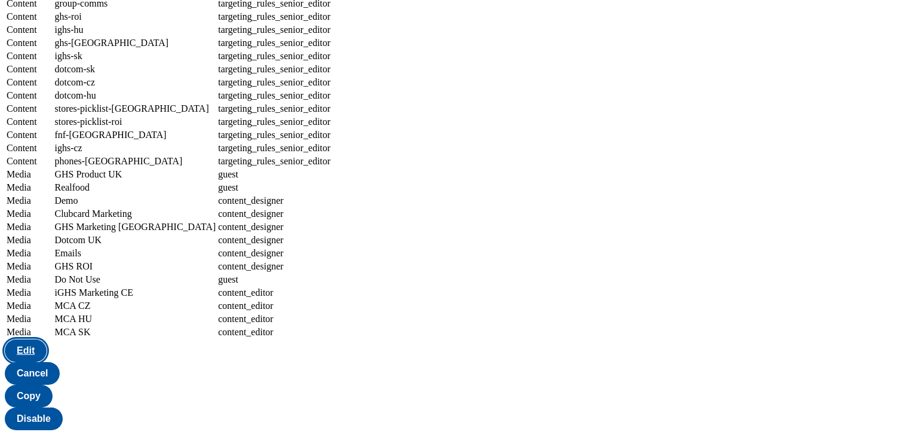
select select "Media"
select select "flare-emails"
select select "Media"
select select "flare-ghs-roi"
select select "Media"
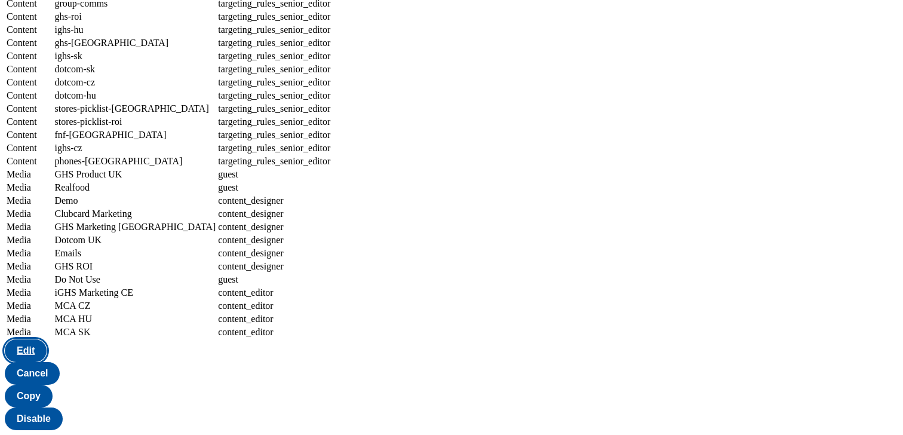
select select "do-not-use"
select select "guest"
select select "Media"
select select "flare-ighs-ce-mktg"
select select "content_editor"
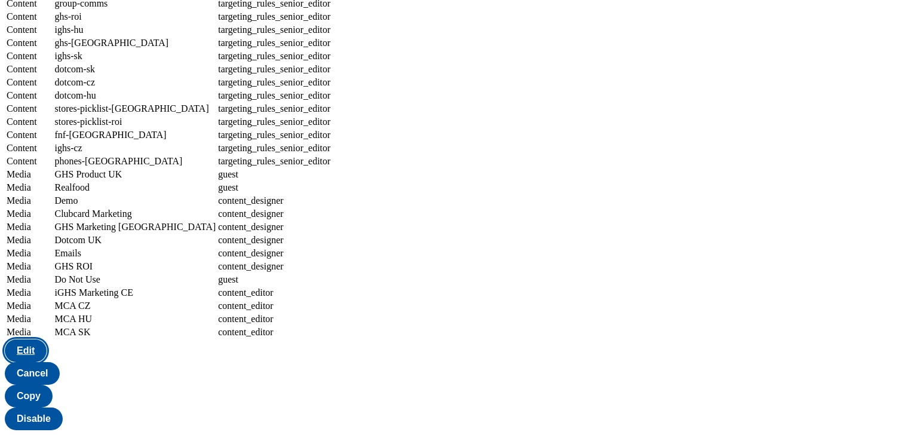
select select "Media"
select select "flare-mca-cz"
select select "content_editor"
select select "Media"
select select "flare-mca-hu"
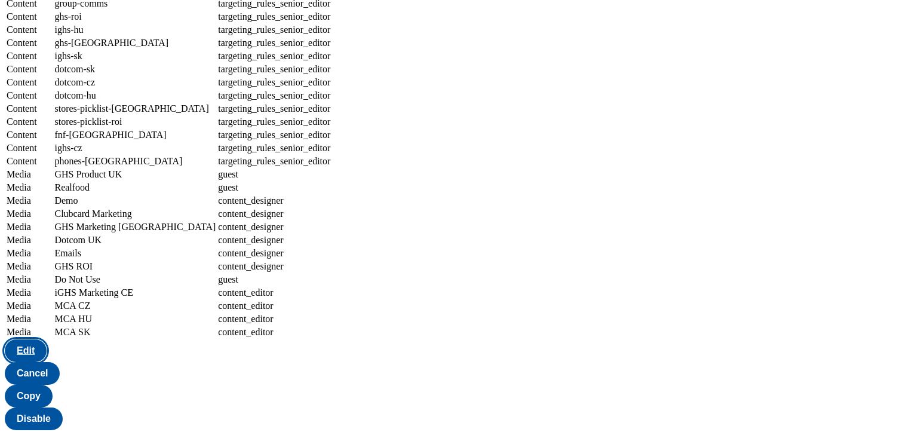
select select "content_editor"
select select "Media"
select select "flare-mca-sk"
select select "content_editor"
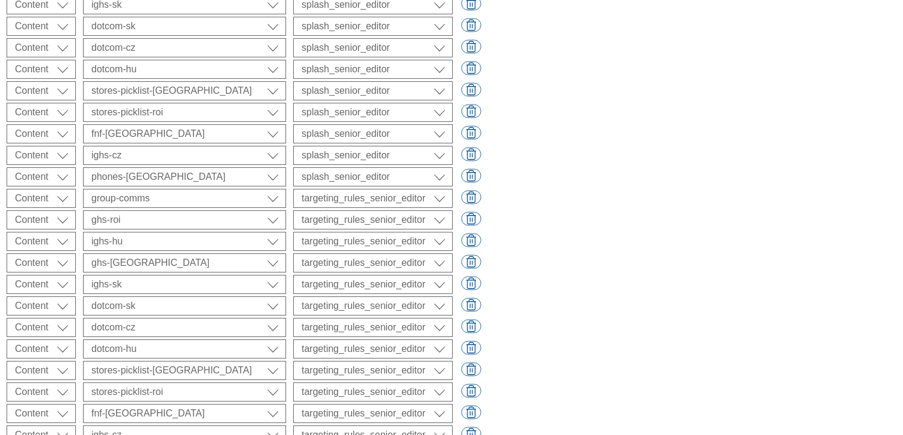
scroll to position [1607, 0]
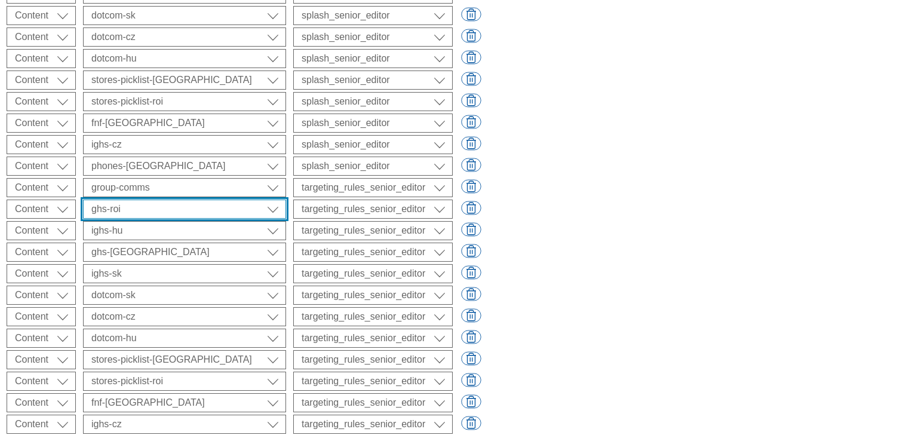
select select "ROI"
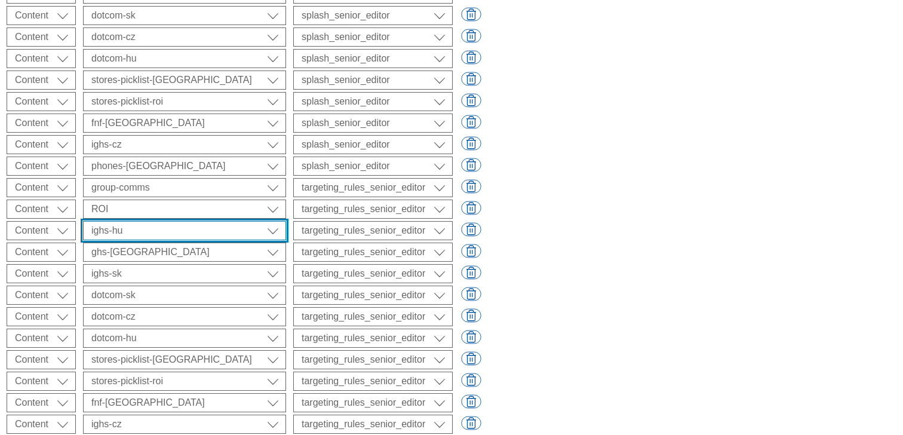
select select "HU"
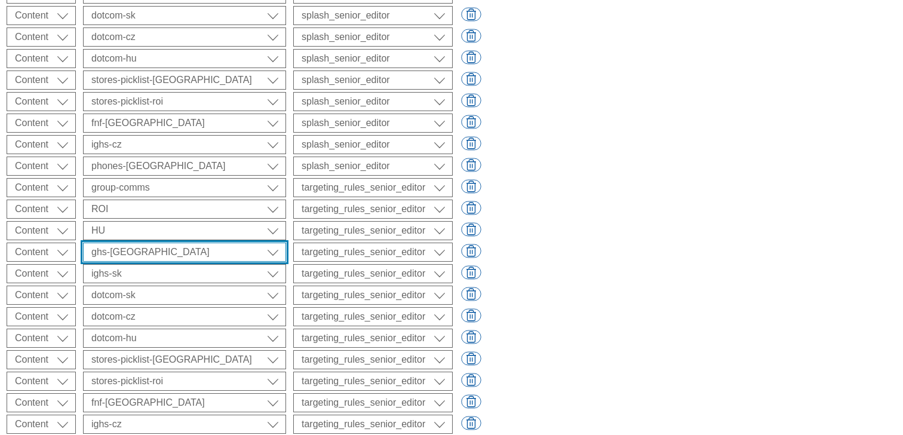
select select "UK"
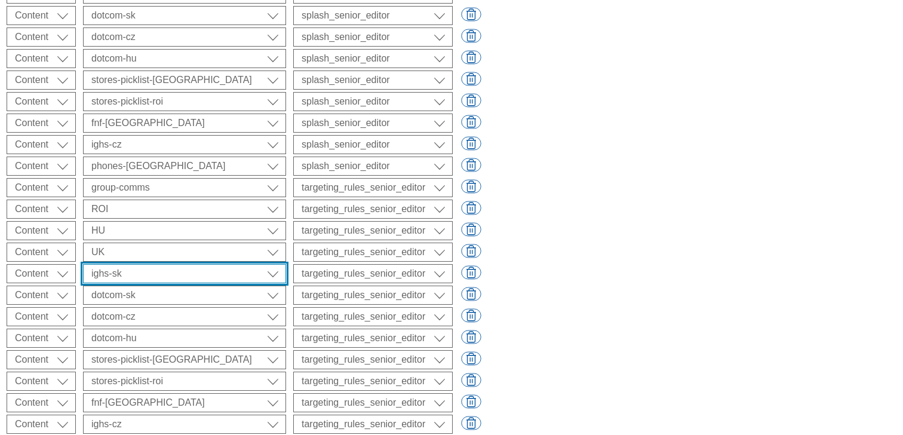
select select "SK"
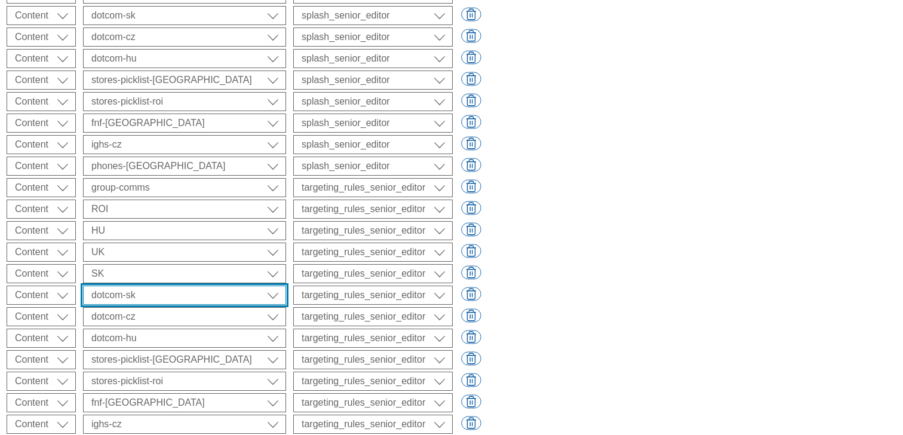
select select "SK"
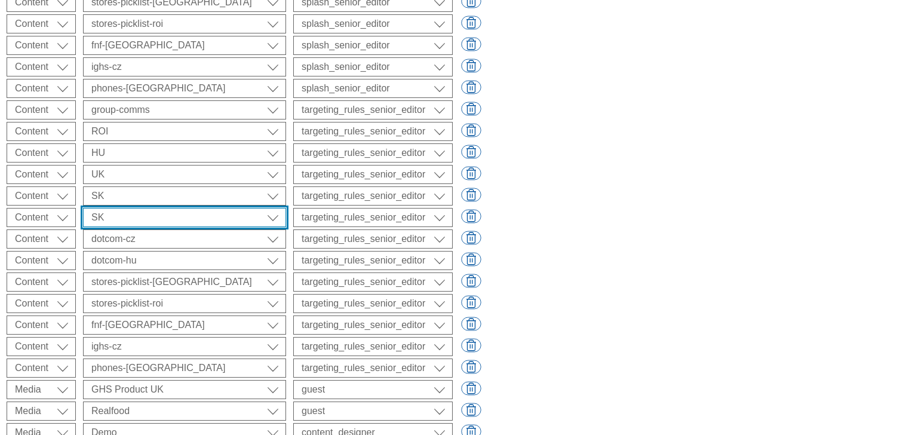
scroll to position [1693, 0]
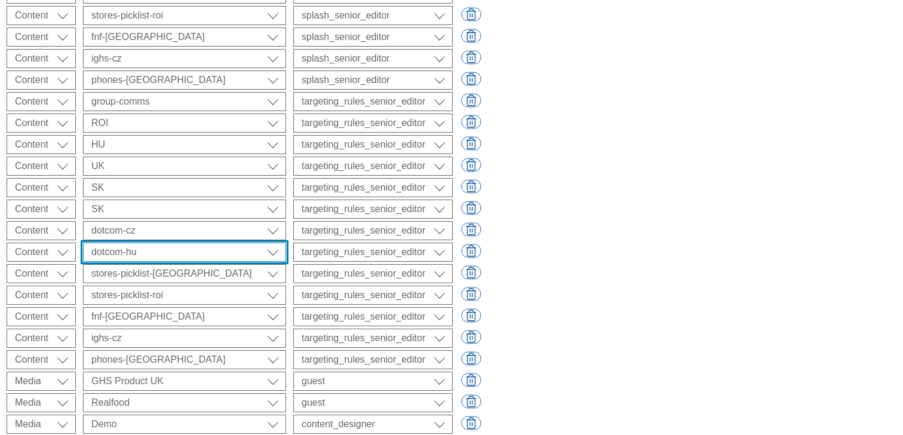
select select "HU"
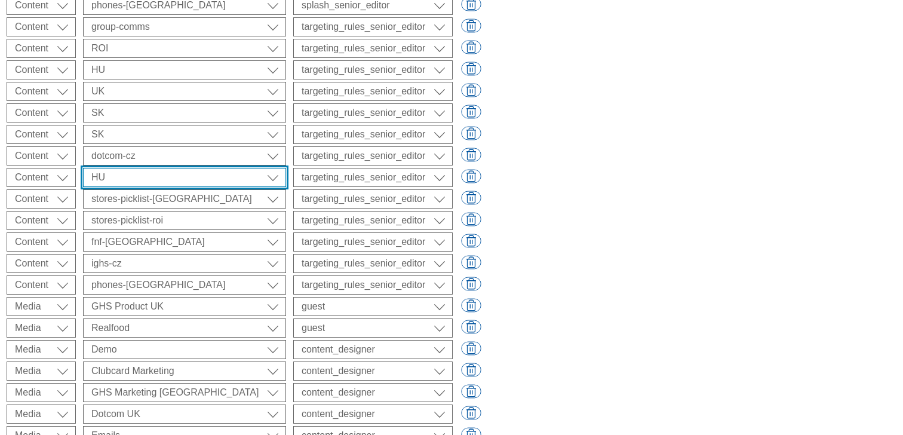
scroll to position [1787, 0]
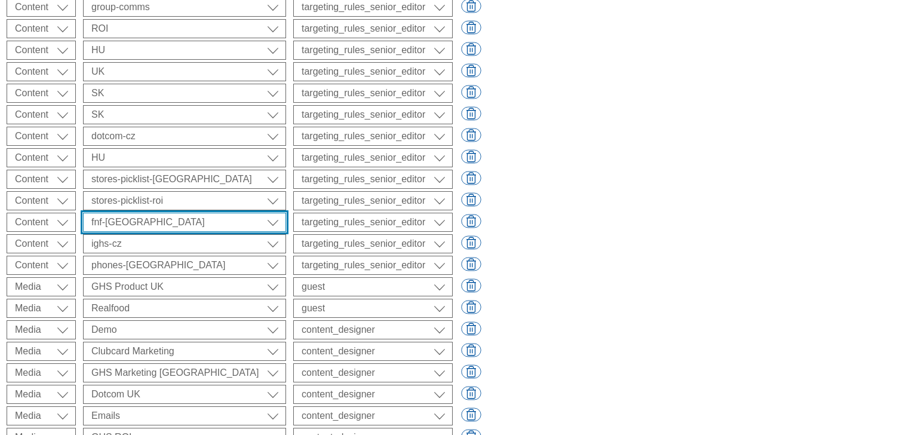
select select "UK"
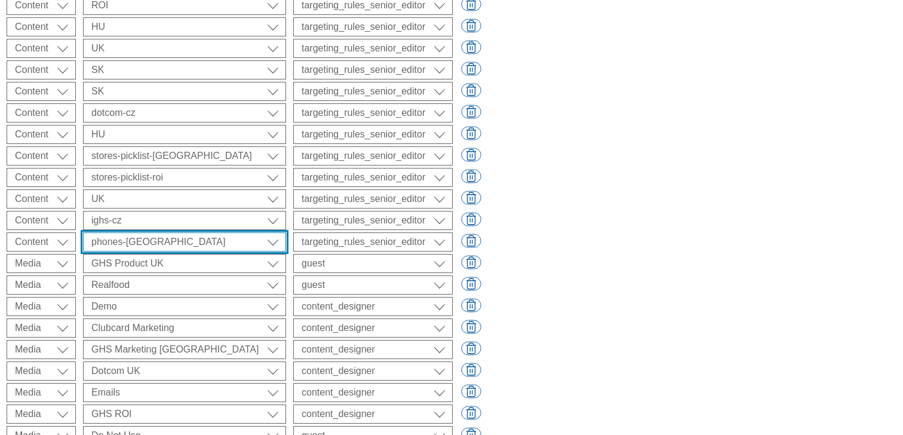
select select "UK"
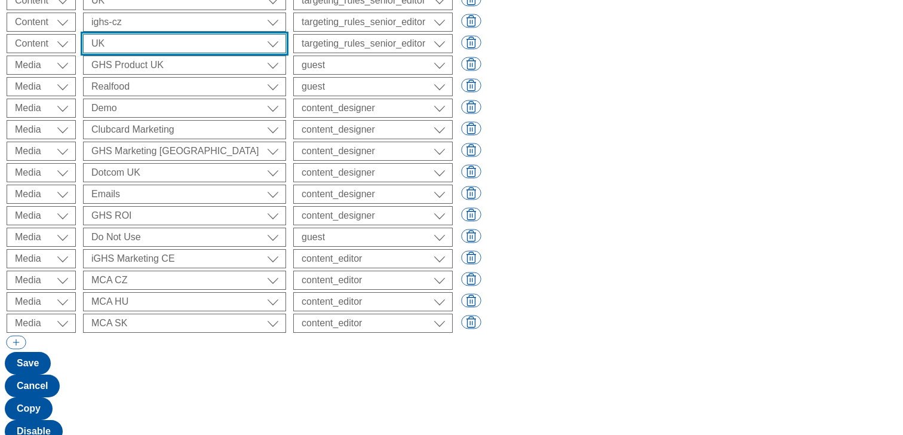
scroll to position [2047, 0]
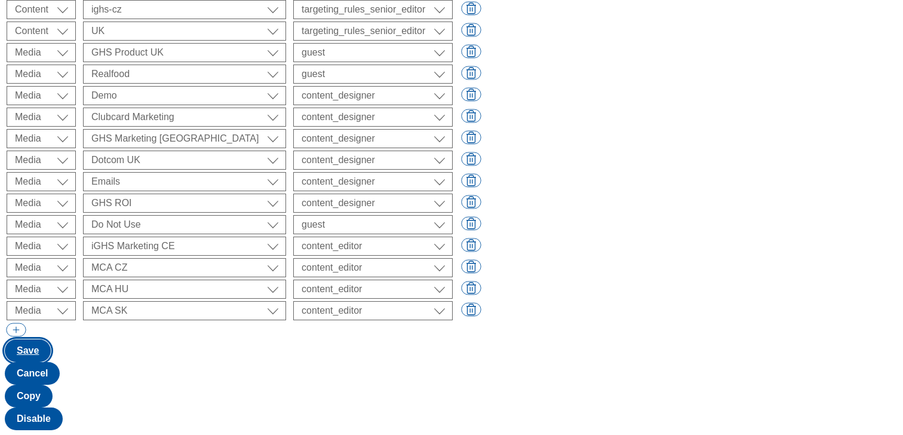
click at [51, 362] on button "Save" at bounding box center [28, 350] width 46 height 23
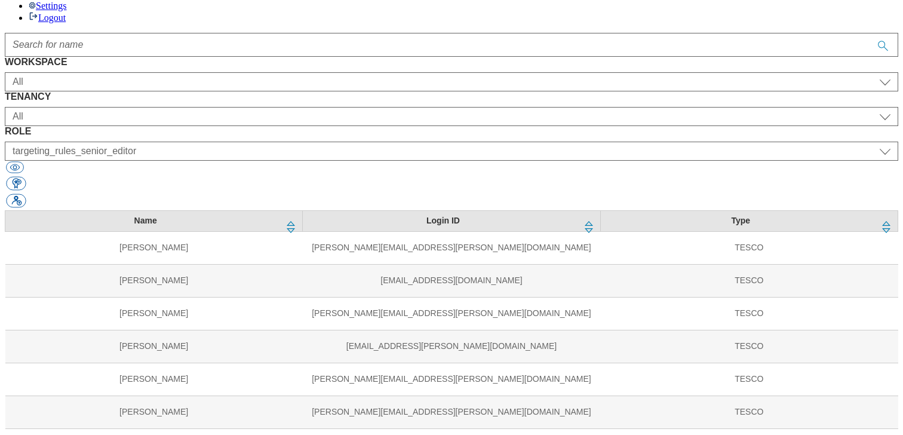
scroll to position [0, 0]
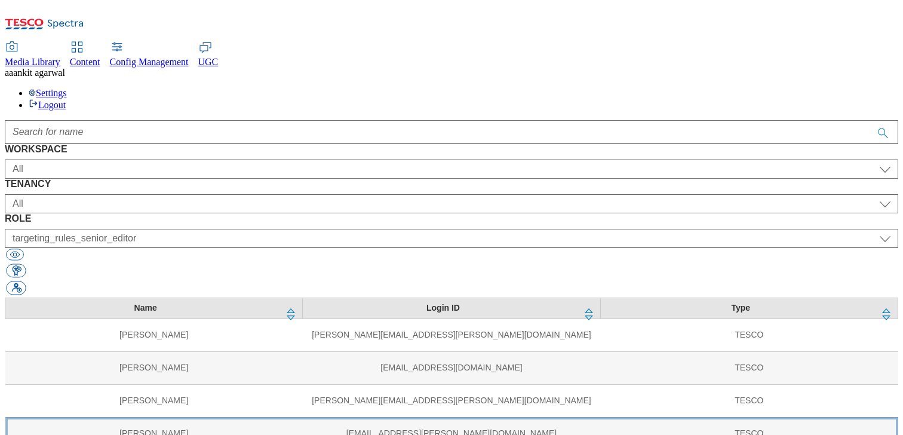
click at [303, 417] on td "[EMAIL_ADDRESS][PERSON_NAME][DOMAIN_NAME]" at bounding box center [451, 433] width 297 height 33
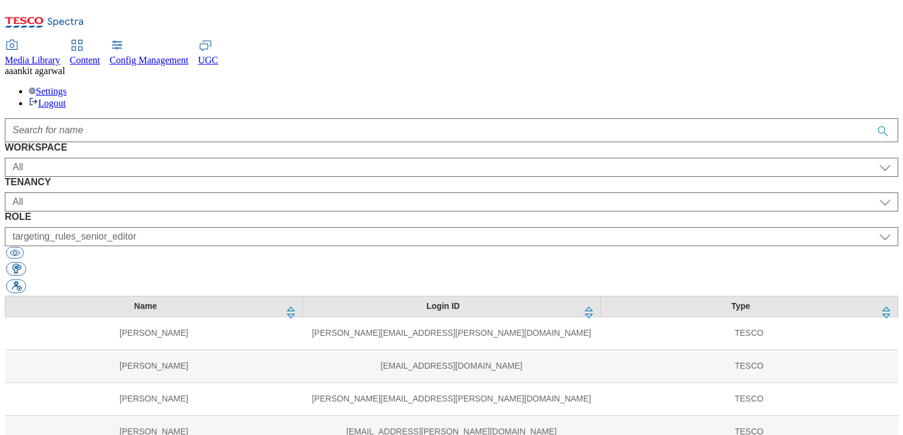
select select "targeting_rules_senior_editor"
select select "ghs-[GEOGRAPHIC_DATA]"
select select "charity_senior_editor"
select select "ghs-[GEOGRAPHIC_DATA]"
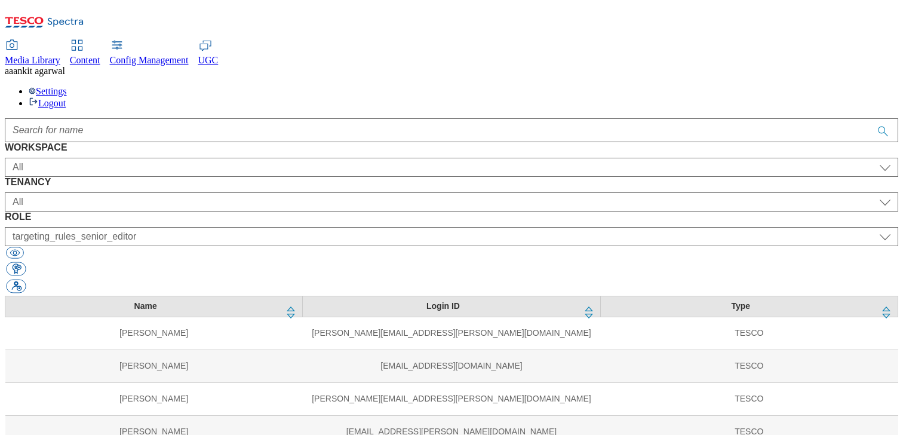
select select "splash_senior_editor"
select select "ghs-[GEOGRAPHIC_DATA]"
select select "buylist_senior_editor"
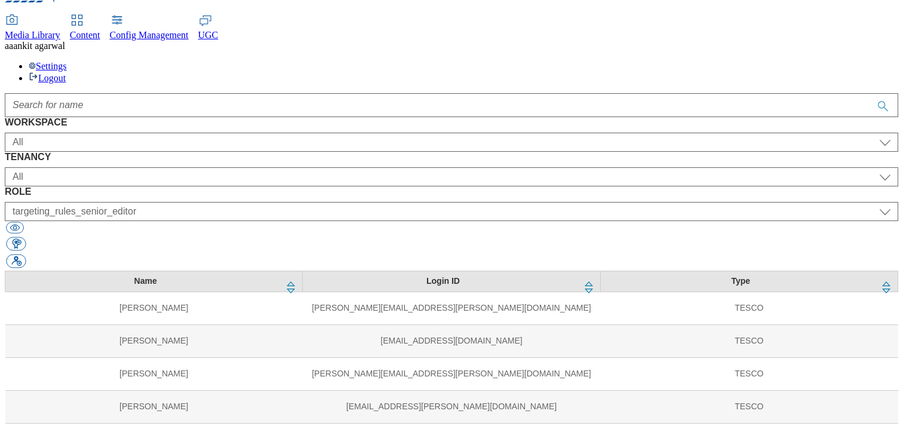
scroll to position [57, 0]
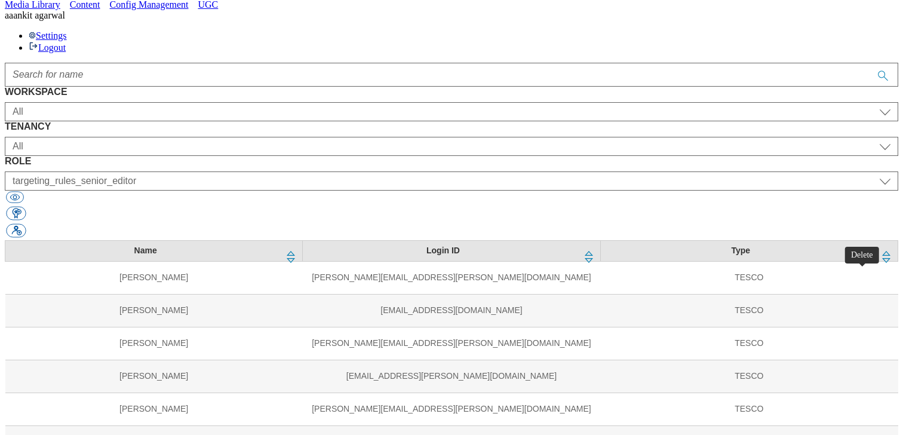
select select "ghs-[GEOGRAPHIC_DATA]"
select select "charity_senior_editor"
select select "splash_senior_editor"
select select "buylist_senior_editor"
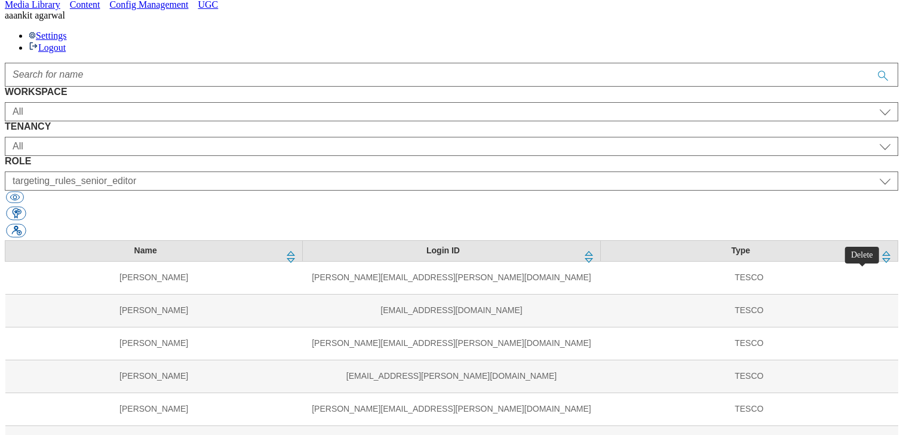
scroll to position [30, 0]
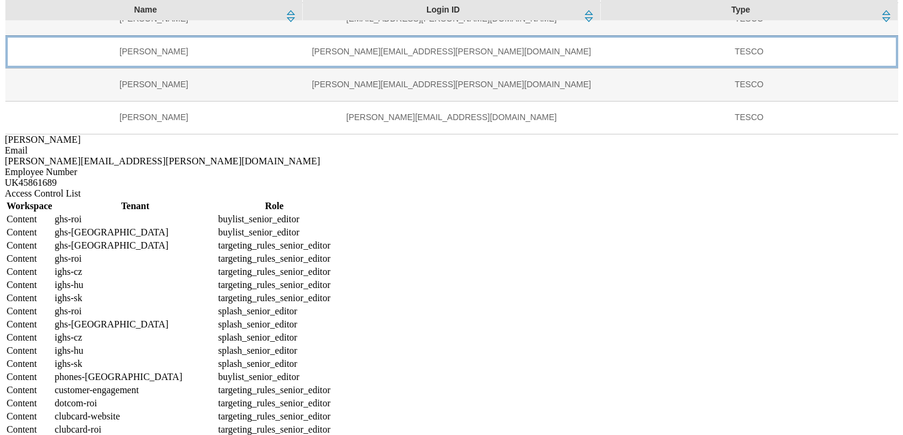
scroll to position [418, 0]
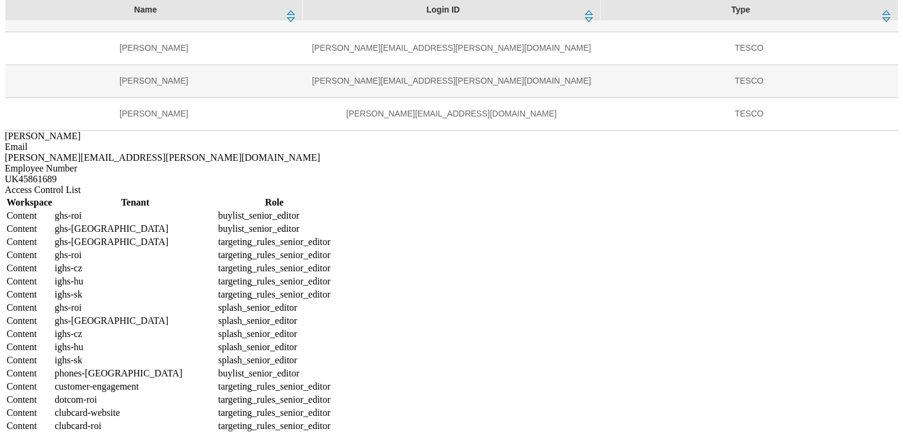
select select "ghs-roi"
select select "buylist_senior_editor"
select select "ghs-[GEOGRAPHIC_DATA]"
select select "buylist_senior_editor"
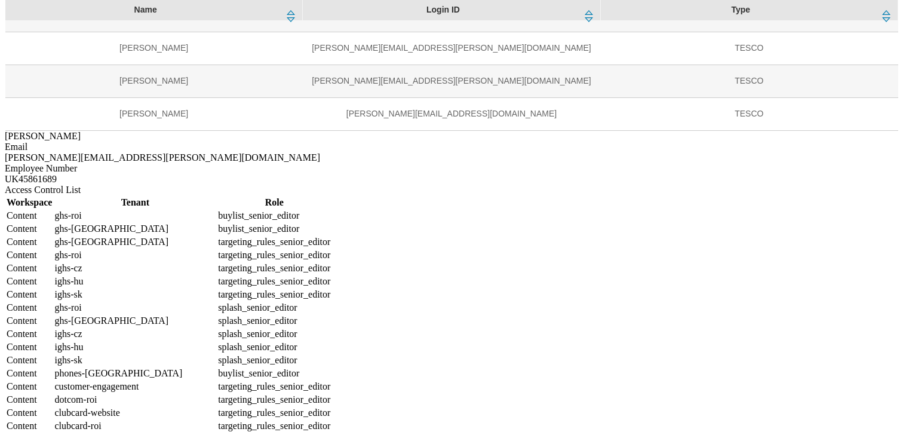
select select "ghs-[GEOGRAPHIC_DATA]"
select select "targeting_rules_senior_editor"
select select "ghs-roi"
select select "targeting_rules_senior_editor"
select select "ighs-cz"
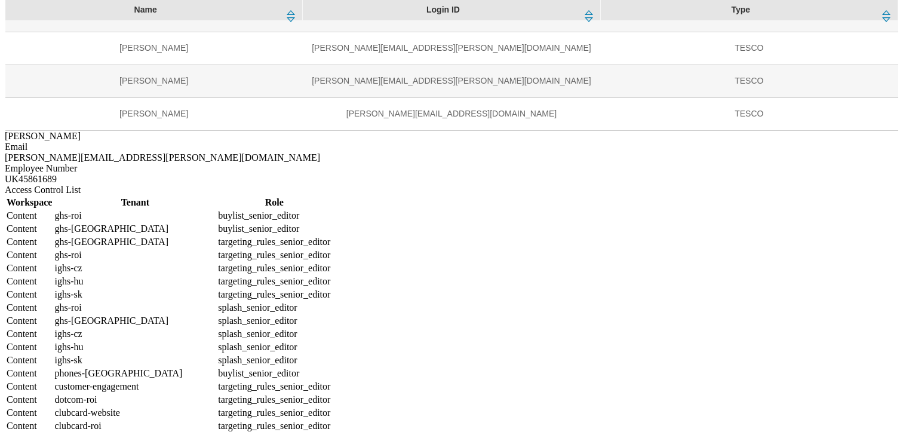
select select "targeting_rules_senior_editor"
select select "ighs-hu"
select select "targeting_rules_senior_editor"
select select "ighs-sk"
select select "targeting_rules_senior_editor"
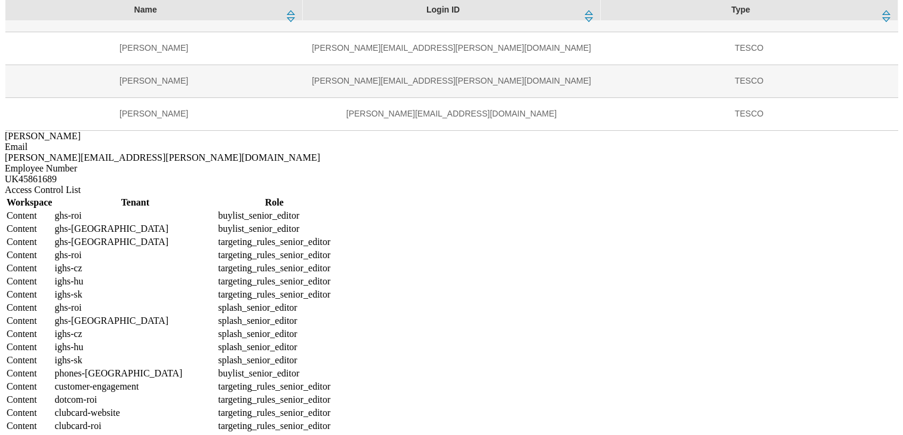
select select "ghs-roi"
select select "splash_senior_editor"
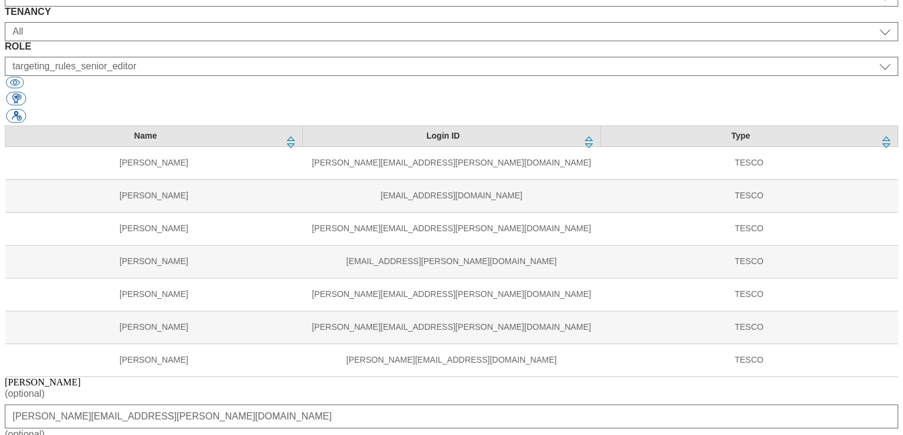
scroll to position [162, 0]
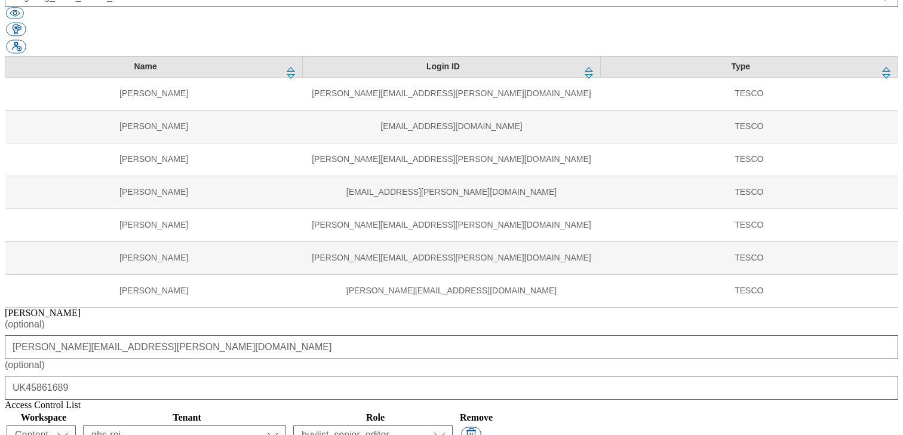
scroll to position [278, 0]
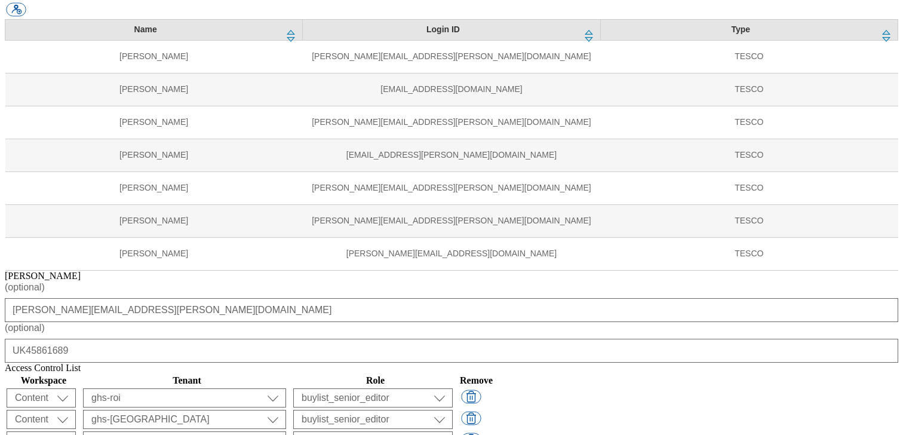
click at [286, 388] on select "ALL All all Clubcard Boost UK Clubcard Marketing Clubcard ROI clubcard-boost-uk…" at bounding box center [184, 397] width 203 height 19
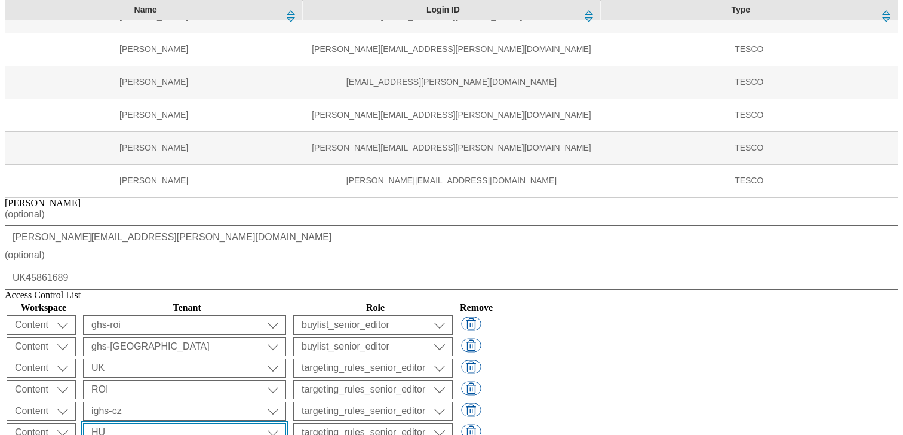
scroll to position [354, 0]
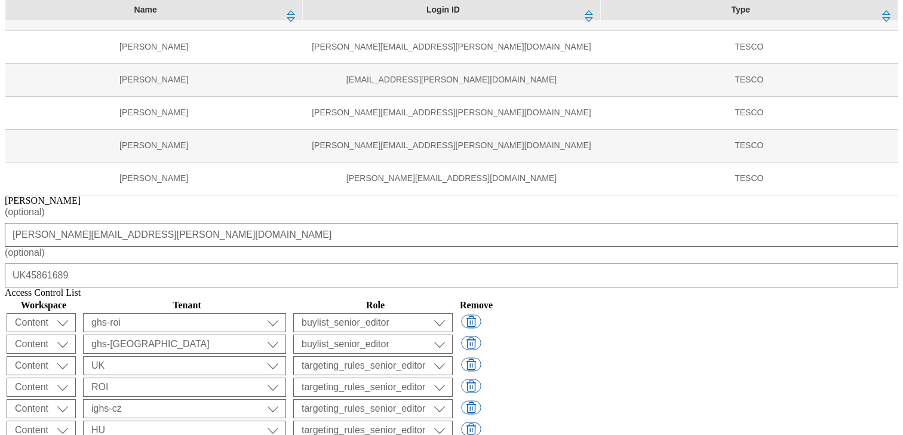
click at [286, 313] on select "ALL All all Clubcard Boost UK Clubcard Marketing Clubcard ROI clubcard-boost-uk…" at bounding box center [184, 322] width 203 height 19
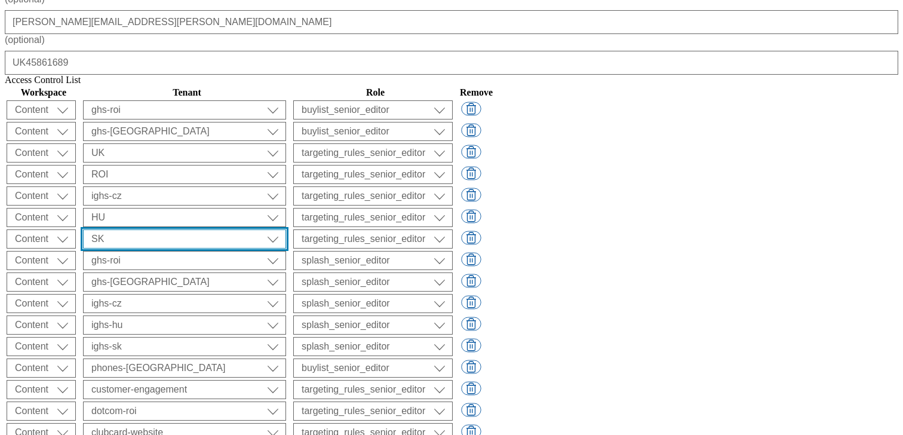
scroll to position [569, 0]
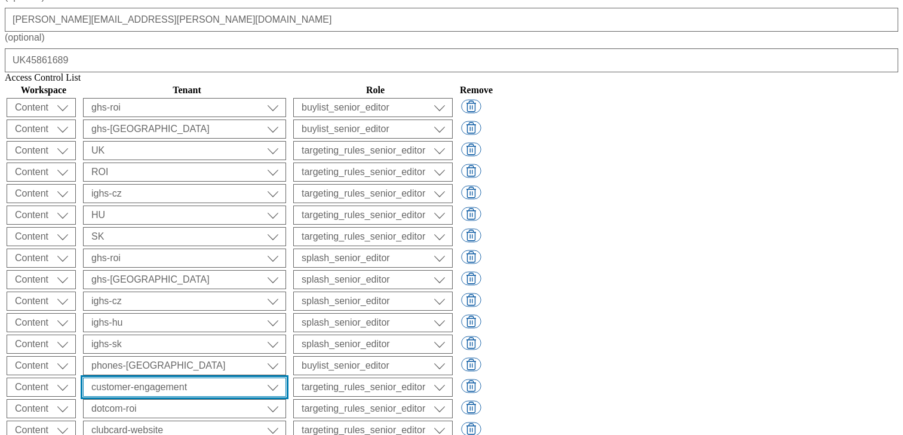
click at [286, 117] on select "ALL All all Clubcard Boost UK Clubcard Marketing Clubcard ROI clubcard-boost-uk…" at bounding box center [184, 107] width 203 height 19
click at [286, 106] on select "ALL All all Clubcard Boost UK Clubcard Marketing Clubcard ROI clubcard-boost-uk…" at bounding box center [184, 107] width 203 height 19
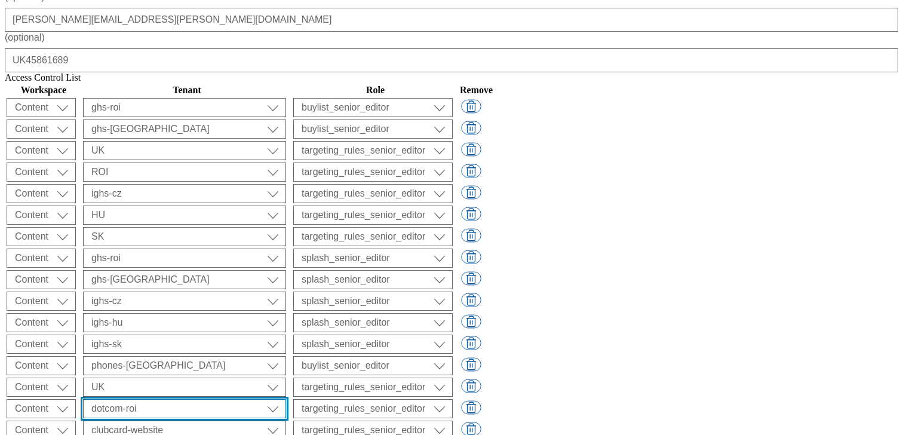
click at [286, 117] on select "ALL All all Clubcard Boost UK Clubcard Marketing Clubcard ROI clubcard-boost-uk…" at bounding box center [184, 107] width 203 height 19
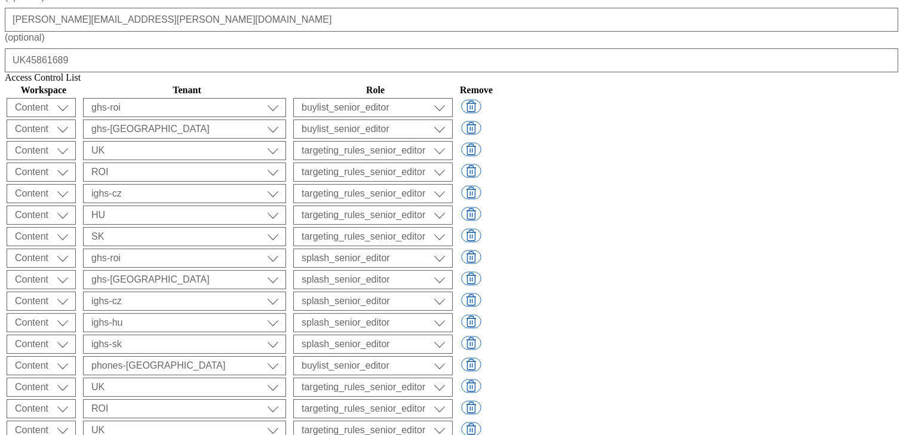
click at [286, 117] on select "ALL All all Clubcard Boost UK Clubcard Marketing Clubcard ROI clubcard-boost-uk…" at bounding box center [184, 107] width 203 height 19
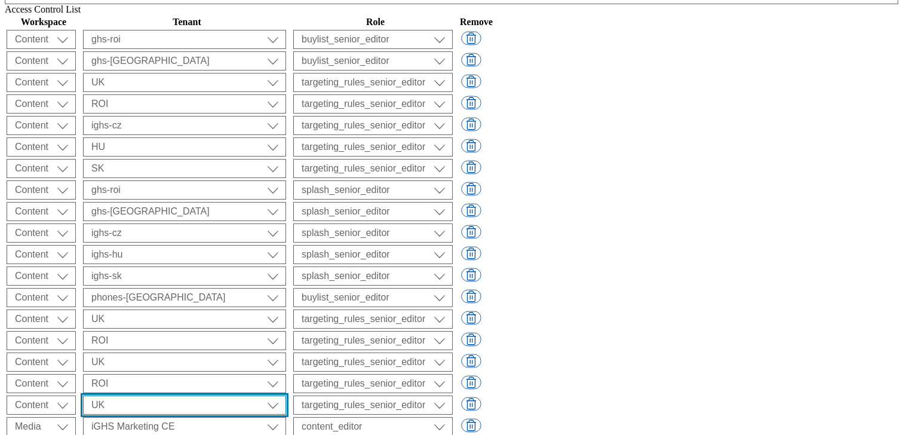
scroll to position [703, 0]
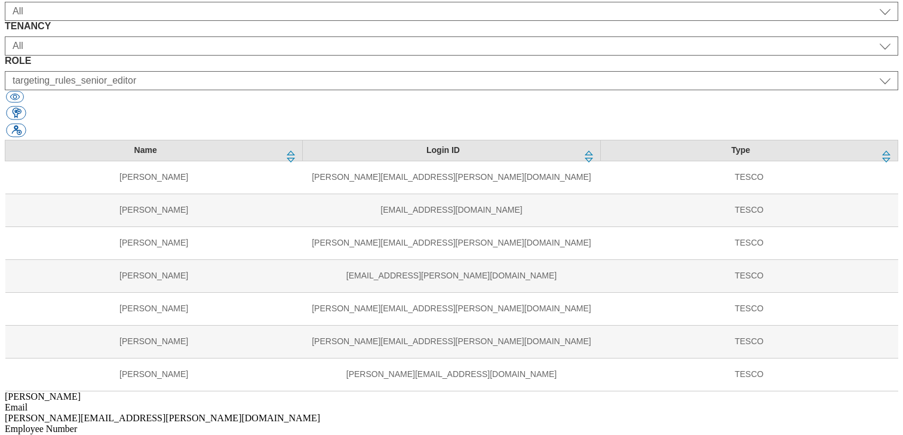
scroll to position [0, 0]
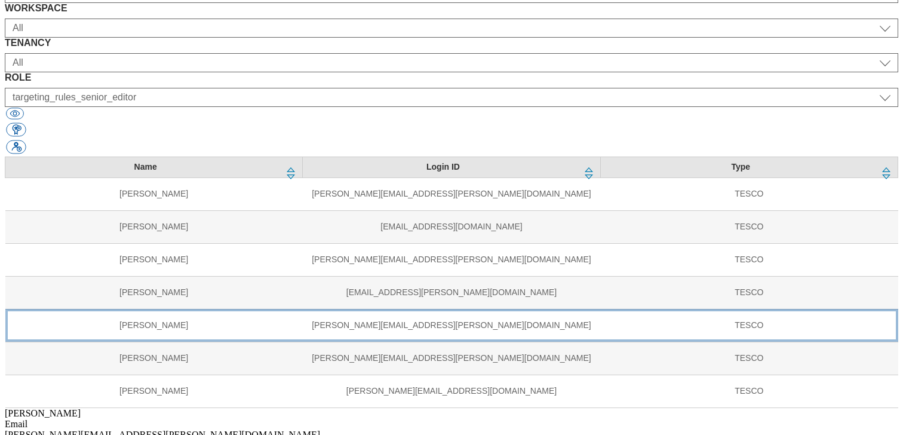
scroll to position [39, 0]
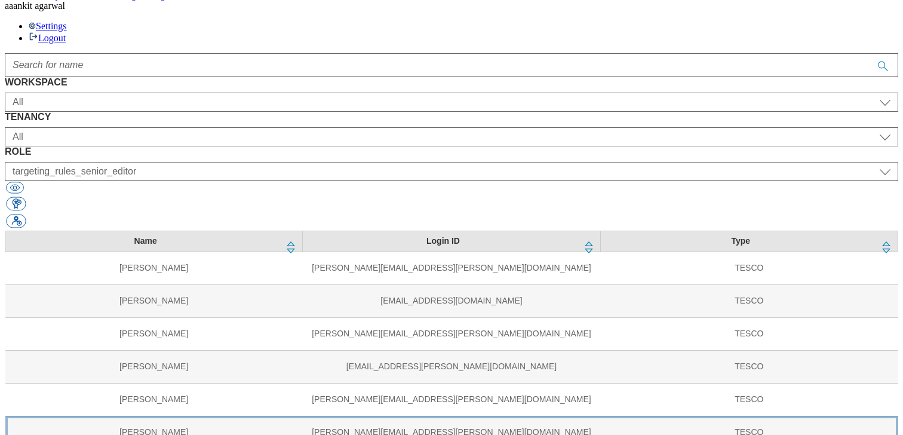
scroll to position [118, 0]
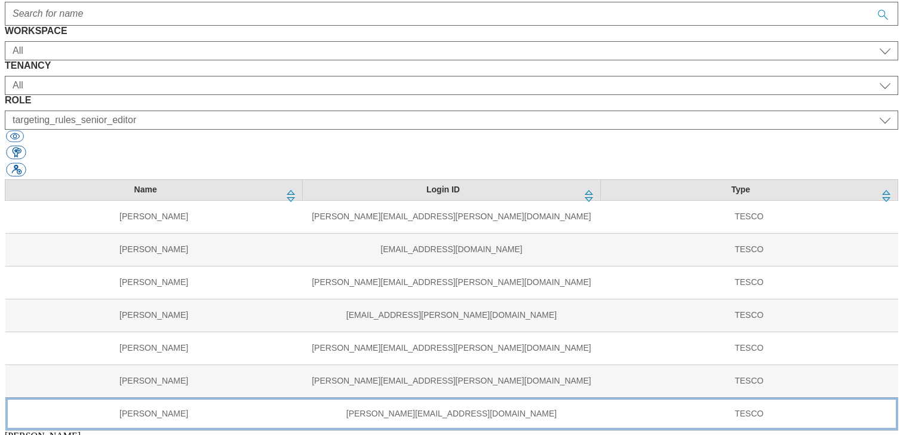
click at [303, 397] on td "[PERSON_NAME][EMAIL_ADDRESS][DOMAIN_NAME]" at bounding box center [451, 413] width 297 height 33
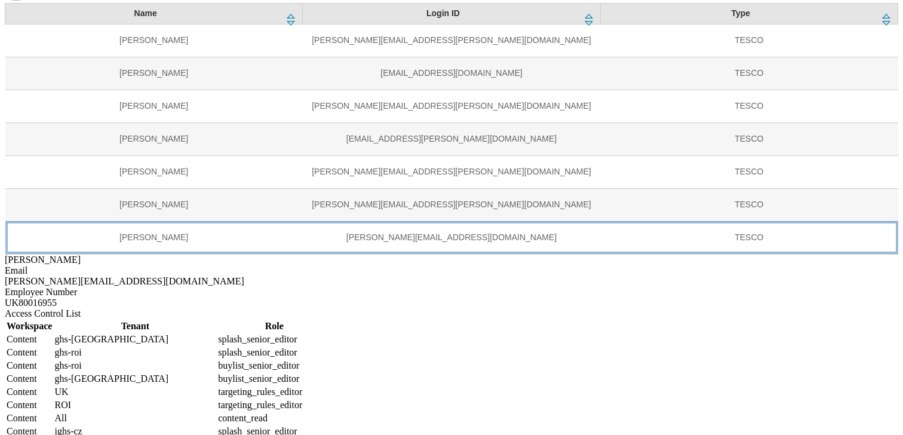
scroll to position [399, 0]
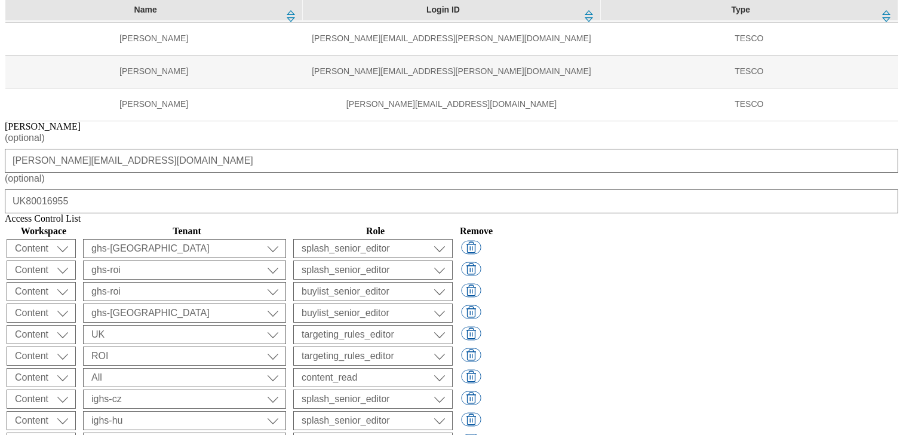
scroll to position [432, 0]
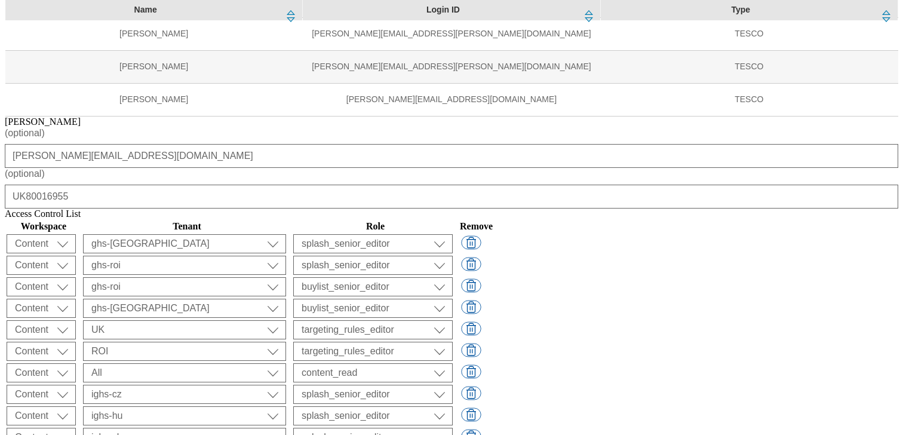
click at [286, 234] on select "ALL All all Clubcard Boost UK Clubcard Marketing Clubcard ROI clubcard-boost-uk…" at bounding box center [184, 243] width 203 height 19
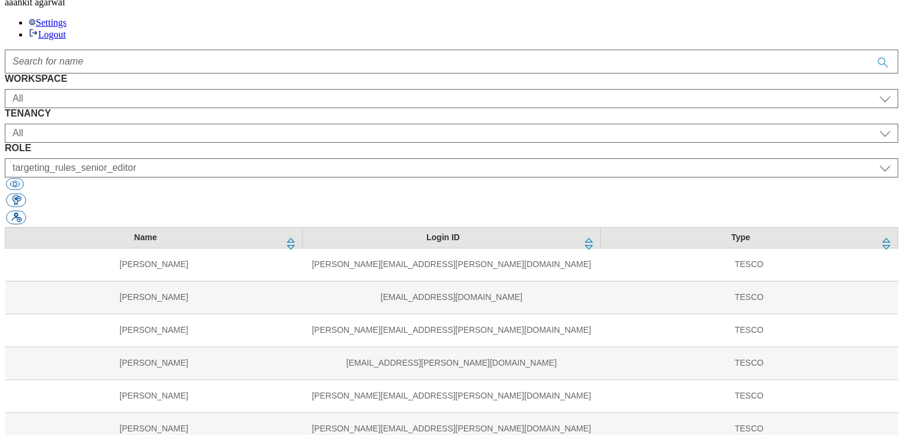
scroll to position [0, 0]
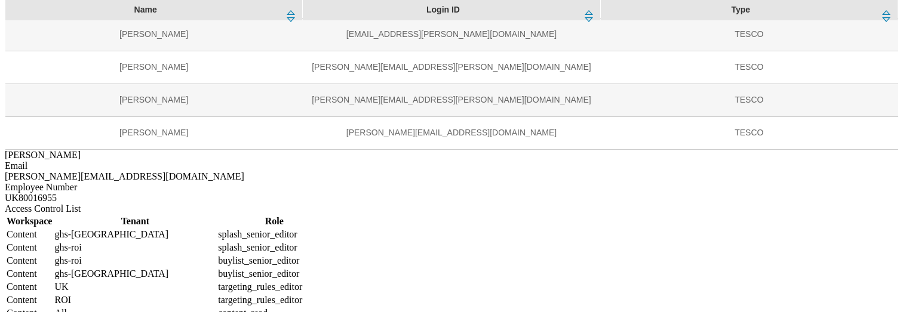
scroll to position [522, 0]
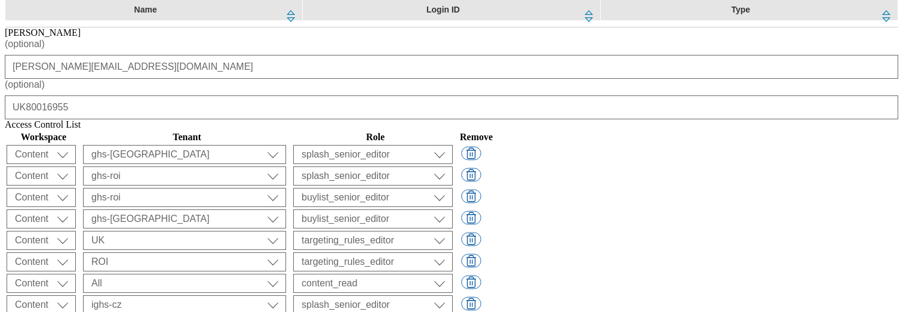
scroll to position [554, 0]
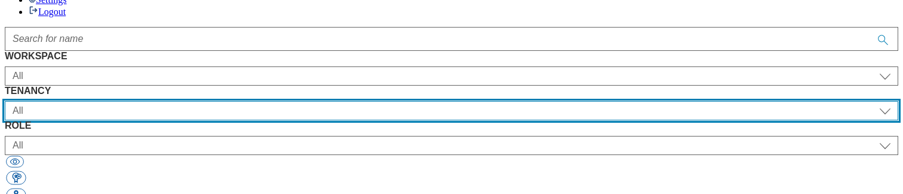
scroll to position [11, 0]
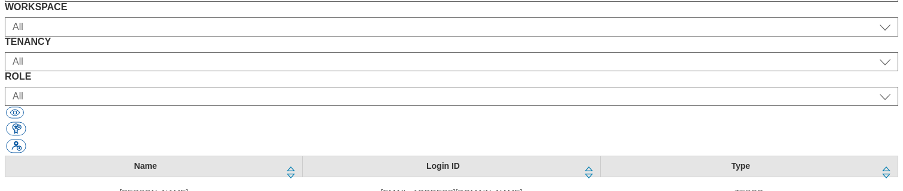
scroll to position [156, 0]
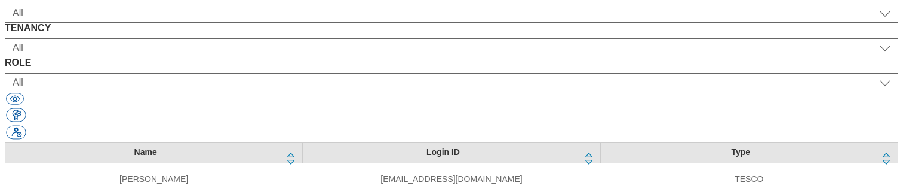
select select "Spectra"
select select
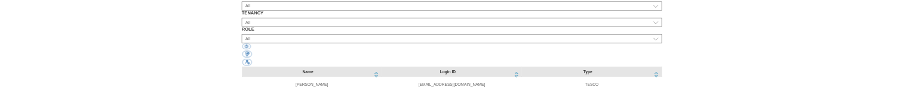
scroll to position [221, 0]
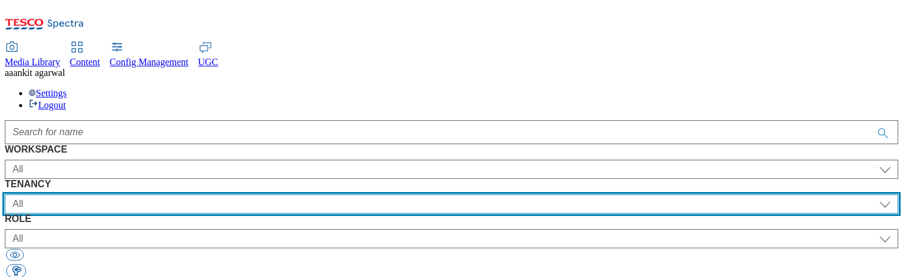
click at [420, 89] on select "All ALL All all CE Clubcard Boost UK Clubcard Marketing Clubcard ROI clubcard-b…" at bounding box center [452, 203] width 894 height 19
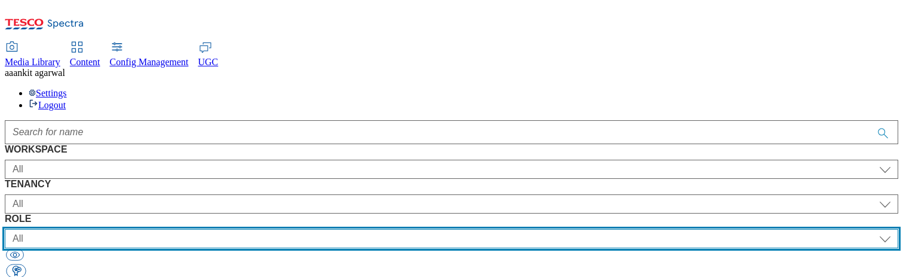
click at [630, 89] on select "All content_designer content_editor content_read developer guest media_admin mo…" at bounding box center [452, 238] width 894 height 19
